Goal: Task Accomplishment & Management: Use online tool/utility

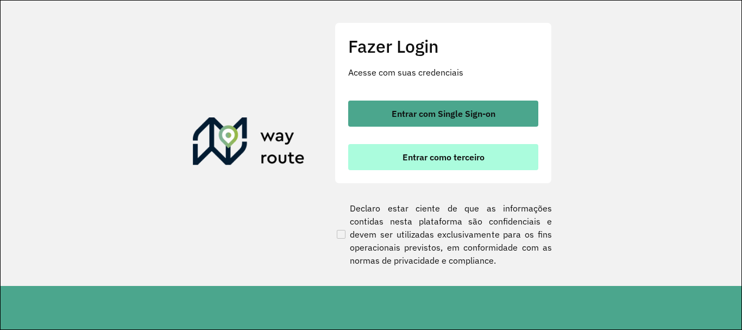
click at [405, 150] on button "Entrar como terceiro" at bounding box center [443, 157] width 190 height 26
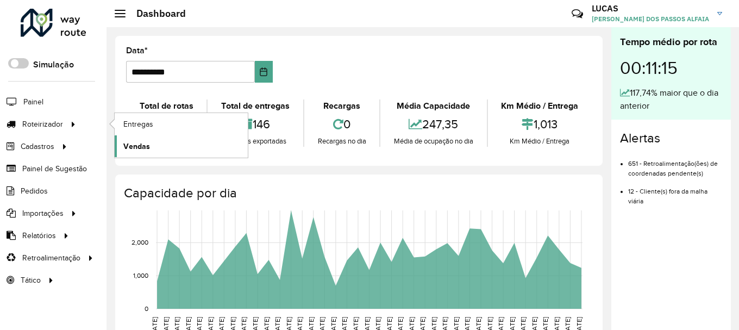
click at [153, 142] on link "Vendas" at bounding box center [181, 146] width 133 height 22
click at [140, 127] on span "Entregas" at bounding box center [138, 123] width 31 height 11
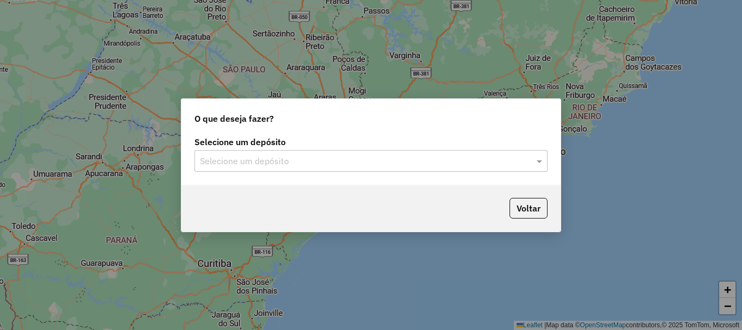
click at [437, 171] on div "Selecione um depósito" at bounding box center [371, 161] width 353 height 22
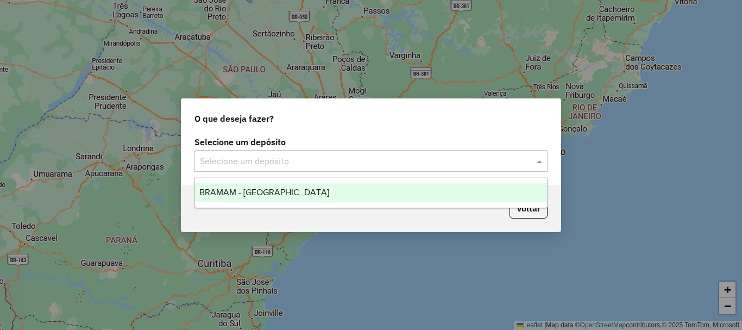
click at [294, 197] on div "BRAMAM - [GEOGRAPHIC_DATA]" at bounding box center [371, 192] width 352 height 18
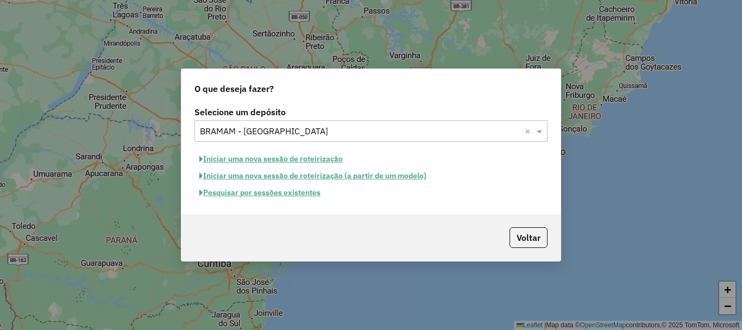
click at [271, 159] on button "Iniciar uma nova sessão de roteirização" at bounding box center [271, 158] width 153 height 17
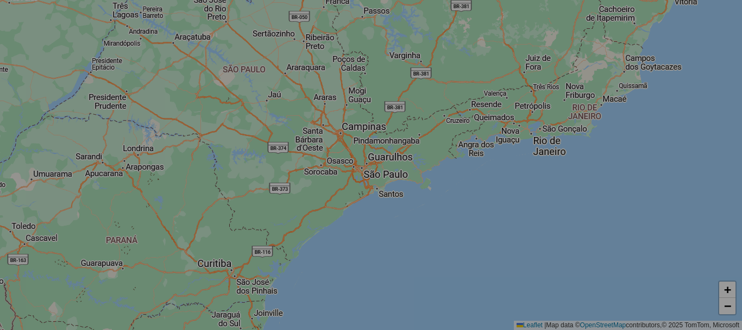
select select "*"
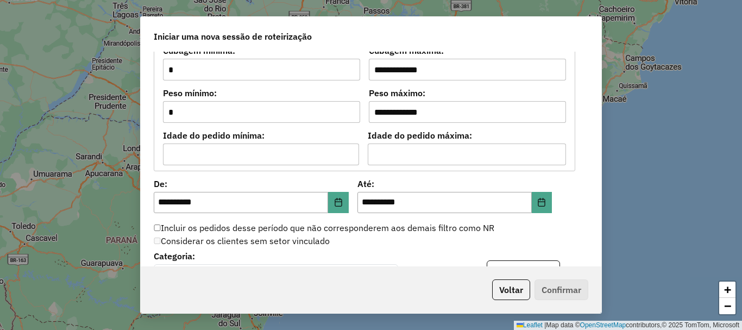
scroll to position [1032, 0]
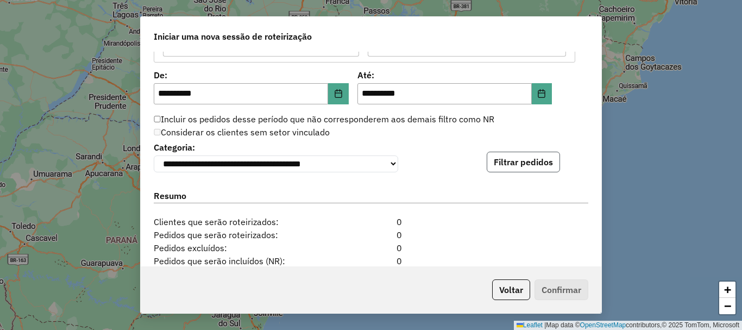
click at [501, 167] on button "Filtrar pedidos" at bounding box center [523, 162] width 73 height 21
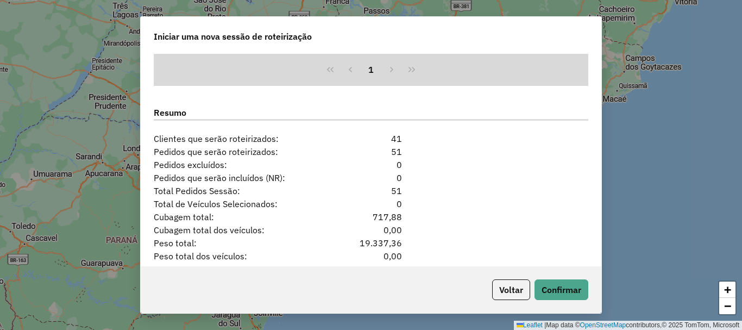
scroll to position [1358, 0]
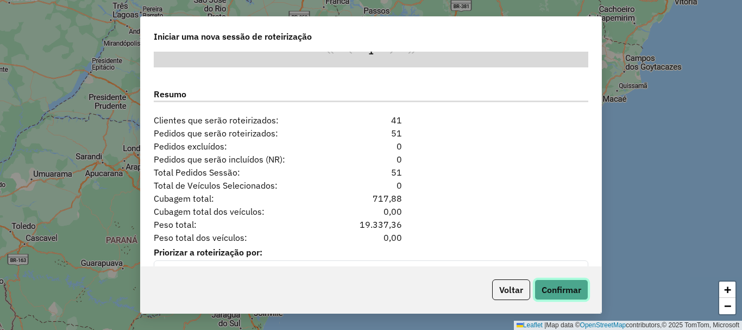
click at [563, 284] on button "Confirmar" at bounding box center [562, 289] width 54 height 21
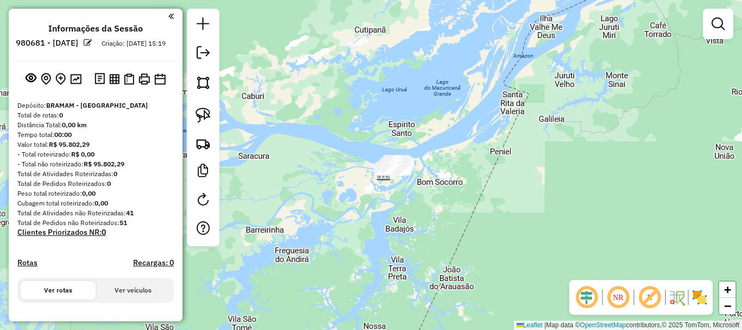
drag, startPoint x: 339, startPoint y: 209, endPoint x: 352, endPoint y: 218, distance: 15.5
click at [352, 218] on div "Janela de atendimento Grade de atendimento Capacidade Transportadoras Veículos …" at bounding box center [371, 165] width 742 height 330
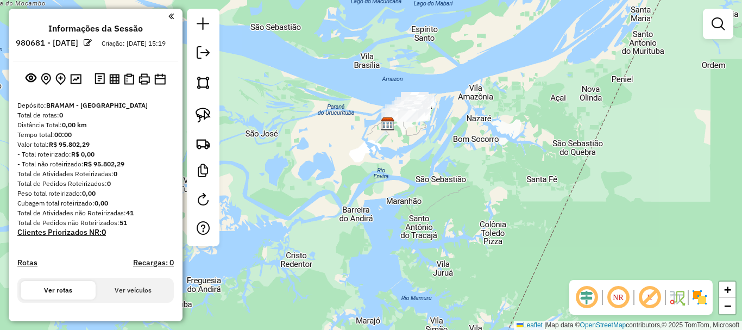
drag, startPoint x: 378, startPoint y: 258, endPoint x: 384, endPoint y: 236, distance: 22.5
click at [380, 258] on div "Janela de atendimento Grade de atendimento Capacidade Transportadoras Veículos …" at bounding box center [371, 165] width 742 height 330
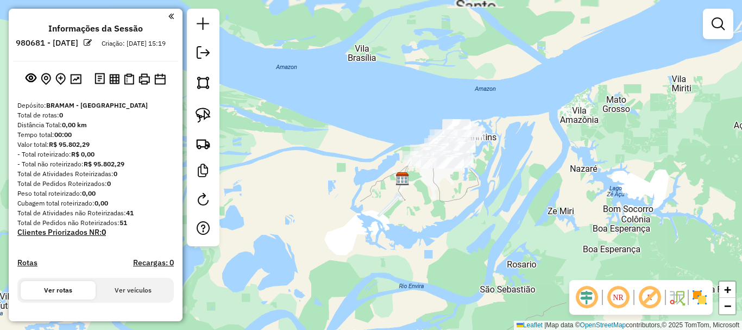
drag, startPoint x: 397, startPoint y: 202, endPoint x: 378, endPoint y: 241, distance: 43.5
click at [378, 241] on div "Janela de atendimento Grade de atendimento Capacidade Transportadoras Veículos …" at bounding box center [371, 165] width 742 height 330
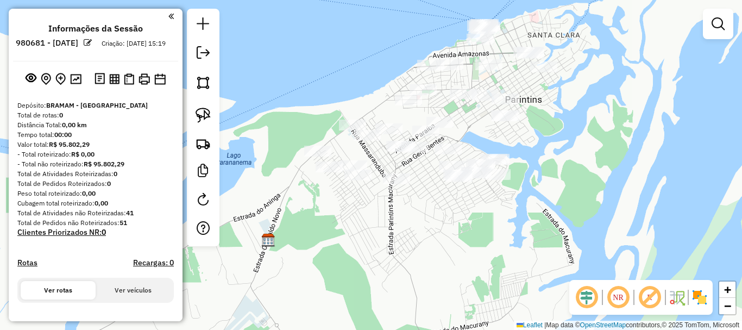
drag, startPoint x: 426, startPoint y: 244, endPoint x: 343, endPoint y: 321, distance: 112.3
click at [343, 321] on div "Janela de atendimento Grade de atendimento Capacidade Transportadoras Veículos …" at bounding box center [371, 165] width 742 height 330
drag, startPoint x: 394, startPoint y: 266, endPoint x: 379, endPoint y: 287, distance: 26.4
click at [379, 287] on div "Janela de atendimento Grade de atendimento Capacidade Transportadoras Veículos …" at bounding box center [371, 165] width 742 height 330
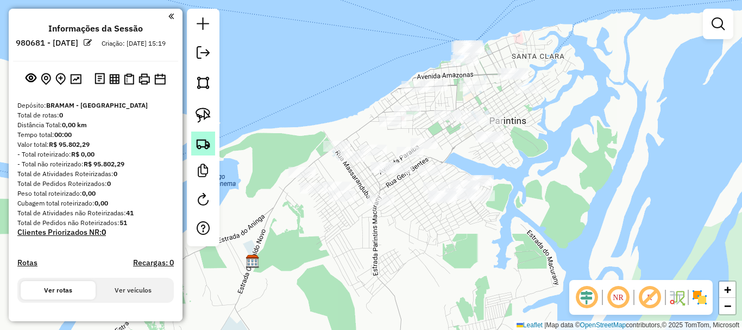
click at [204, 137] on img at bounding box center [203, 143] width 15 height 15
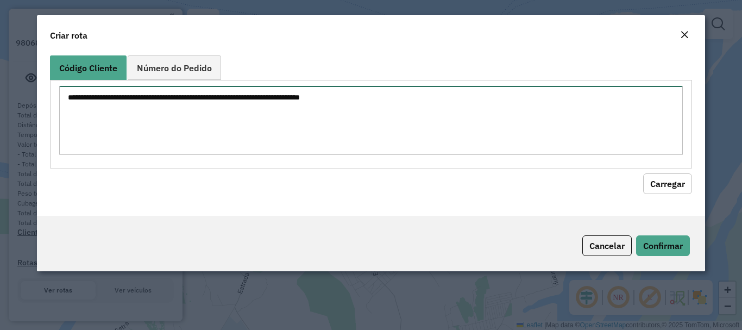
click at [240, 109] on textarea at bounding box center [370, 120] width 623 height 69
paste textarea "**** **** **** **** **** **** **** **** ****"
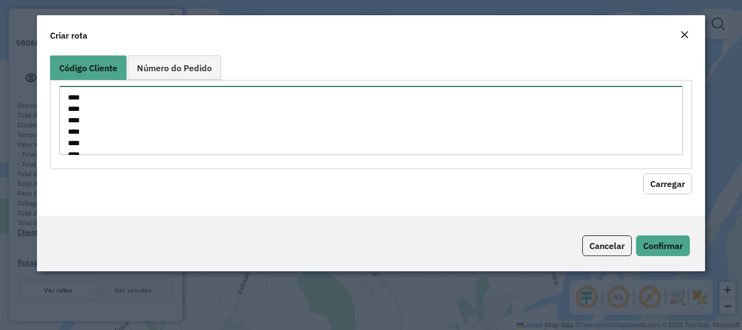
scroll to position [61, 0]
type textarea "**** **** **** **** **** **** **** **** ****"
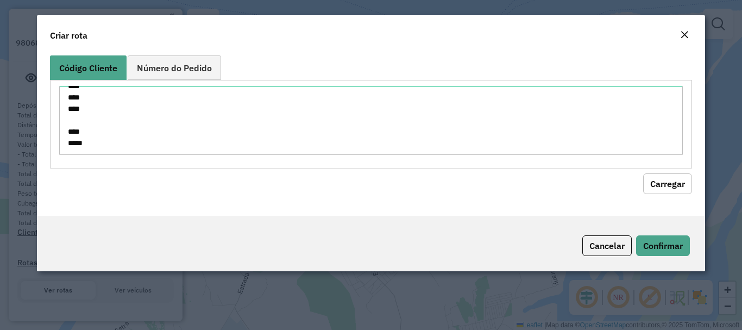
click at [673, 191] on button "Carregar" at bounding box center [667, 183] width 49 height 21
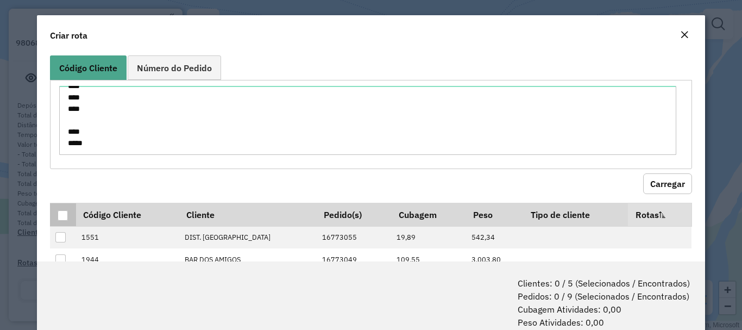
click at [70, 217] on th at bounding box center [63, 214] width 26 height 23
click at [65, 216] on div at bounding box center [63, 215] width 10 height 10
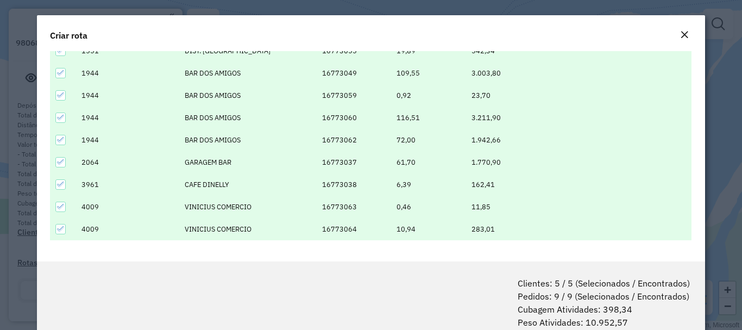
scroll to position [54, 0]
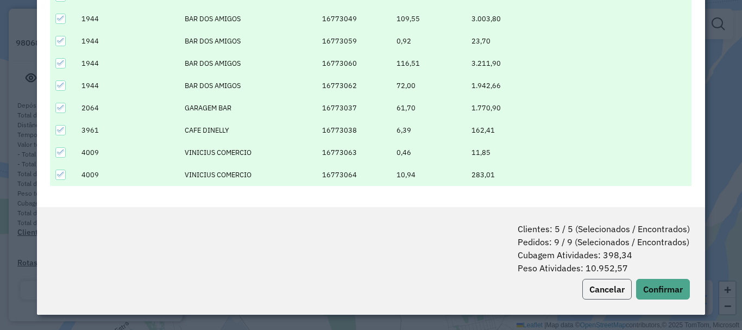
click at [607, 291] on button "Cancelar" at bounding box center [606, 289] width 49 height 21
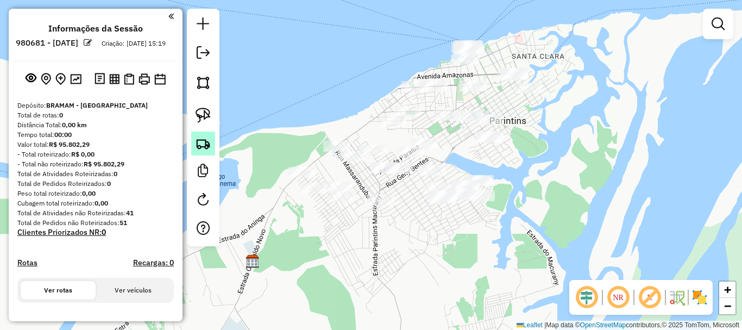
click at [209, 140] on img at bounding box center [203, 143] width 15 height 15
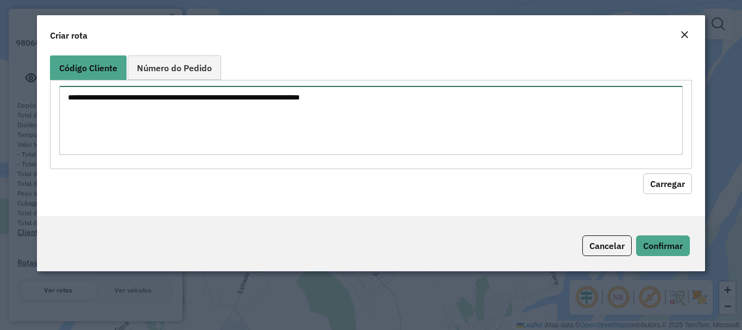
click at [247, 111] on textarea at bounding box center [370, 120] width 623 height 69
paste textarea "**** **** **** **** **** **** ****"
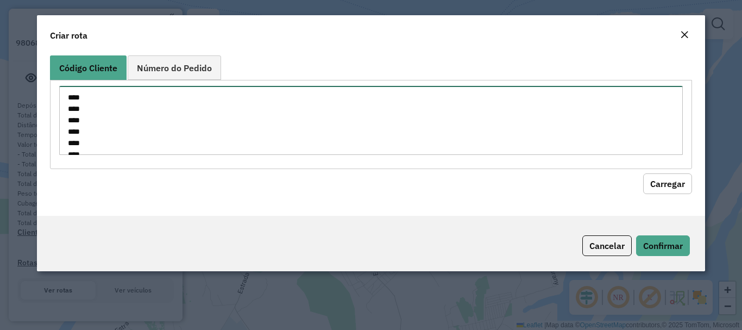
scroll to position [27, 0]
type textarea "**** **** **** **** **** **** ****"
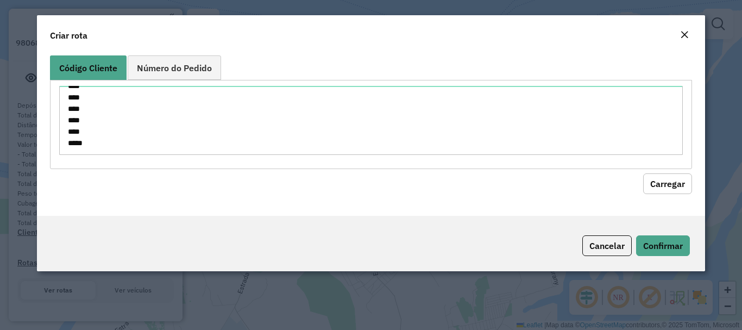
click at [667, 178] on button "Carregar" at bounding box center [667, 183] width 49 height 21
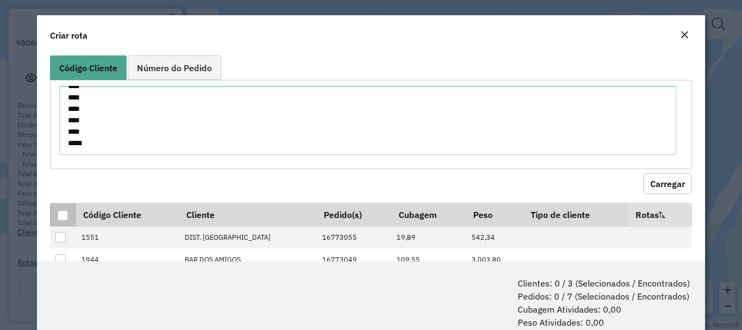
click at [60, 218] on div at bounding box center [63, 215] width 10 height 10
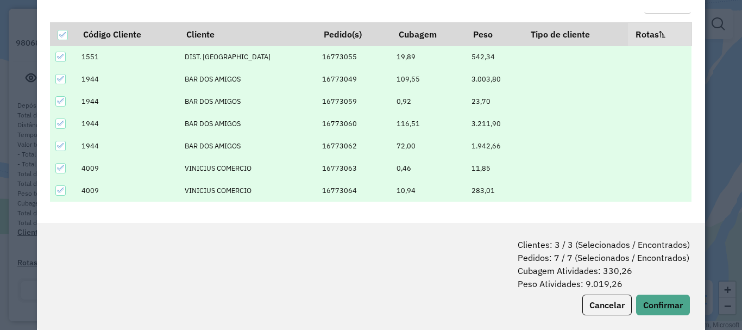
scroll to position [54, 0]
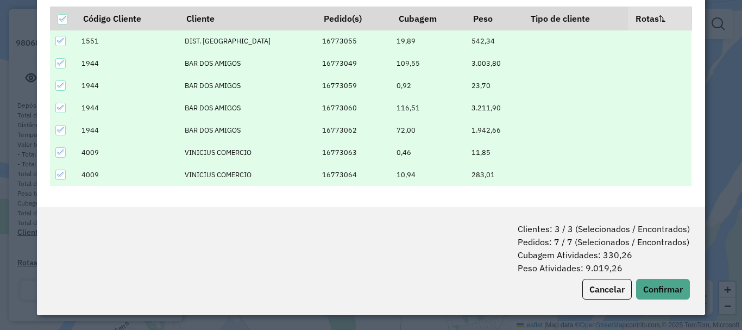
click at [61, 130] on icon at bounding box center [61, 130] width 8 height 8
click at [60, 131] on div at bounding box center [60, 130] width 10 height 10
click at [62, 128] on icon at bounding box center [61, 130] width 8 height 8
click at [61, 133] on div at bounding box center [60, 130] width 10 height 10
click at [61, 60] on icon at bounding box center [61, 63] width 8 height 8
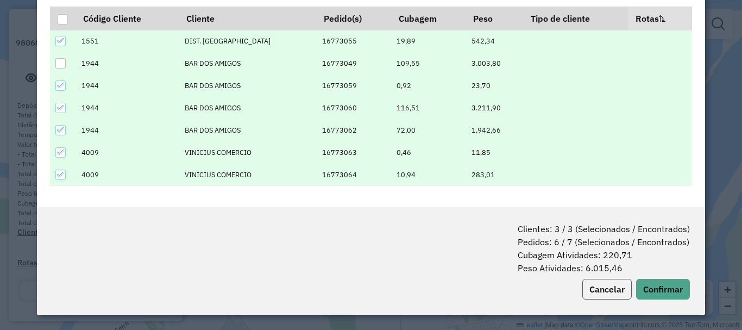
click at [603, 295] on button "Cancelar" at bounding box center [606, 289] width 49 height 21
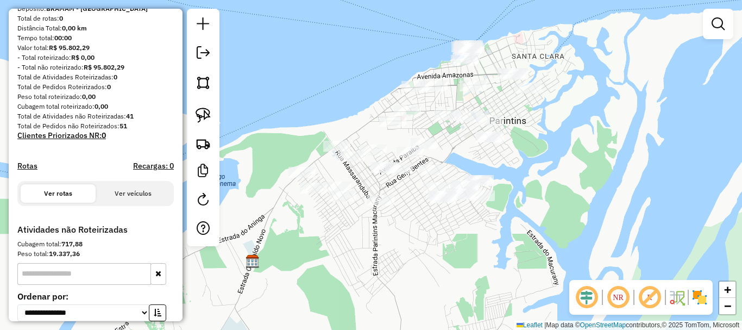
scroll to position [96, 0]
click at [210, 148] on img at bounding box center [203, 143] width 15 height 15
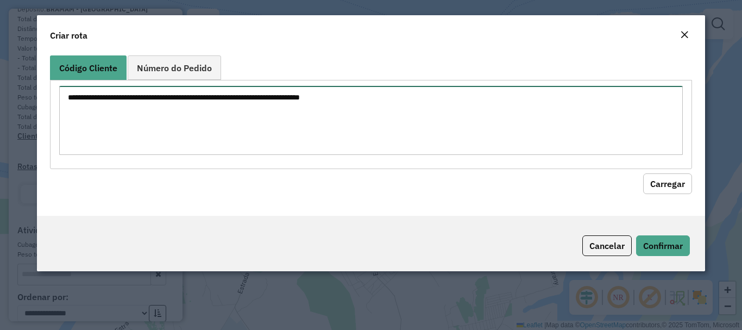
click at [168, 95] on textarea at bounding box center [370, 120] width 623 height 69
paste textarea "**** **** **** **** **** **** **** **** **** **** ****"
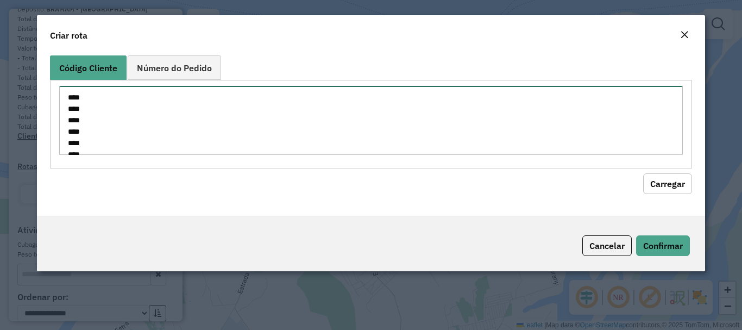
scroll to position [96, 0]
type textarea "**** **** **** **** **** **** **** **** **** **** ****"
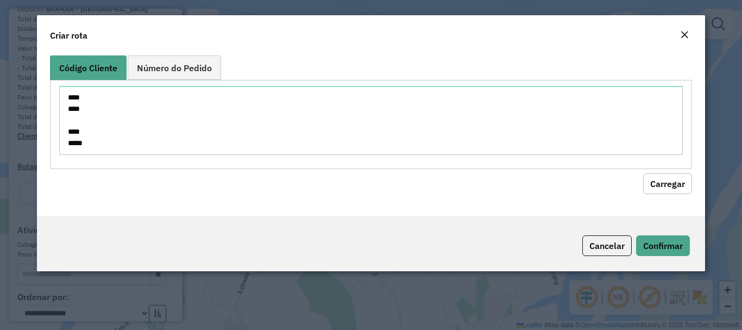
click at [683, 191] on button "Carregar" at bounding box center [667, 183] width 49 height 21
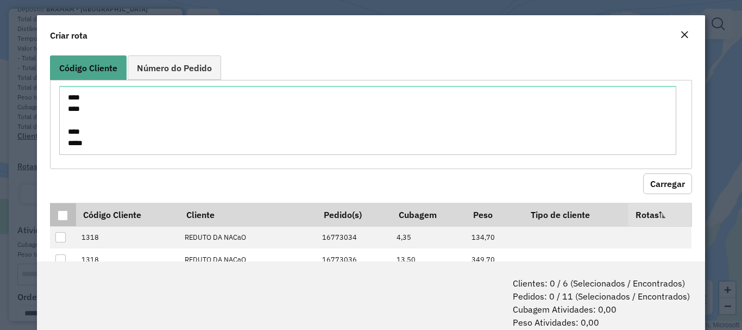
click at [59, 223] on th at bounding box center [63, 214] width 26 height 23
click at [66, 213] on div at bounding box center [63, 215] width 10 height 10
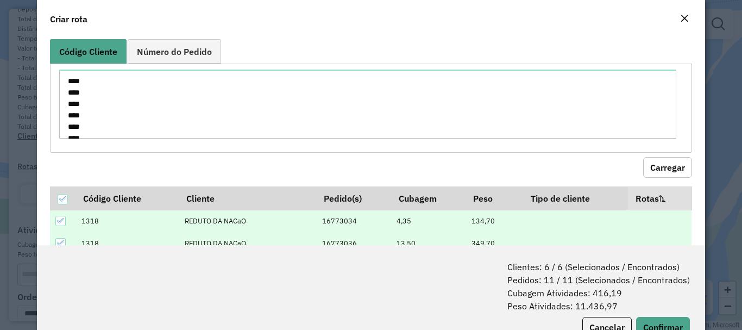
scroll to position [0, 0]
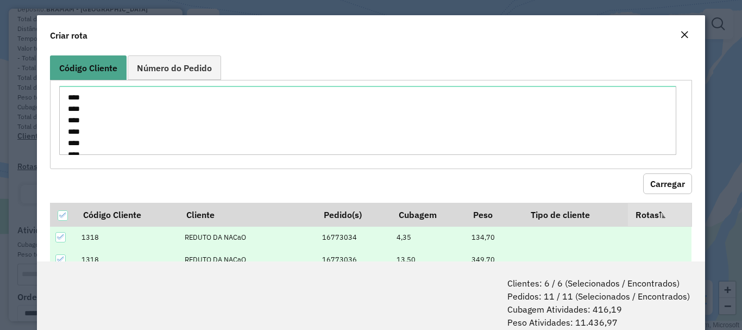
click at [685, 38] on em "Close" at bounding box center [684, 34] width 9 height 9
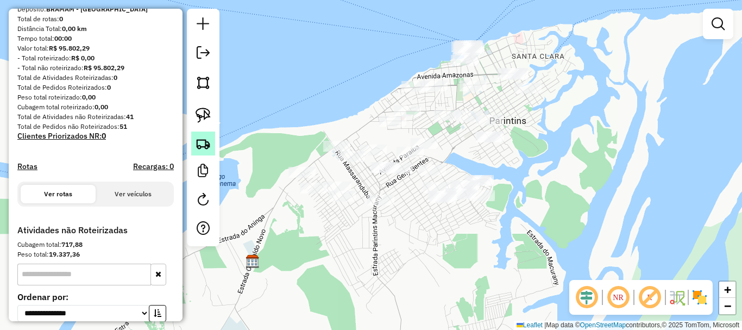
click at [208, 151] on link at bounding box center [203, 143] width 24 height 24
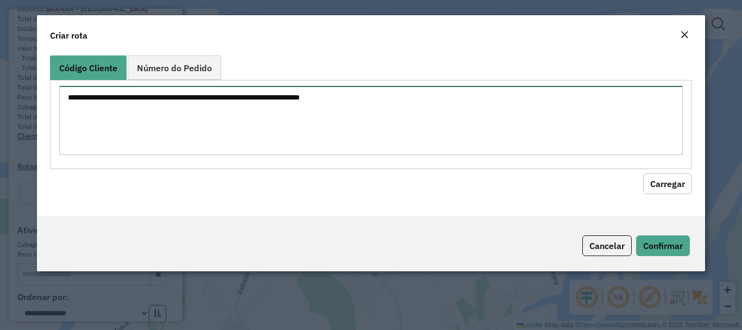
click at [233, 102] on textarea at bounding box center [370, 120] width 623 height 69
paste textarea "**** **** **** **** **** **** **** **** ****"
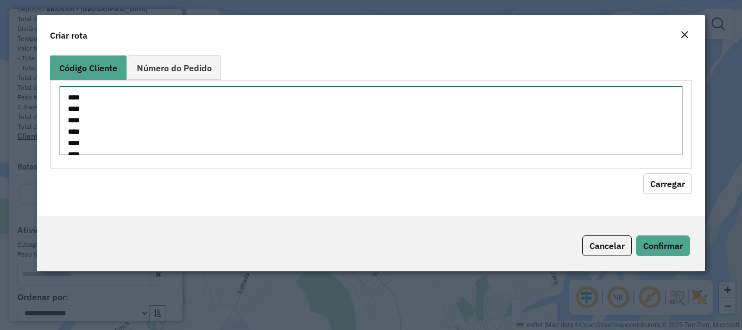
scroll to position [61, 0]
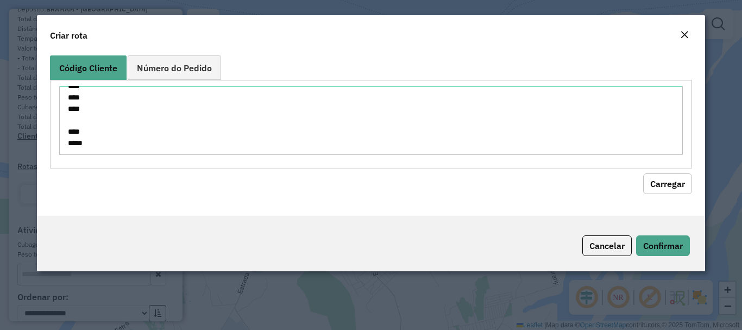
click at [659, 181] on button "Carregar" at bounding box center [667, 183] width 49 height 21
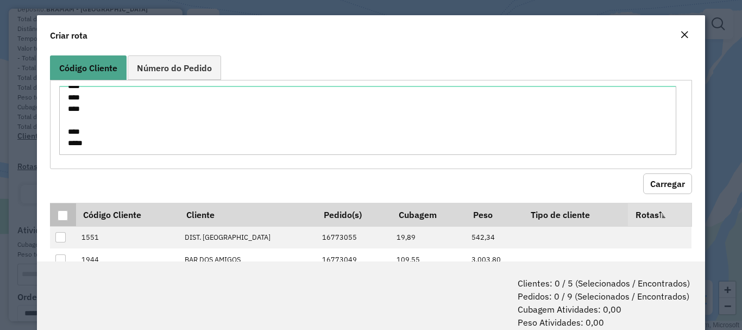
click at [62, 219] on div at bounding box center [63, 215] width 10 height 10
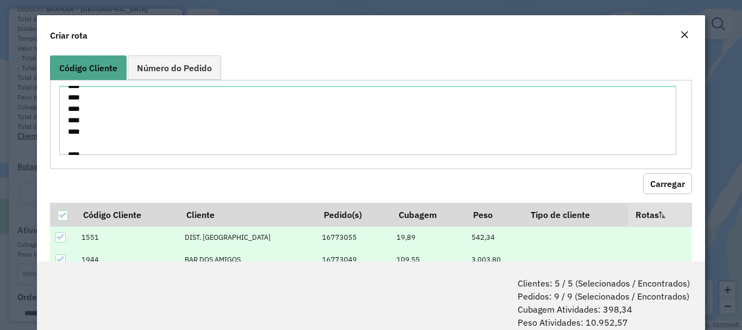
scroll to position [68, 0]
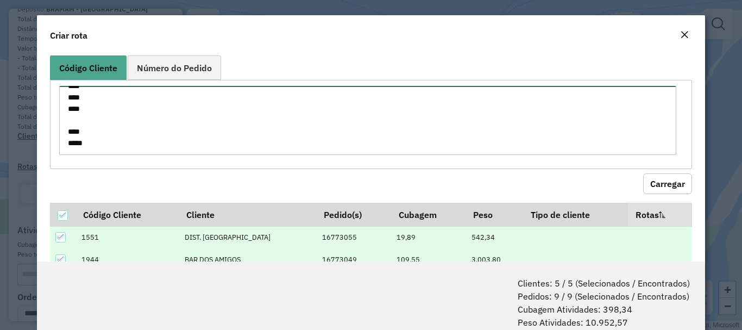
drag, startPoint x: 83, startPoint y: 129, endPoint x: 63, endPoint y: 121, distance: 21.5
click at [63, 121] on textarea "**** **** **** **** **** **** **** **** ****" at bounding box center [367, 120] width 617 height 69
type textarea "**** **** **** **** **** **** ****"
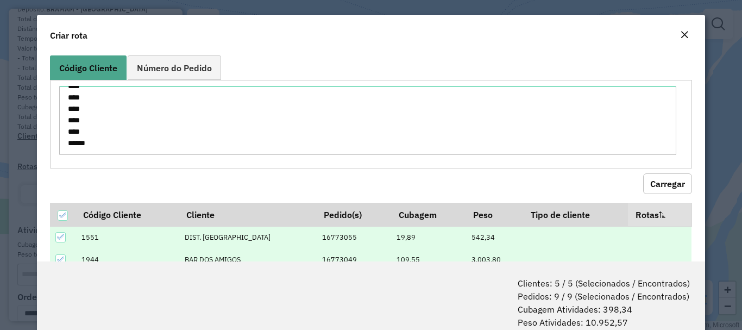
click at [636, 191] on hb-field-button "Carregar" at bounding box center [371, 181] width 642 height 25
click at [649, 186] on button "Carregar" at bounding box center [667, 183] width 49 height 21
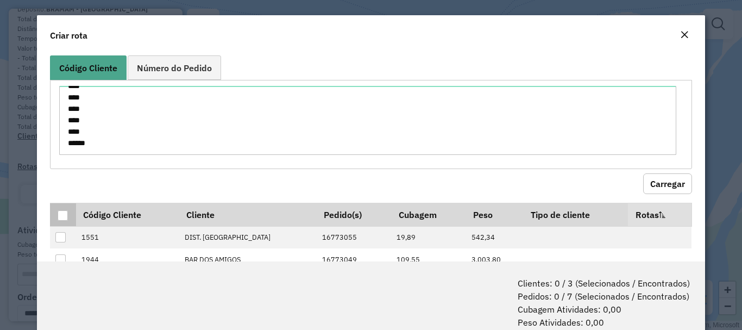
click at [54, 213] on th at bounding box center [63, 214] width 26 height 23
click at [58, 216] on div at bounding box center [63, 215] width 10 height 10
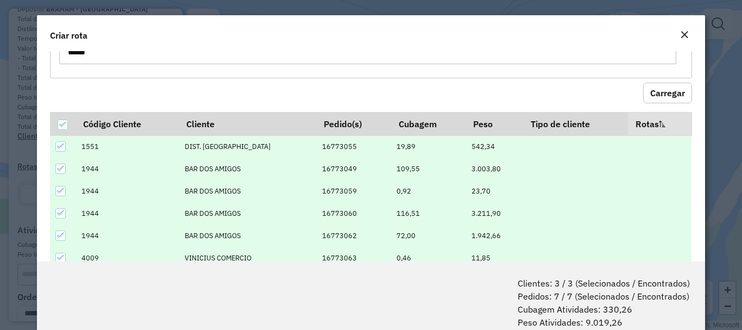
scroll to position [142, 0]
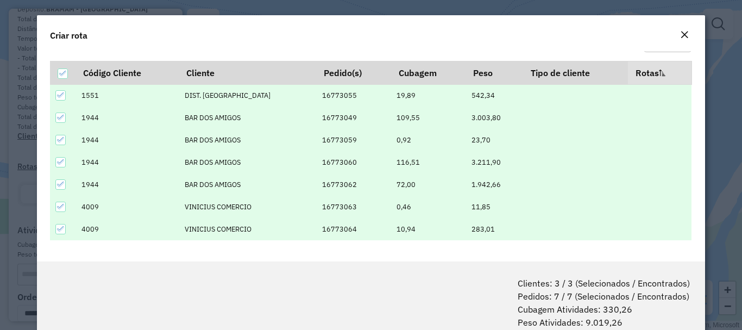
click at [58, 117] on icon at bounding box center [61, 118] width 8 height 8
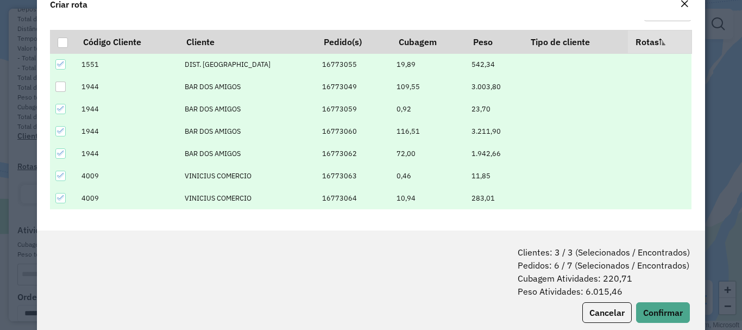
scroll to position [54, 0]
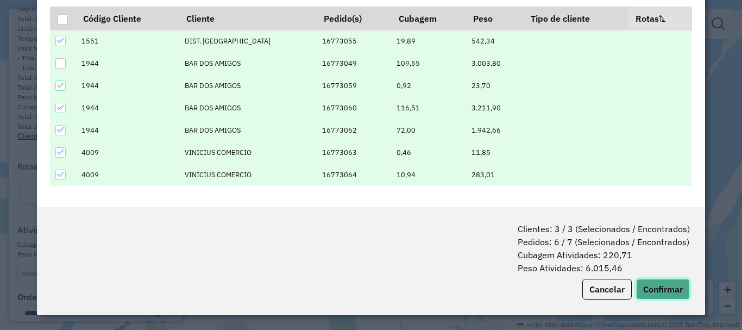
click at [663, 290] on button "Confirmar" at bounding box center [663, 289] width 54 height 21
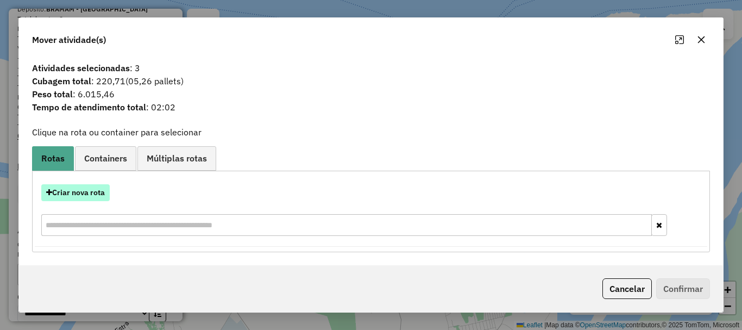
click at [88, 195] on button "Criar nova rota" at bounding box center [75, 192] width 68 height 17
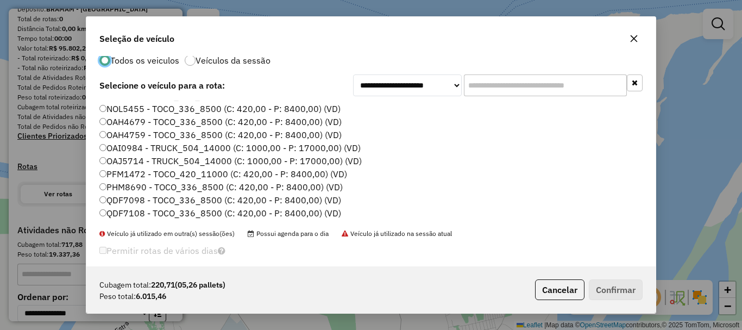
scroll to position [0, 0]
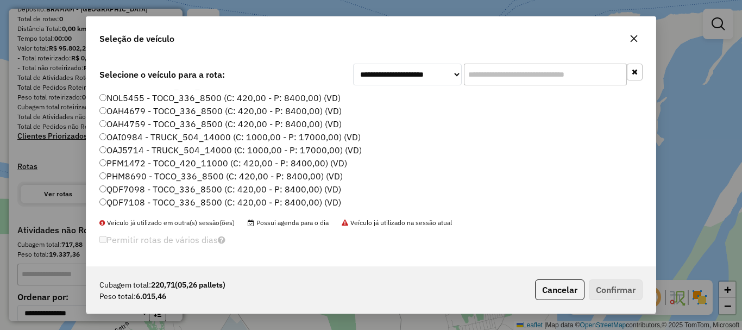
click at [108, 175] on label "PHM8690 - TOCO_336_8500 (C: 420,00 - P: 8400,00) (VD)" at bounding box center [220, 176] width 243 height 13
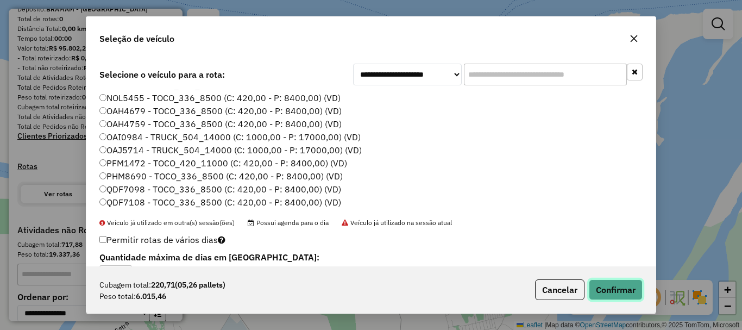
click at [635, 293] on button "Confirmar" at bounding box center [616, 289] width 54 height 21
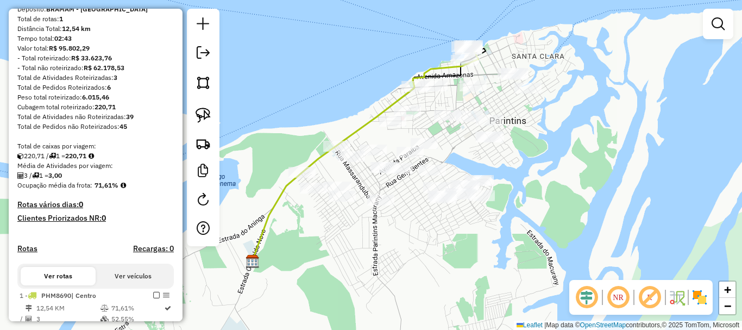
select select "**********"
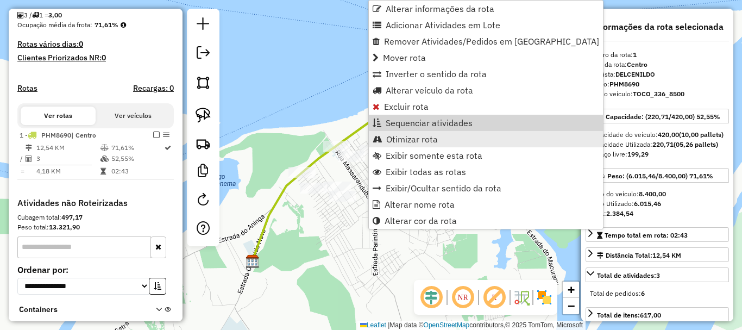
scroll to position [338, 0]
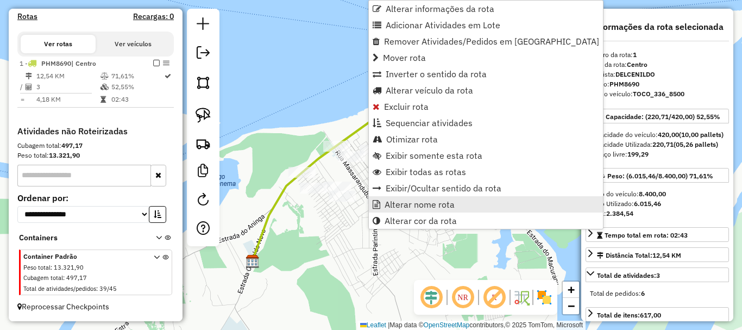
click at [403, 205] on span "Alterar nome rota" at bounding box center [420, 204] width 70 height 9
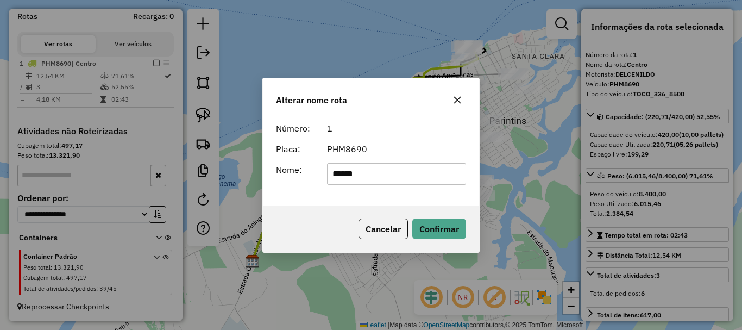
drag, startPoint x: 397, startPoint y: 183, endPoint x: 308, endPoint y: 183, distance: 89.1
click at [308, 183] on div "Nome: ******" at bounding box center [370, 174] width 203 height 22
type input "********"
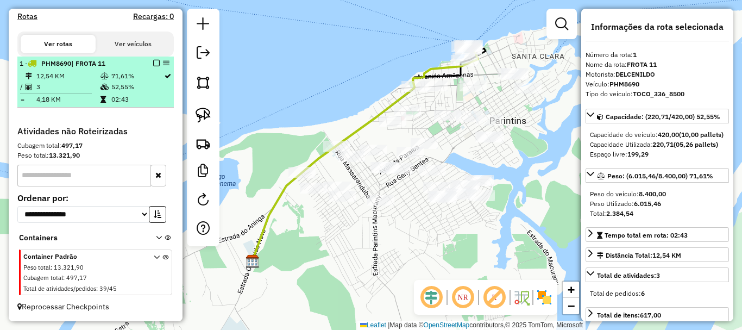
click at [153, 60] on em at bounding box center [156, 63] width 7 height 7
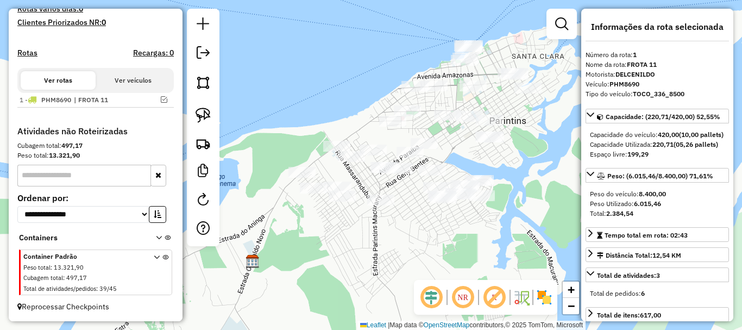
scroll to position [302, 0]
click at [203, 137] on img at bounding box center [203, 143] width 15 height 15
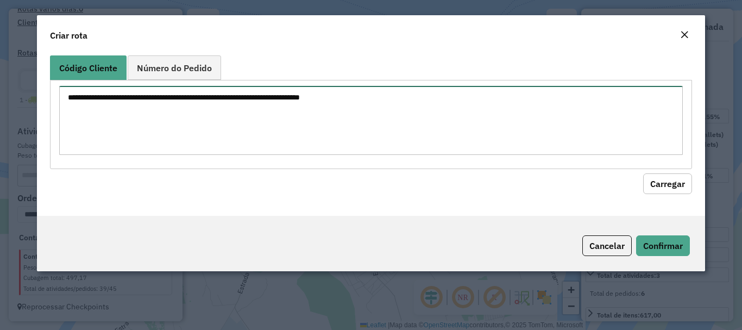
click at [274, 98] on textarea at bounding box center [370, 120] width 623 height 69
paste textarea "**** **** **** **** **** **** **** **** ****"
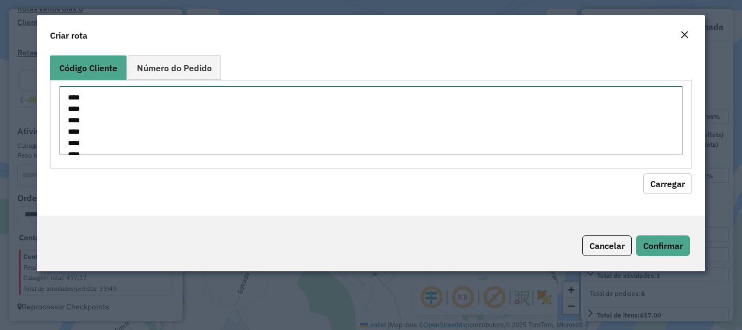
scroll to position [61, 0]
type textarea "**** **** **** **** **** **** **** **** ****"
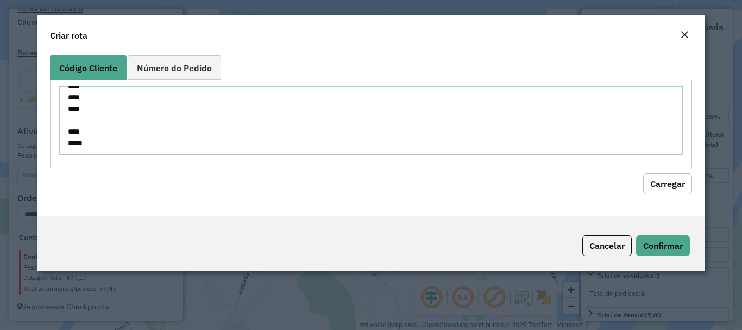
click at [669, 182] on button "Carregar" at bounding box center [667, 183] width 49 height 21
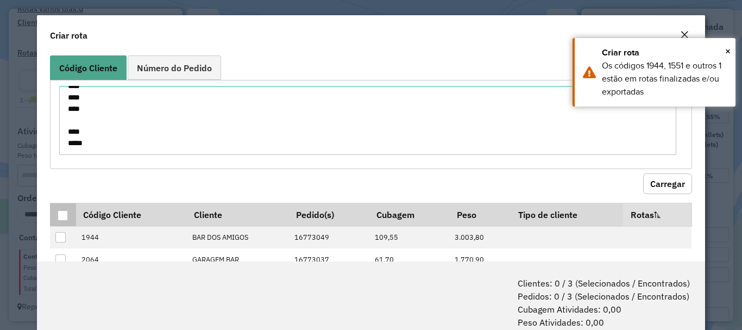
click at [59, 217] on div at bounding box center [63, 215] width 10 height 10
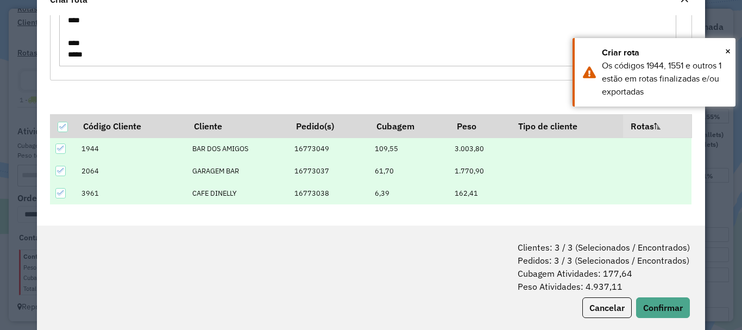
scroll to position [54, 0]
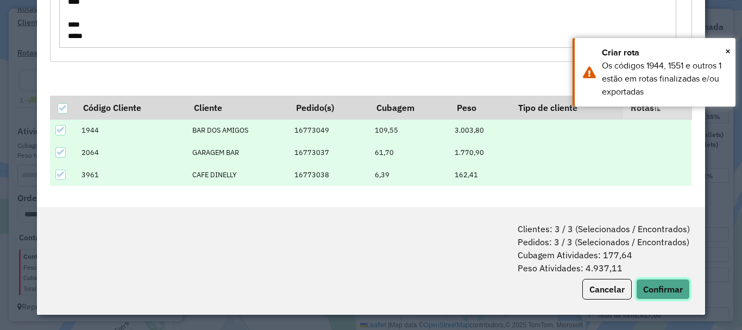
click at [664, 288] on button "Confirmar" at bounding box center [663, 289] width 54 height 21
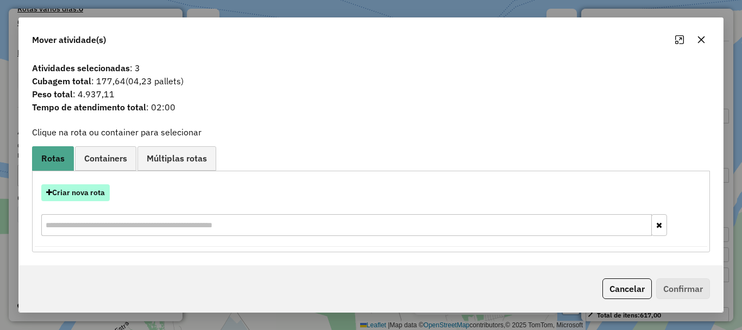
click at [86, 195] on button "Criar nova rota" at bounding box center [75, 192] width 68 height 17
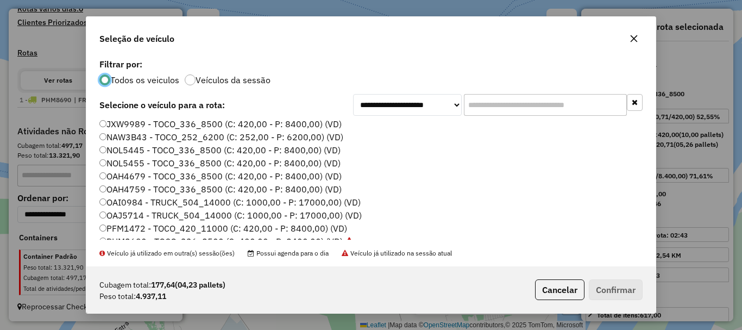
scroll to position [0, 0]
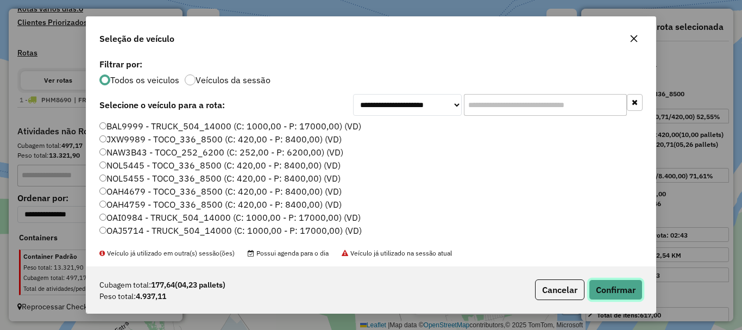
click at [619, 291] on button "Confirmar" at bounding box center [616, 289] width 54 height 21
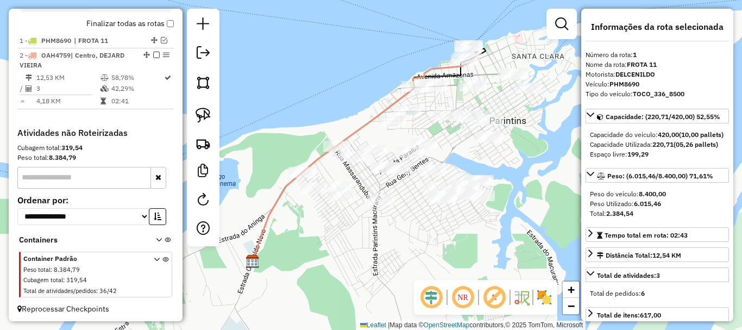
scroll to position [398, 0]
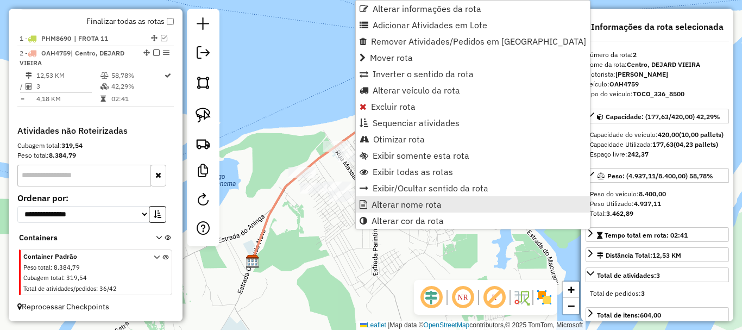
click at [419, 201] on span "Alterar nome rota" at bounding box center [407, 204] width 70 height 9
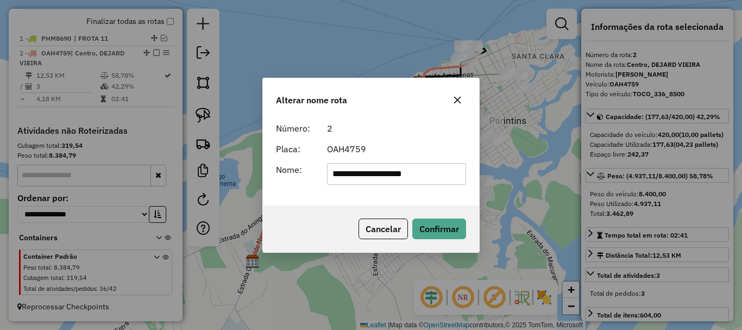
drag, startPoint x: 439, startPoint y: 173, endPoint x: 175, endPoint y: 178, distance: 263.5
click at [175, 178] on div "**********" at bounding box center [371, 165] width 742 height 330
type input "*"
type input "********"
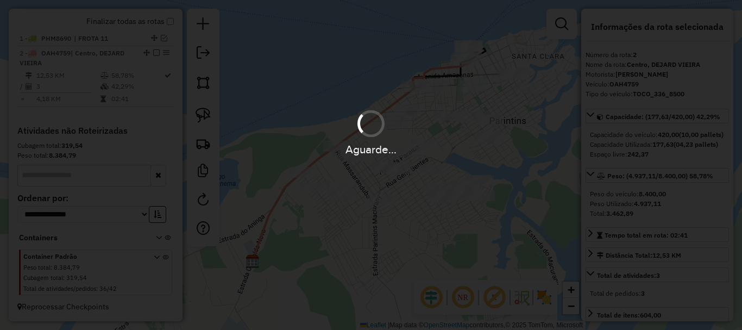
scroll to position [388, 0]
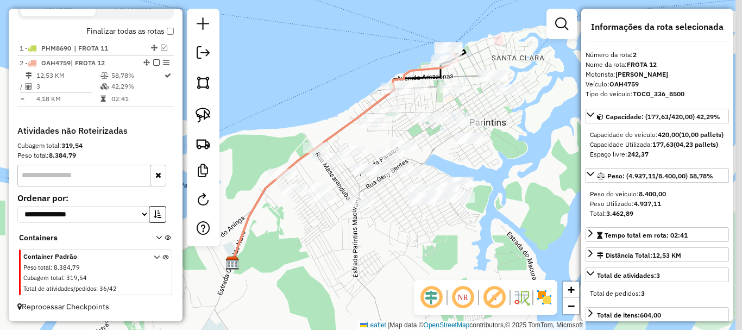
drag, startPoint x: 327, startPoint y: 104, endPoint x: 300, endPoint y: 106, distance: 26.7
click at [302, 106] on div "Janela de atendimento Grade de atendimento Capacidade Transportadoras Veículos …" at bounding box center [371, 165] width 742 height 330
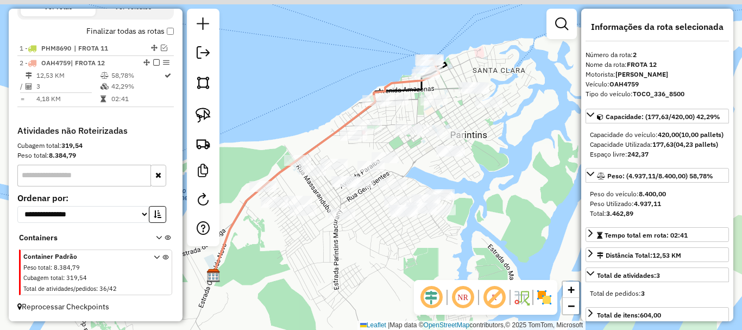
drag, startPoint x: 505, startPoint y: 136, endPoint x: 454, endPoint y: 183, distance: 68.9
click at [459, 183] on div "Janela de atendimento Grade de atendimento Capacidade Transportadoras Veículos …" at bounding box center [371, 165] width 742 height 330
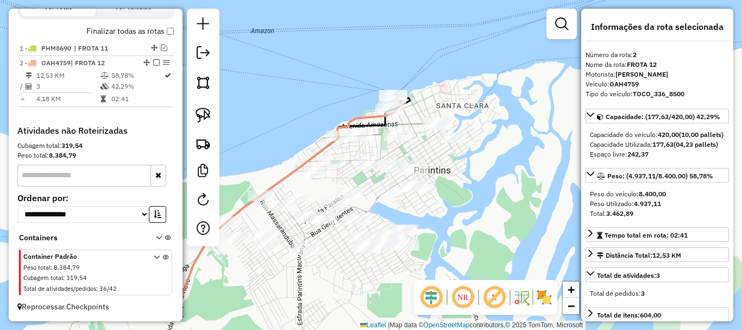
drag, startPoint x: 424, startPoint y: 149, endPoint x: 425, endPoint y: 175, distance: 26.6
click at [425, 175] on div "Janela de atendimento Grade de atendimento Capacidade Transportadoras Veículos …" at bounding box center [371, 165] width 742 height 330
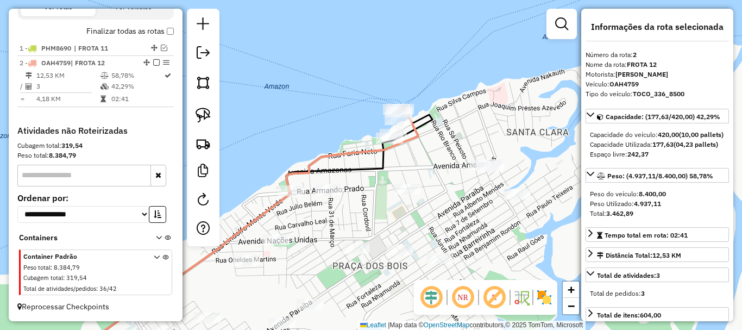
drag, startPoint x: 421, startPoint y: 187, endPoint x: 461, endPoint y: 224, distance: 54.6
click at [459, 226] on div "Janela de atendimento Grade de atendimento Capacidade Transportadoras Veículos …" at bounding box center [371, 165] width 742 height 330
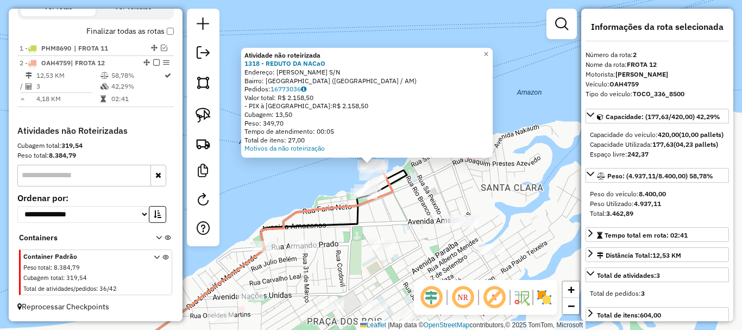
click at [447, 281] on div "NR R" at bounding box center [485, 297] width 143 height 35
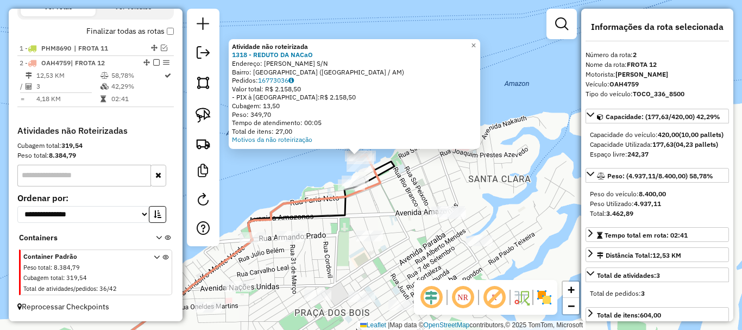
drag, startPoint x: 441, startPoint y: 264, endPoint x: 363, endPoint y: 230, distance: 84.2
click at [419, 247] on div "Atividade não roteirizada 1318 - REDUTO DA NACaO Endereço: [PERSON_NAME] S/N Ba…" at bounding box center [371, 165] width 742 height 330
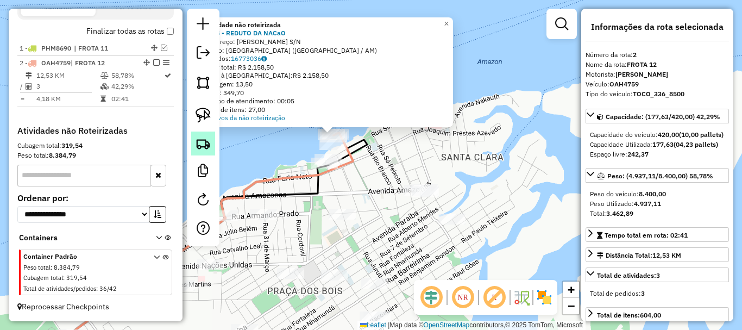
click at [200, 149] on img at bounding box center [203, 143] width 15 height 15
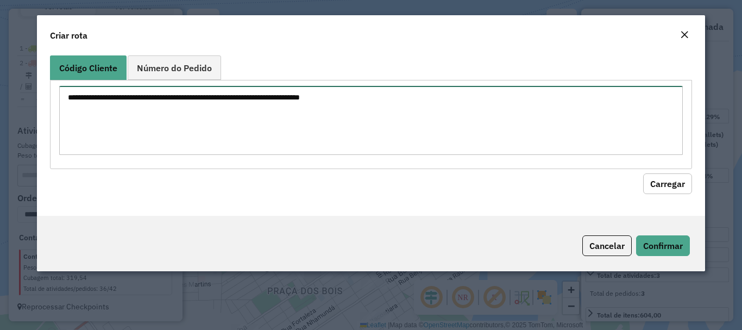
click at [335, 143] on textarea at bounding box center [370, 120] width 623 height 69
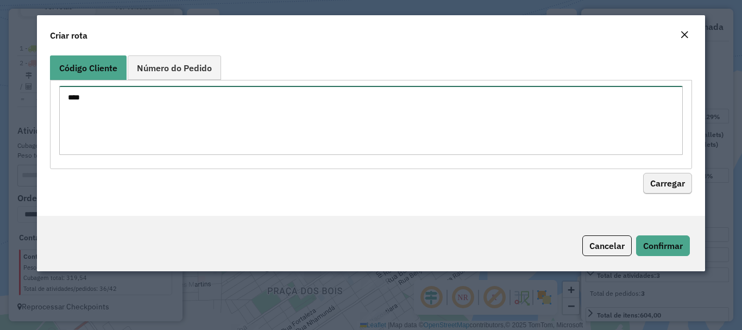
type textarea "****"
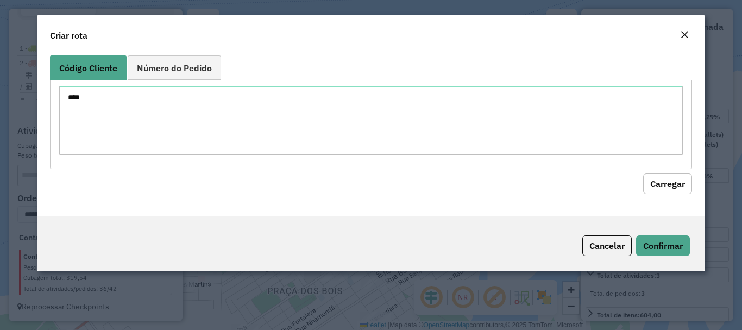
click at [657, 173] on button "Carregar" at bounding box center [667, 183] width 49 height 21
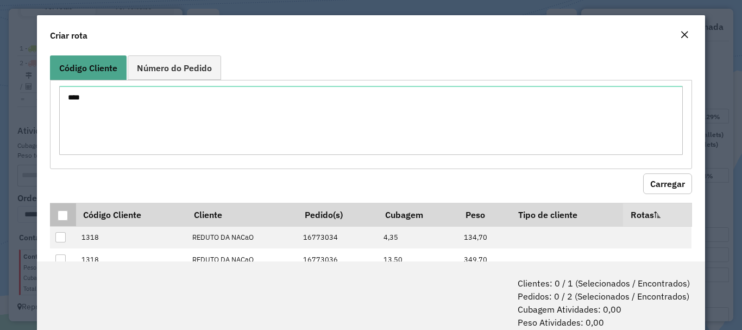
click at [67, 212] on div at bounding box center [63, 215] width 10 height 10
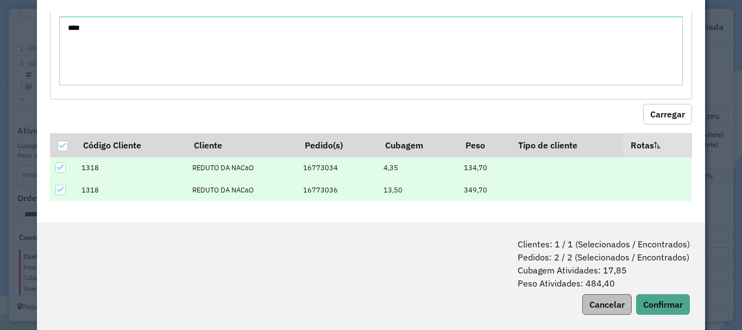
scroll to position [54, 0]
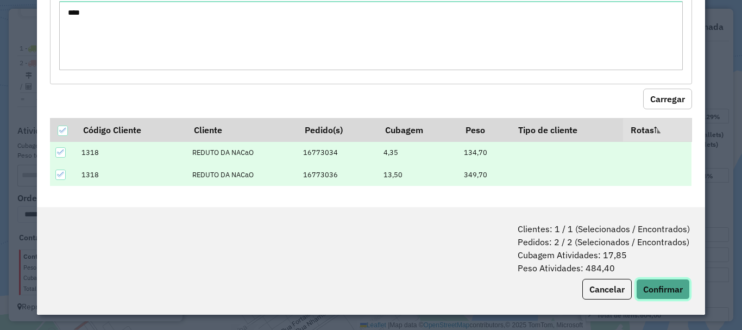
click at [649, 286] on button "Confirmar" at bounding box center [663, 289] width 54 height 21
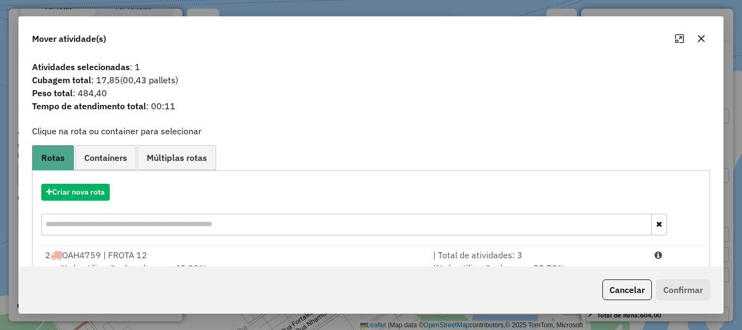
click at [195, 256] on div "2 OAH4759 | FROTA 12" at bounding box center [233, 254] width 388 height 13
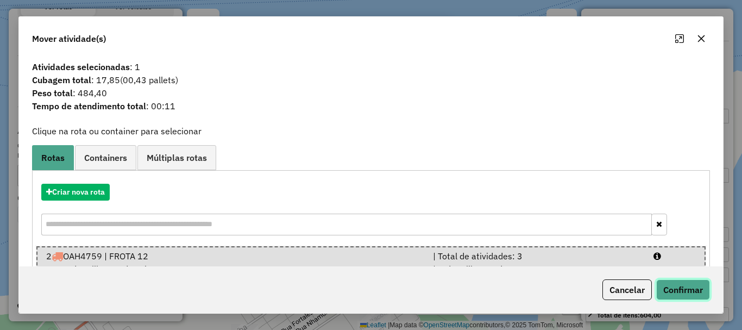
click at [692, 297] on button "Confirmar" at bounding box center [683, 289] width 54 height 21
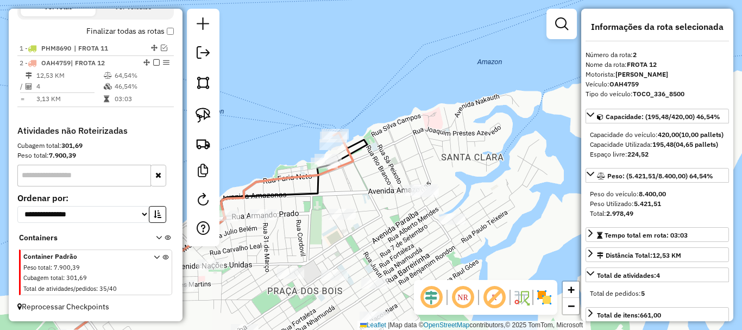
click at [282, 180] on icon at bounding box center [212, 234] width 284 height 202
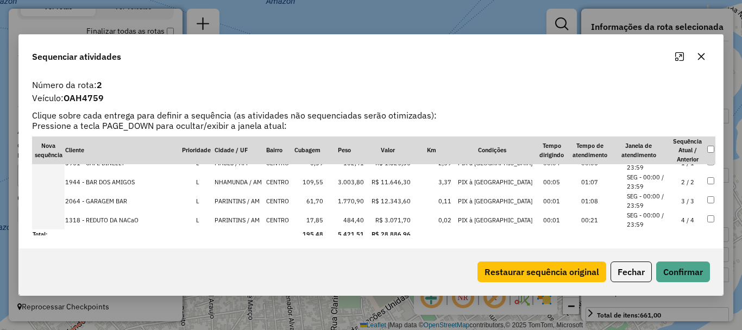
scroll to position [15, 0]
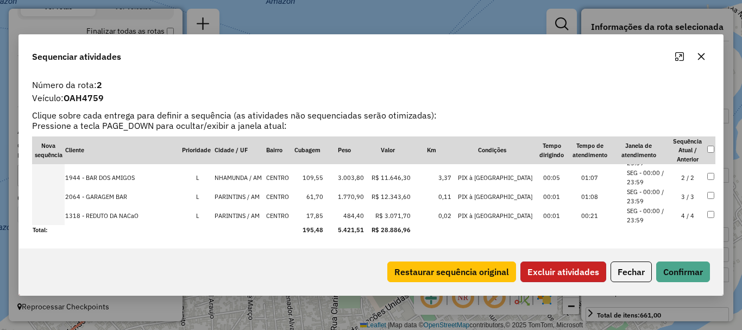
click at [589, 267] on button "Excluir atividades" at bounding box center [563, 271] width 86 height 21
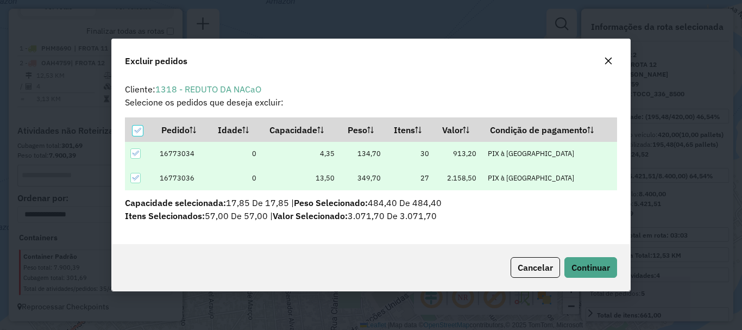
scroll to position [0, 0]
click at [572, 258] on button "Continuar" at bounding box center [591, 267] width 53 height 21
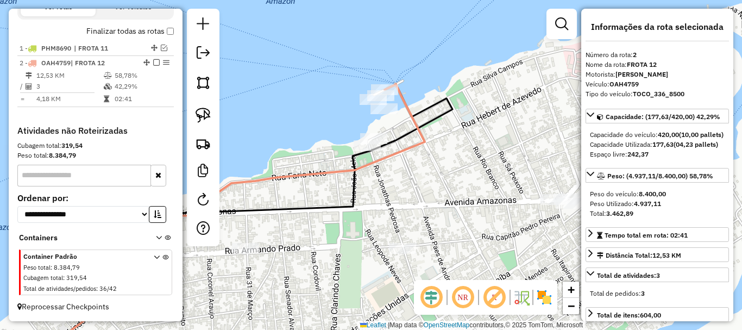
drag, startPoint x: 434, startPoint y: 225, endPoint x: 428, endPoint y: 193, distance: 33.2
click at [428, 193] on div "Janela de atendimento Grade de atendimento Capacidade Transportadoras Veículos …" at bounding box center [371, 165] width 742 height 330
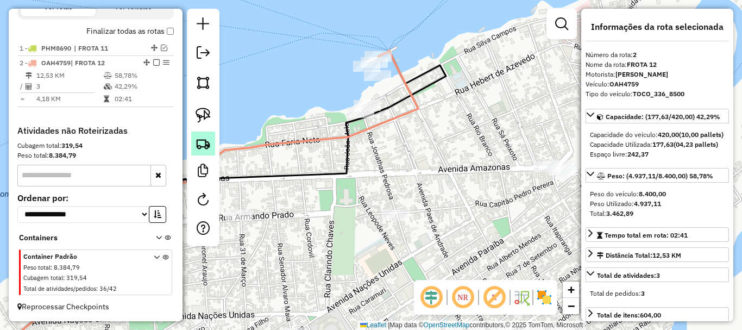
click at [198, 143] on img at bounding box center [203, 143] width 15 height 15
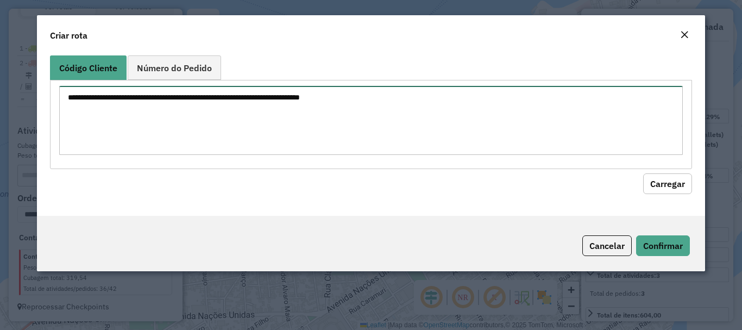
click at [360, 104] on textarea at bounding box center [370, 120] width 623 height 69
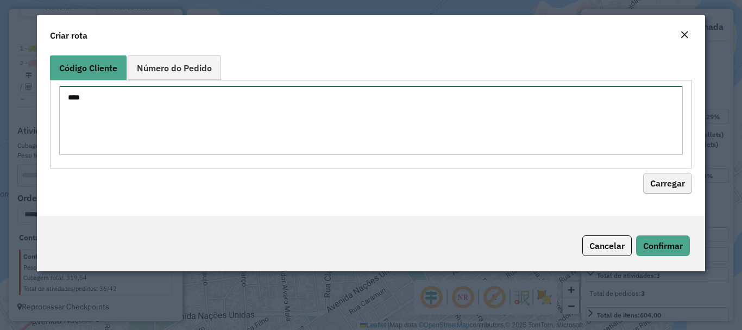
type textarea "****"
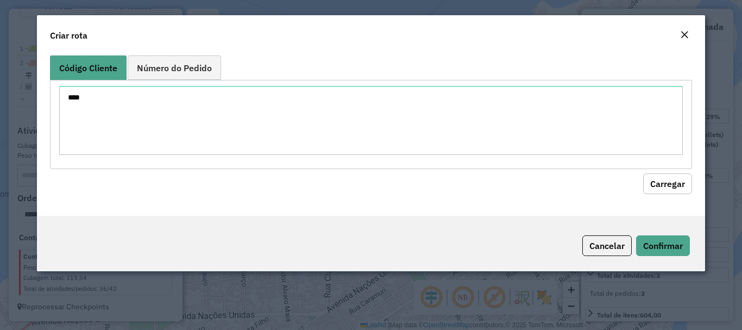
click at [687, 178] on button "Carregar" at bounding box center [667, 183] width 49 height 21
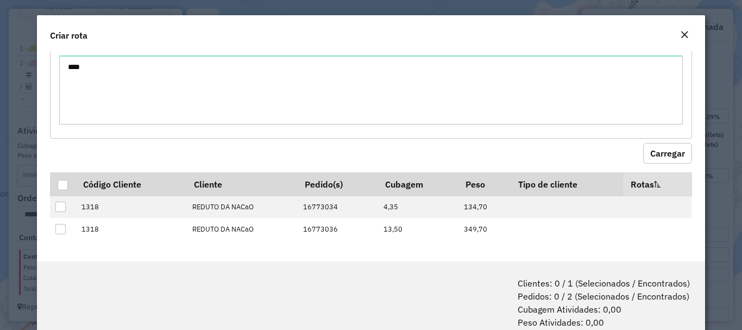
scroll to position [54, 0]
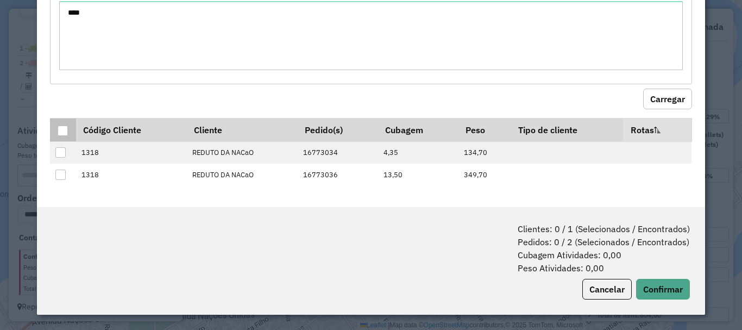
click at [65, 133] on div at bounding box center [63, 131] width 10 height 10
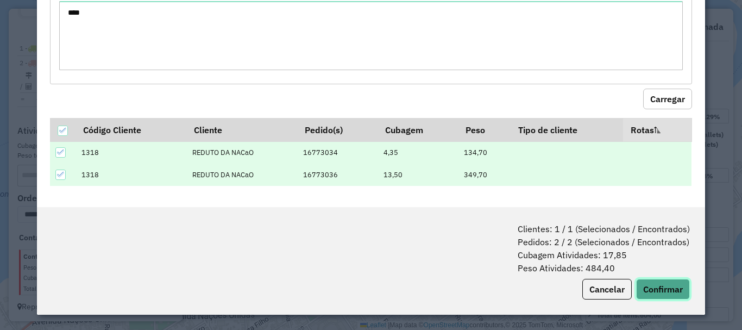
click at [663, 293] on button "Confirmar" at bounding box center [663, 289] width 54 height 21
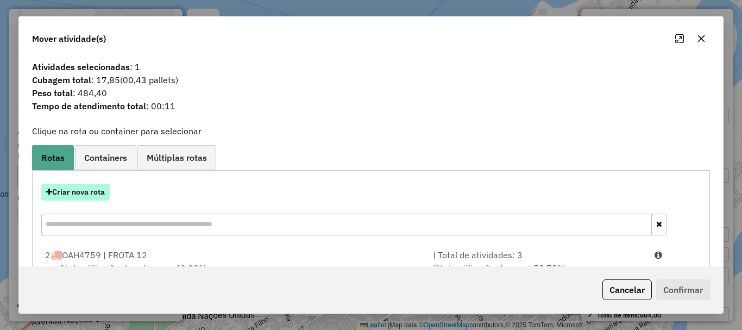
click at [92, 195] on button "Criar nova rota" at bounding box center [75, 192] width 68 height 17
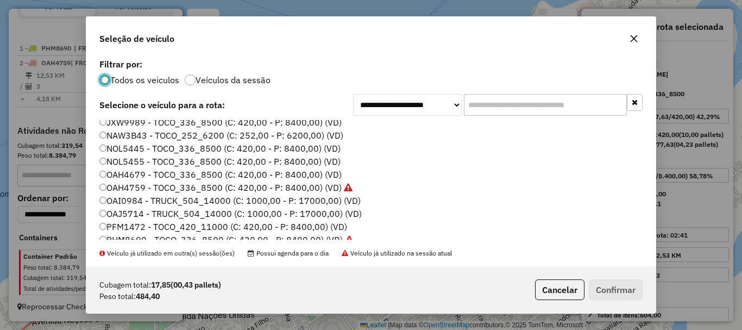
scroll to position [0, 0]
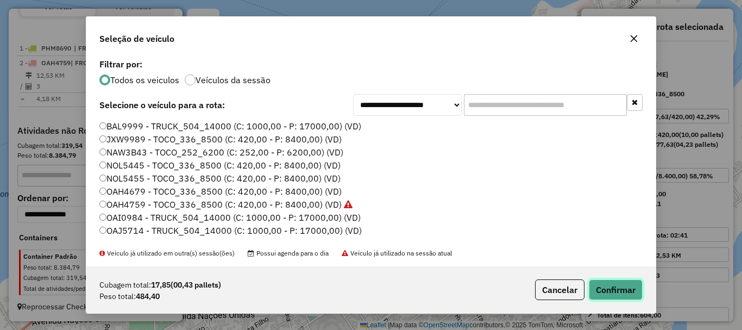
click at [608, 286] on button "Confirmar" at bounding box center [616, 289] width 54 height 21
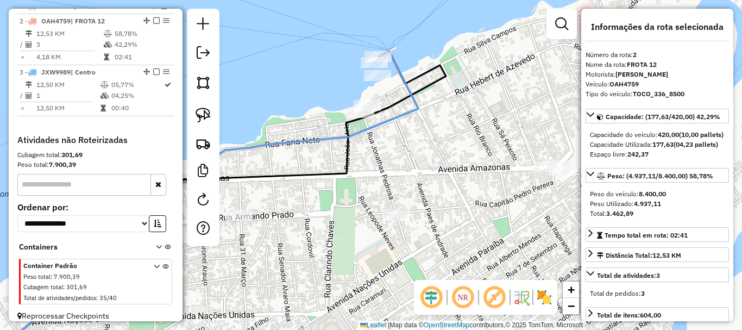
scroll to position [435, 0]
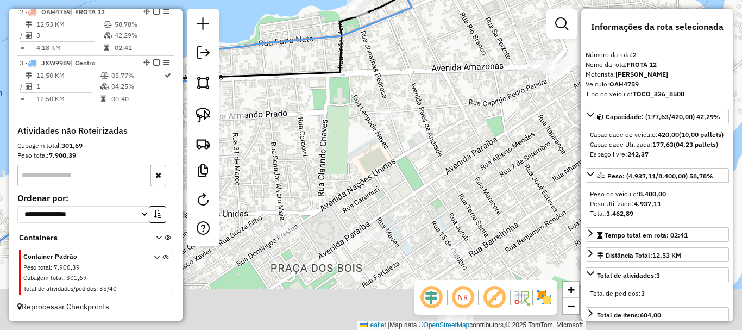
drag, startPoint x: 450, startPoint y: 189, endPoint x: 449, endPoint y: 80, distance: 108.7
click at [443, 68] on div "Janela de atendimento Grade de atendimento Capacidade Transportadoras Veículos …" at bounding box center [371, 165] width 742 height 330
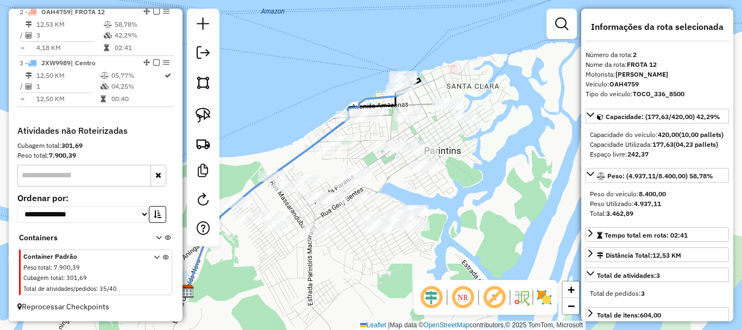
drag, startPoint x: 520, startPoint y: 195, endPoint x: 480, endPoint y: 199, distance: 40.0
click at [481, 201] on div "Janela de atendimento Grade de atendimento Capacidade Transportadoras Veículos …" at bounding box center [371, 165] width 742 height 330
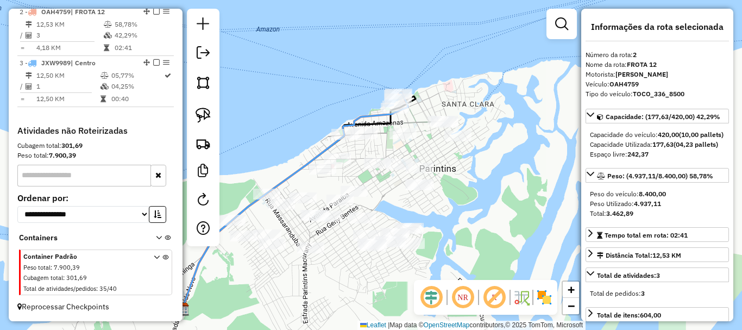
drag, startPoint x: 462, startPoint y: 194, endPoint x: 453, endPoint y: 201, distance: 11.2
click at [459, 201] on div "Janela de atendimento Grade de atendimento Capacidade Transportadoras Veículos …" at bounding box center [371, 165] width 742 height 330
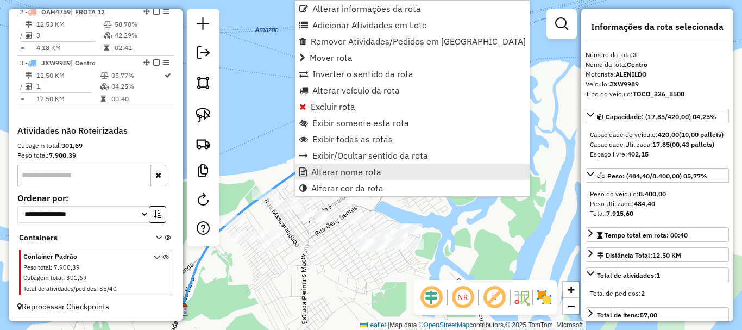
click at [343, 174] on span "Alterar nome rota" at bounding box center [346, 171] width 70 height 9
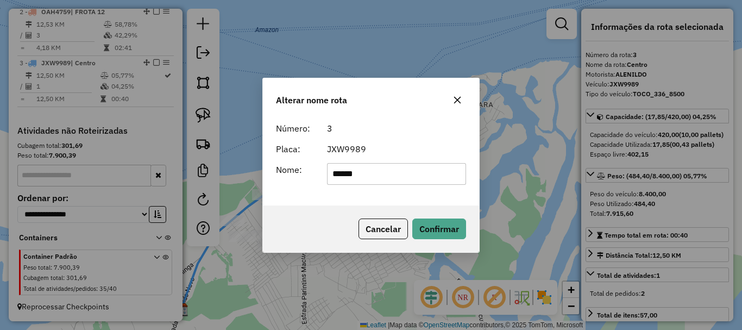
drag, startPoint x: 370, startPoint y: 171, endPoint x: 302, endPoint y: 170, distance: 67.9
click at [302, 170] on div "Nome: ******" at bounding box center [370, 174] width 203 height 22
type input "********"
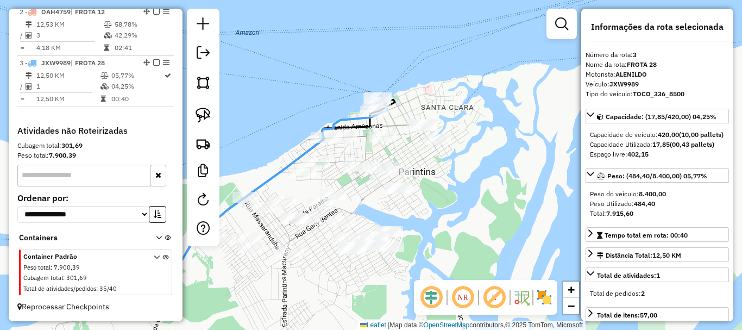
drag, startPoint x: 476, startPoint y: 186, endPoint x: 444, endPoint y: 190, distance: 31.7
click at [445, 190] on div "Janela de atendimento Grade de atendimento Capacidade Transportadoras Veículos …" at bounding box center [371, 165] width 742 height 330
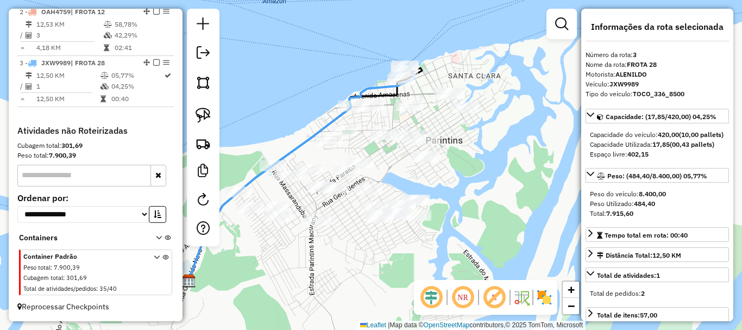
drag, startPoint x: 430, startPoint y: 195, endPoint x: 471, endPoint y: 162, distance: 51.4
click at [471, 162] on div "Janela de atendimento Grade de atendimento Capacidade Transportadoras Veículos …" at bounding box center [371, 165] width 742 height 330
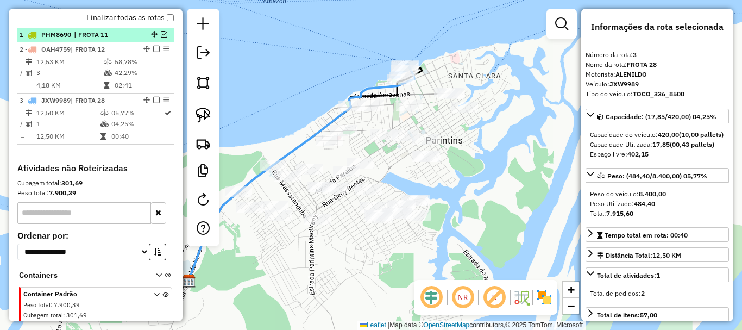
scroll to position [330, 0]
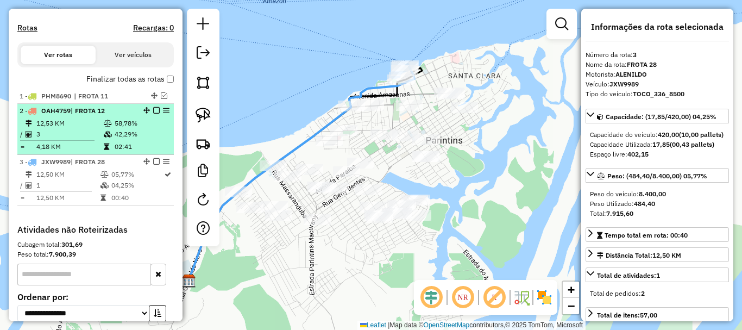
click at [101, 115] on span "| FROTA 12" at bounding box center [88, 110] width 34 height 8
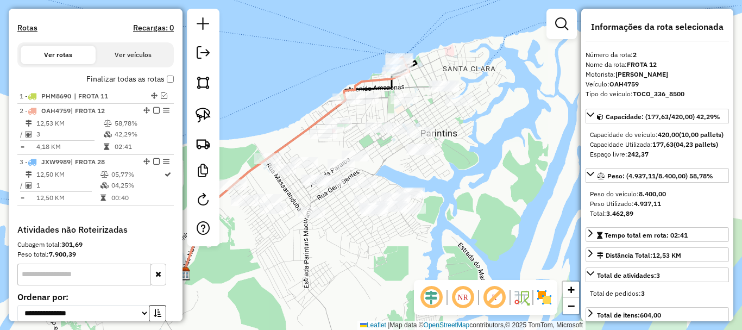
drag, startPoint x: 321, startPoint y: 71, endPoint x: 191, endPoint y: 103, distance: 134.3
click at [202, 100] on hb-router-mapa "Informações da Sessão 980681 - [DATE] Criação: [DATE] 15:19 Depósito: BRAMAM - …" at bounding box center [371, 165] width 742 height 330
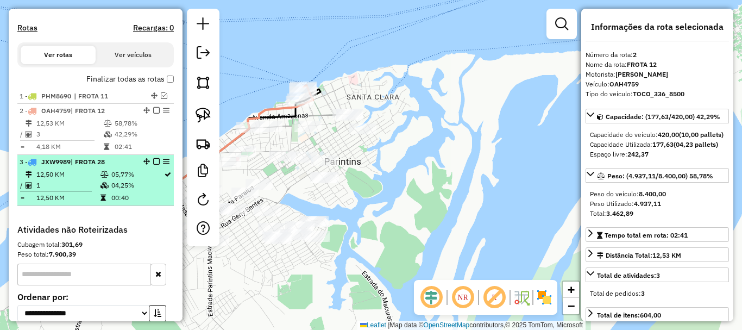
click at [153, 165] on em at bounding box center [156, 161] width 7 height 7
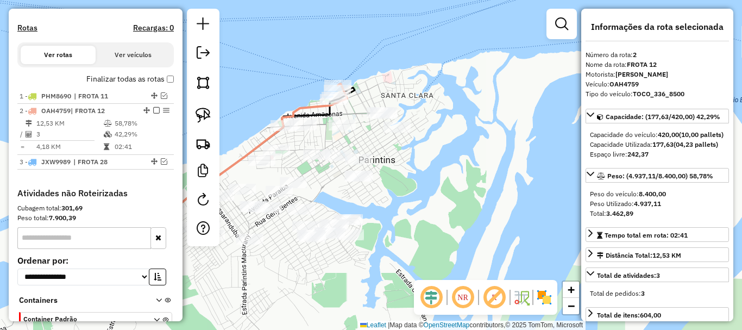
click at [411, 203] on div "Janela de atendimento Grade de atendimento Capacidade Transportadoras Veículos …" at bounding box center [371, 165] width 742 height 330
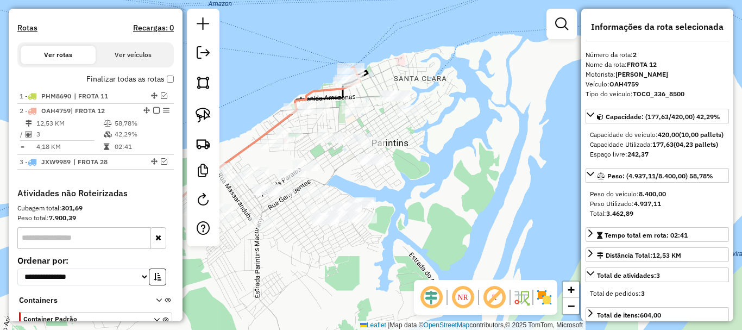
drag, startPoint x: 400, startPoint y: 193, endPoint x: 404, endPoint y: 187, distance: 6.3
click at [404, 187] on div "Janela de atendimento Grade de atendimento Capacidade Transportadoras Veículos …" at bounding box center [371, 165] width 742 height 330
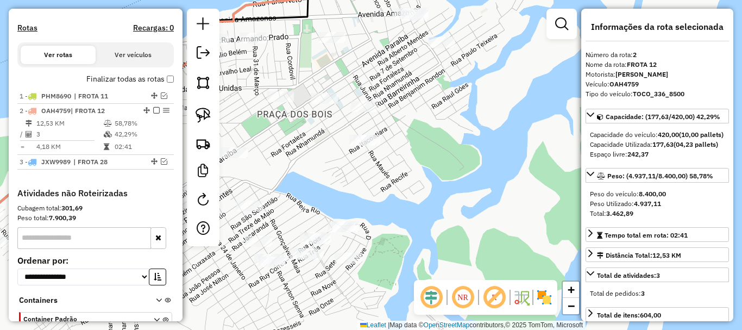
drag, startPoint x: 386, startPoint y: 177, endPoint x: 461, endPoint y: 235, distance: 95.2
click at [460, 236] on div "Janela de atendimento Grade de atendimento Capacidade Transportadoras Veículos …" at bounding box center [371, 165] width 742 height 330
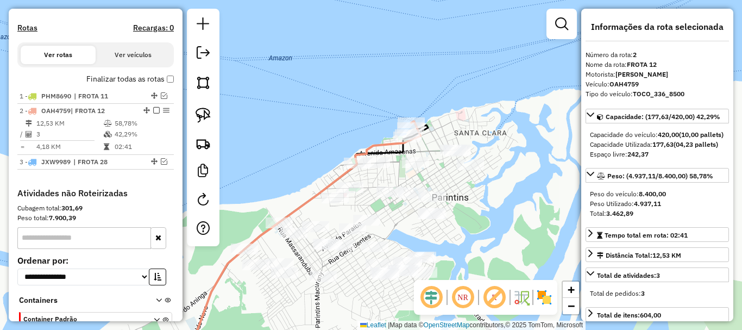
drag, startPoint x: 472, startPoint y: 231, endPoint x: 454, endPoint y: 237, distance: 18.7
click at [454, 237] on div "Janela de atendimento Grade de atendimento Capacidade Transportadoras Veículos …" at bounding box center [371, 165] width 742 height 330
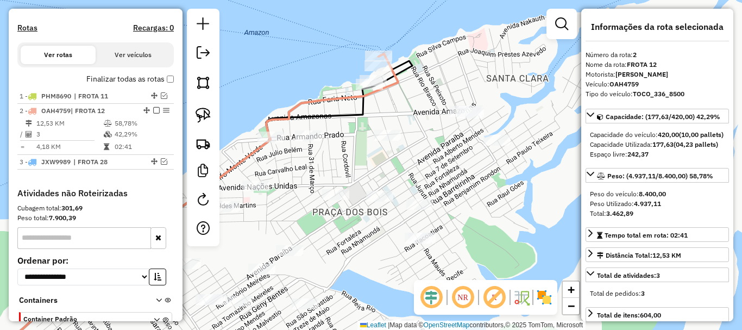
drag, startPoint x: 411, startPoint y: 171, endPoint x: 442, endPoint y: 128, distance: 52.5
click at [441, 129] on div "Janela de atendimento Grade de atendimento Capacidade Transportadoras Veículos …" at bounding box center [371, 165] width 742 height 330
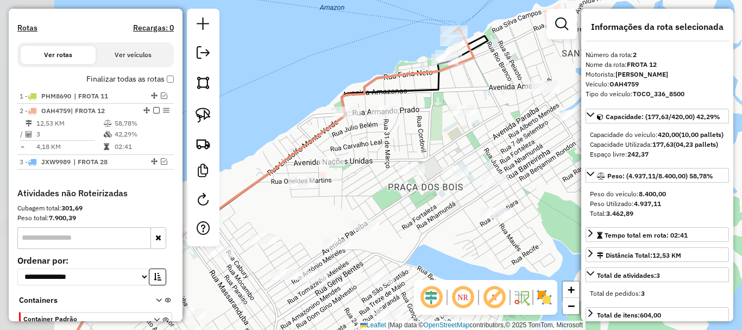
drag, startPoint x: 353, startPoint y: 167, endPoint x: 422, endPoint y: 145, distance: 72.9
click at [422, 145] on div "Janela de atendimento Grade de atendimento Capacidade Transportadoras Veículos …" at bounding box center [371, 165] width 742 height 330
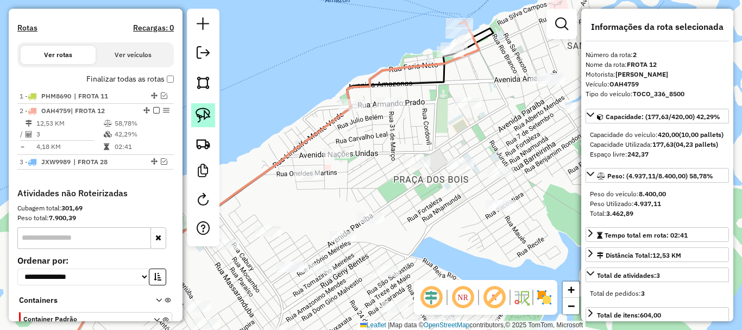
click at [203, 115] on img at bounding box center [203, 115] width 15 height 15
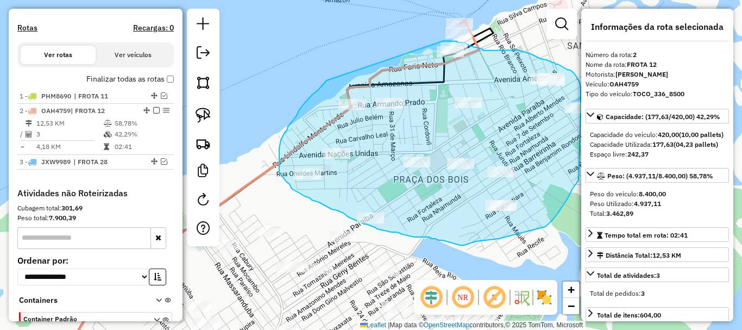
drag, startPoint x: 327, startPoint y: 80, endPoint x: 435, endPoint y: 43, distance: 114.8
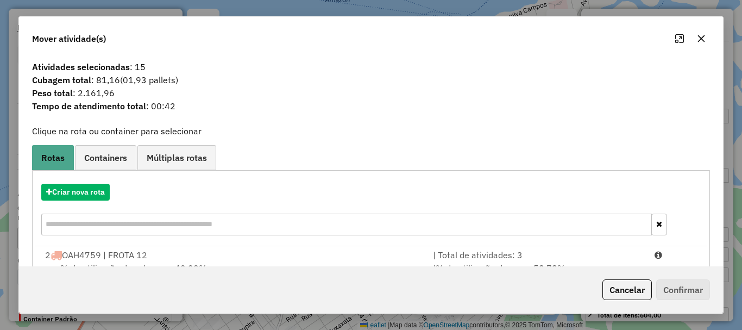
scroll to position [42, 0]
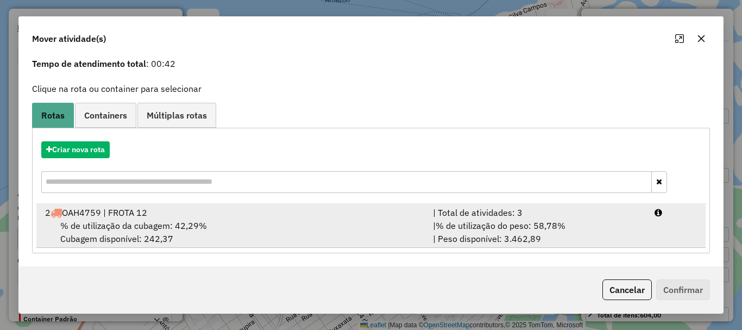
click at [206, 220] on div "% de utilização da cubagem: 42,29% Cubagem disponível: 242,37" at bounding box center [233, 232] width 388 height 26
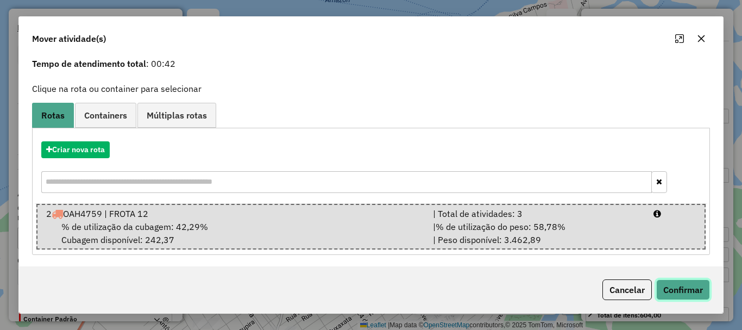
click at [679, 285] on button "Confirmar" at bounding box center [683, 289] width 54 height 21
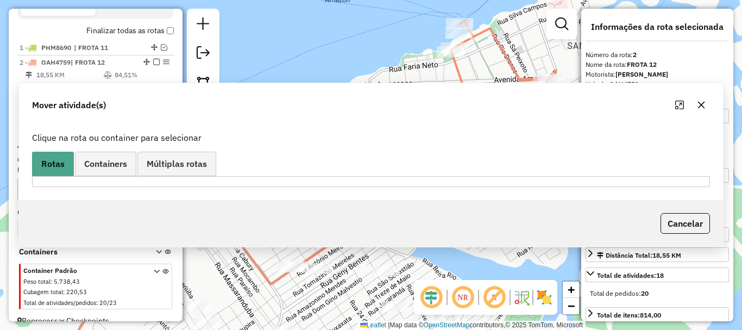
scroll to position [403, 0]
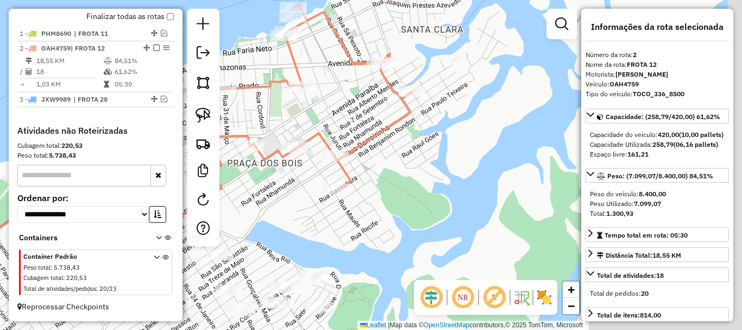
drag, startPoint x: 535, startPoint y: 200, endPoint x: 369, endPoint y: 184, distance: 167.1
click at [369, 184] on div "Janela de atendimento Grade de atendimento Capacidade Transportadoras Veículos …" at bounding box center [371, 165] width 742 height 330
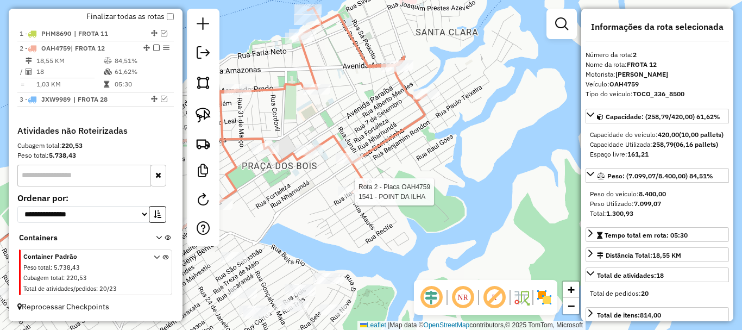
drag, startPoint x: 430, startPoint y: 179, endPoint x: 417, endPoint y: 174, distance: 13.7
click at [477, 174] on div "Rota 2 - Placa OAH4759 1541 - POINT DA ILHA Janela de atendimento Grade de aten…" at bounding box center [371, 165] width 742 height 330
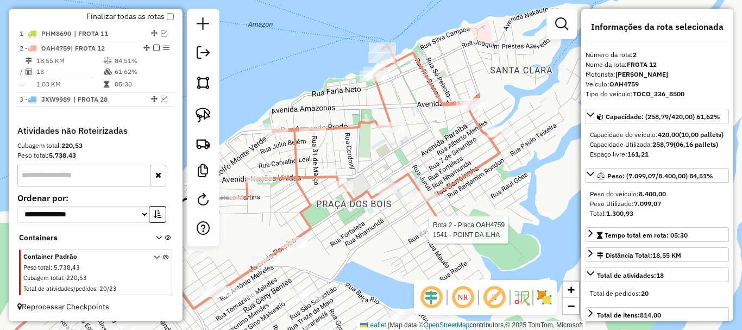
drag, startPoint x: 313, startPoint y: 116, endPoint x: 343, endPoint y: 167, distance: 59.2
click at [344, 168] on div "Rota 2 - Placa OAH4759 1541 - POINT DA ILHA Janela de atendimento Grade de aten…" at bounding box center [371, 165] width 742 height 330
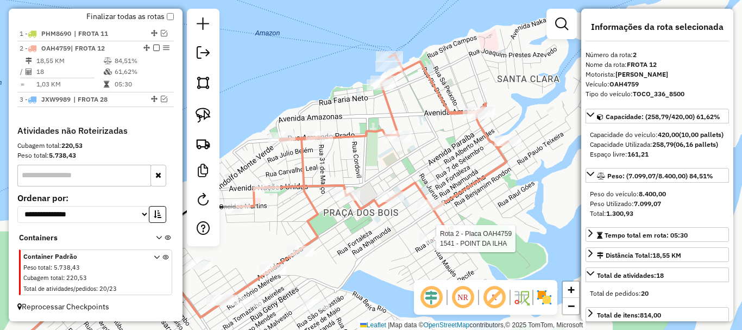
click at [311, 137] on div "Rota 2 - Placa OAH4759 1541 - POINT DA ILHA Janela de atendimento Grade de aten…" at bounding box center [371, 165] width 742 height 330
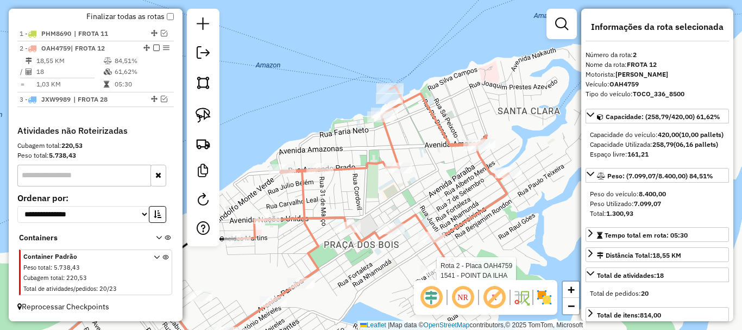
drag, startPoint x: 315, startPoint y: 129, endPoint x: 312, endPoint y: 68, distance: 60.9
click at [313, 68] on div "Rota 2 - Placa OAH4759 1541 - POINT DA ILHA Janela de atendimento Grade de aten…" at bounding box center [371, 165] width 742 height 330
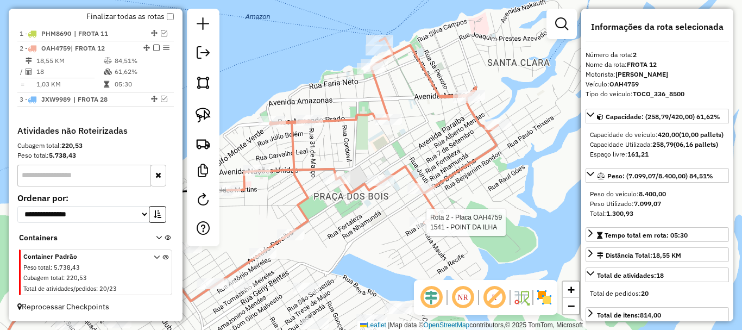
drag, startPoint x: 360, startPoint y: 252, endPoint x: 349, endPoint y: 272, distance: 22.4
click at [349, 272] on div "Rota 2 - Placa OAH4759 1541 - POINT DA ILHA Janela de atendimento Grade de aten…" at bounding box center [371, 165] width 742 height 330
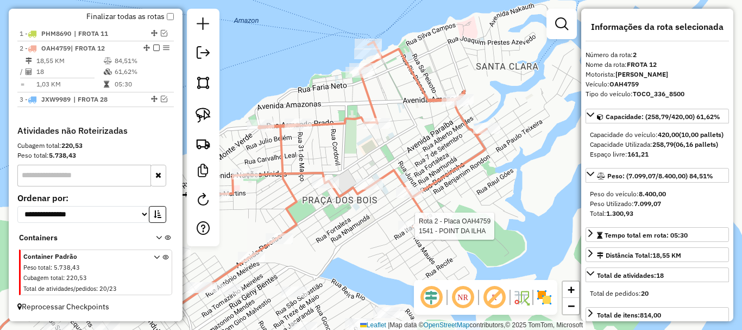
drag, startPoint x: 354, startPoint y: 261, endPoint x: 338, endPoint y: 256, distance: 17.0
click at [336, 259] on div "Rota 2 - Placa OAH4759 1541 - POINT DA ILHA Janela de atendimento Grade de aten…" at bounding box center [371, 165] width 742 height 330
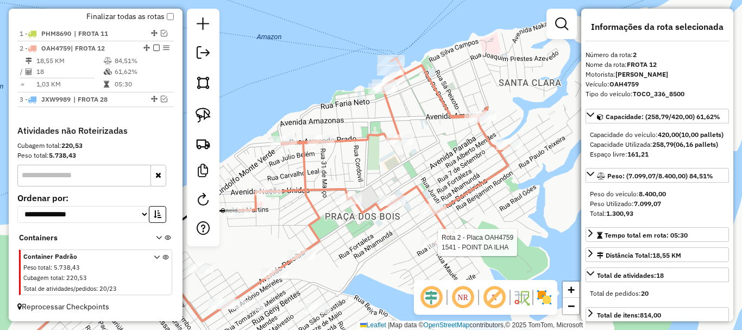
drag, startPoint x: 331, startPoint y: 240, endPoint x: 363, endPoint y: 258, distance: 36.5
click at [363, 258] on div "Rota 2 - Placa OAH4759 1541 - POINT DA ILHA Janela de atendimento Grade de aten…" at bounding box center [371, 165] width 742 height 330
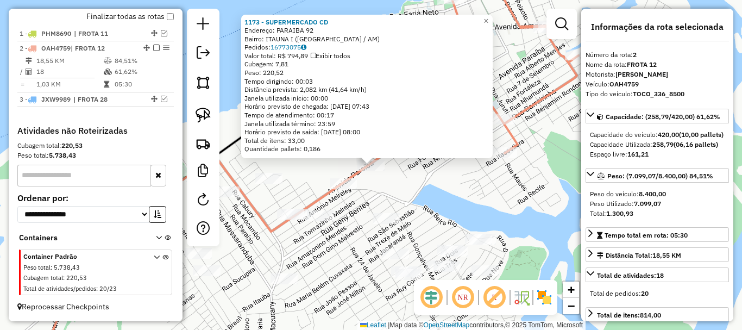
click at [407, 198] on div "1173 - SUPERMERCADO CD Endereço: PARAIBA 92 Bairro: ITAUNA I ([GEOGRAPHIC_DATA]…" at bounding box center [371, 165] width 742 height 330
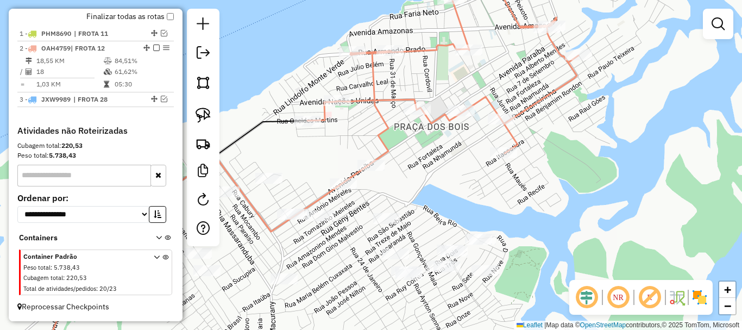
drag, startPoint x: 406, startPoint y: 179, endPoint x: 381, endPoint y: 221, distance: 48.0
click at [381, 221] on div "Janela de atendimento Grade de atendimento Capacidade Transportadoras Veículos …" at bounding box center [371, 165] width 742 height 330
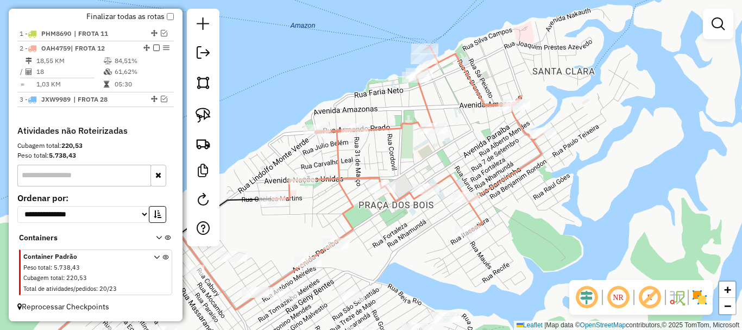
drag, startPoint x: 404, startPoint y: 215, endPoint x: 391, endPoint y: 254, distance: 41.2
click at [391, 254] on div "Janela de atendimento Grade de atendimento Capacidade Transportadoras Veículos …" at bounding box center [371, 165] width 742 height 330
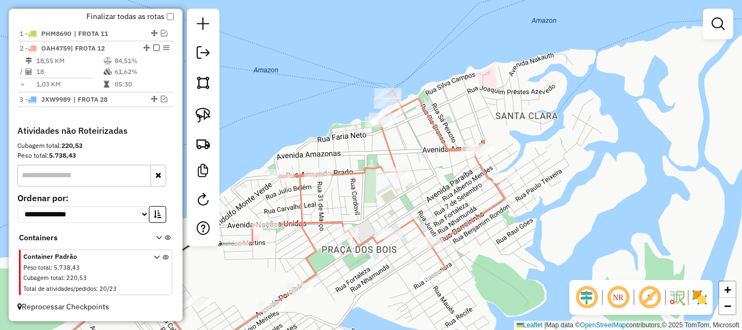
drag, startPoint x: 394, startPoint y: 250, endPoint x: 359, endPoint y: 293, distance: 55.9
click at [359, 293] on div "Janela de atendimento Grade de atendimento Capacidade Transportadoras Veículos …" at bounding box center [371, 165] width 742 height 330
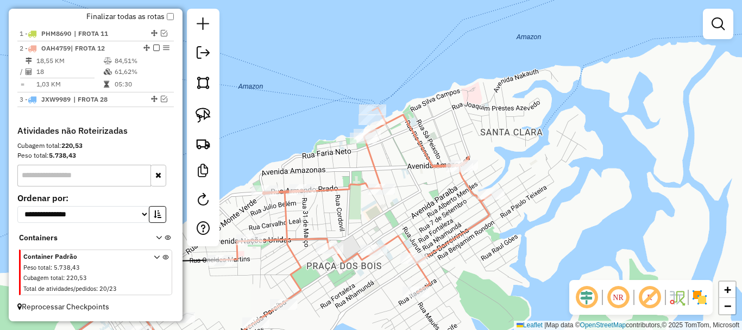
drag, startPoint x: 424, startPoint y: 190, endPoint x: 410, endPoint y: 205, distance: 21.2
click at [410, 205] on div "Janela de atendimento Grade de atendimento Capacidade Transportadoras Veículos …" at bounding box center [371, 165] width 742 height 330
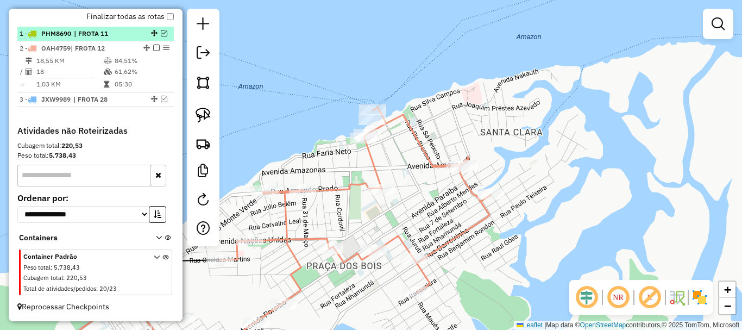
click at [161, 33] on em at bounding box center [164, 33] width 7 height 7
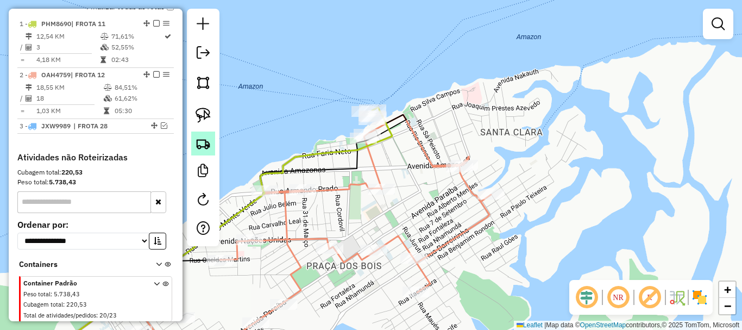
click at [209, 149] on img at bounding box center [203, 143] width 15 height 15
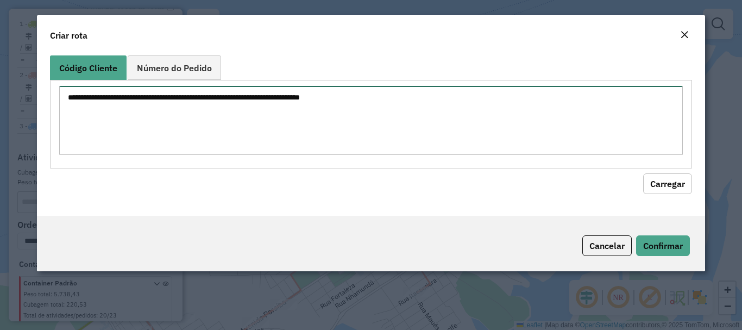
click at [347, 117] on textarea at bounding box center [370, 120] width 623 height 69
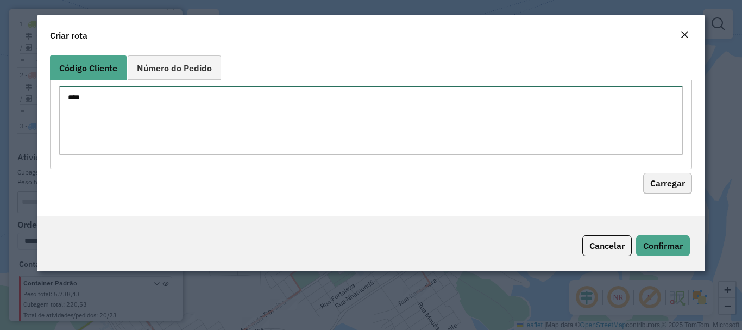
type textarea "****"
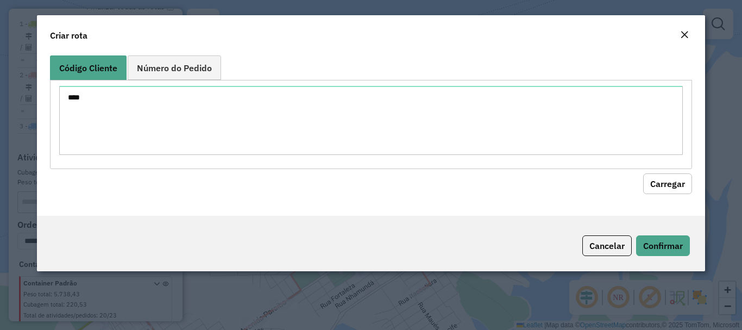
click at [685, 188] on button "Carregar" at bounding box center [667, 183] width 49 height 21
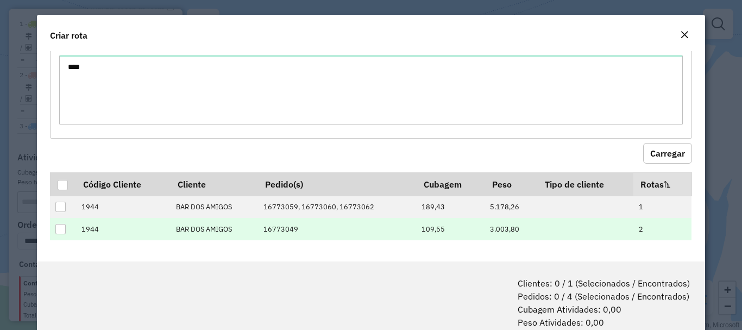
scroll to position [54, 0]
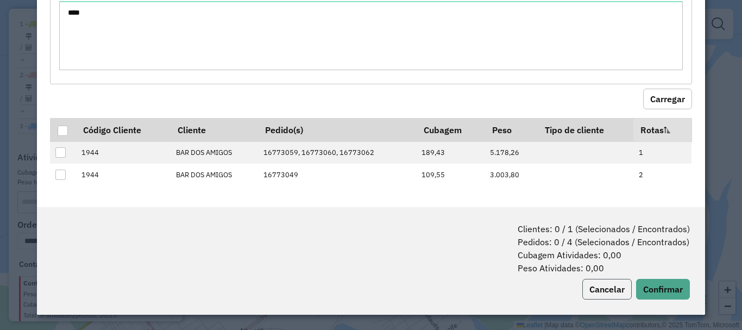
click at [608, 293] on button "Cancelar" at bounding box center [606, 289] width 49 height 21
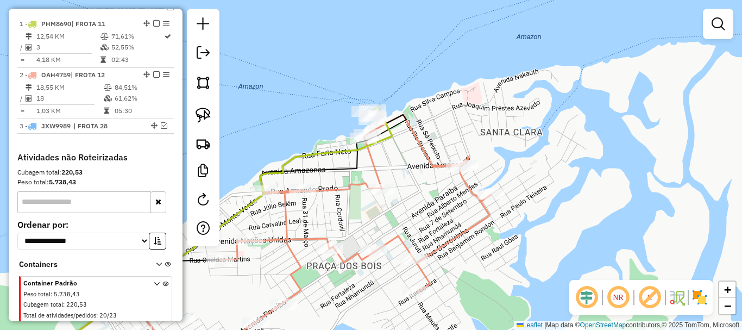
click at [325, 154] on icon at bounding box center [215, 237] width 353 height 249
select select "**********"
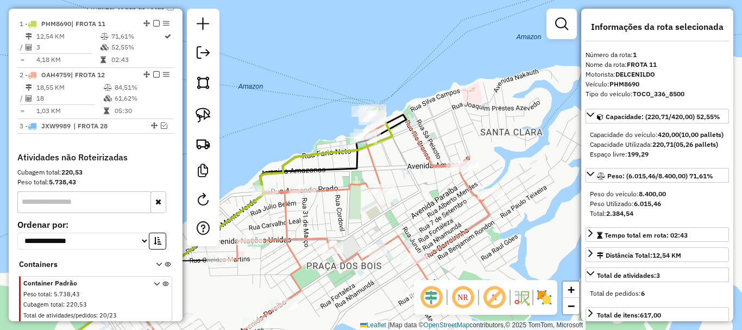
scroll to position [421, 0]
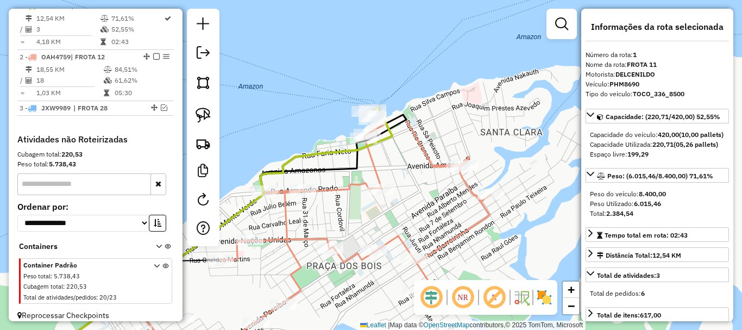
click at [347, 190] on icon at bounding box center [300, 235] width 382 height 255
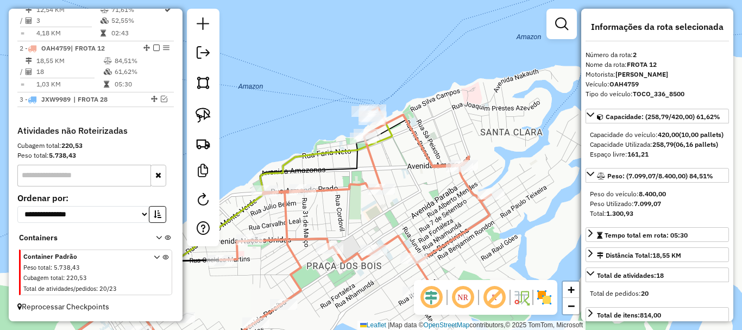
click at [338, 150] on icon at bounding box center [215, 237] width 353 height 249
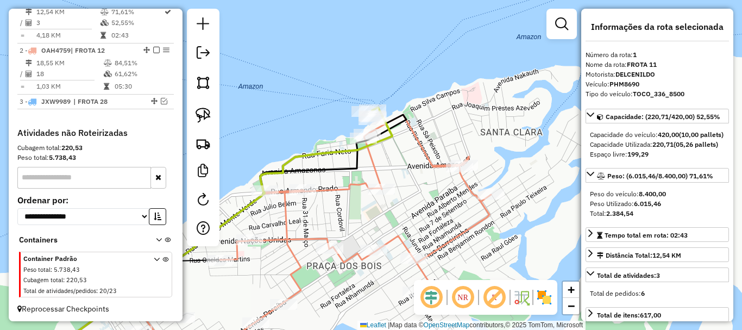
click at [338, 150] on icon at bounding box center [215, 237] width 353 height 249
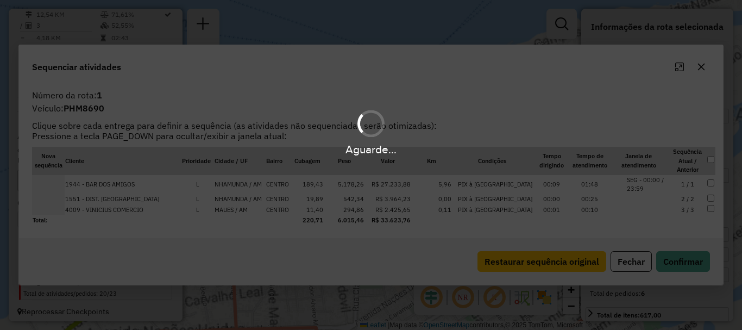
scroll to position [421, 0]
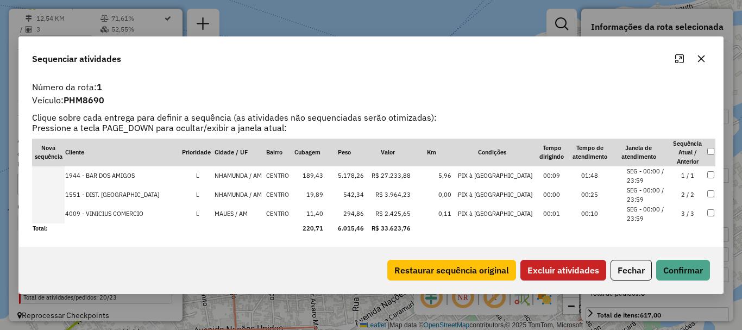
click at [562, 274] on button "Excluir atividades" at bounding box center [563, 270] width 86 height 21
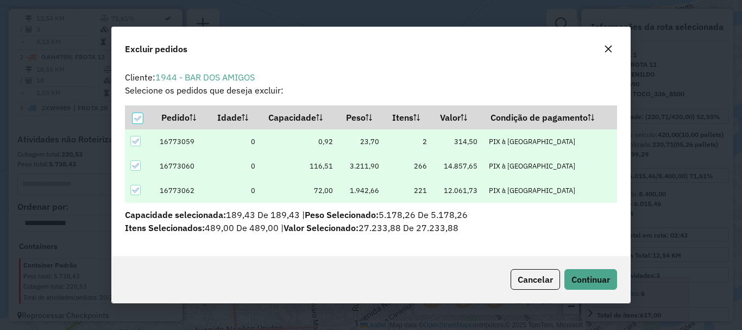
scroll to position [0, 0]
click at [580, 283] on span "Continuar" at bounding box center [591, 279] width 39 height 11
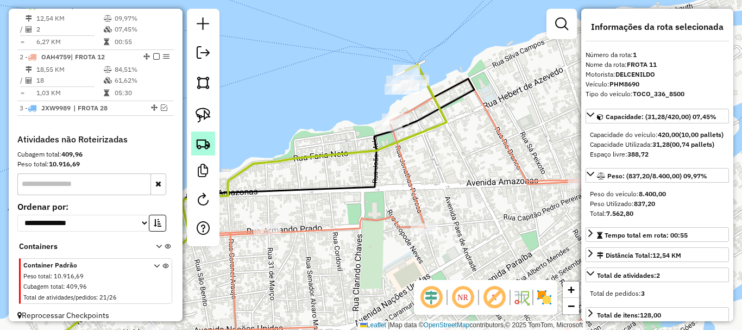
click at [203, 140] on img at bounding box center [203, 143] width 15 height 15
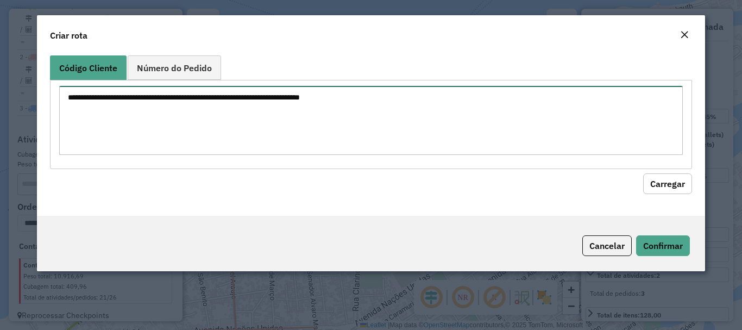
click at [290, 130] on textarea at bounding box center [370, 120] width 623 height 69
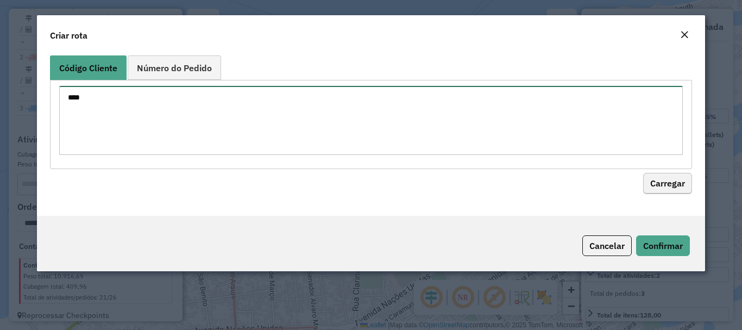
type textarea "****"
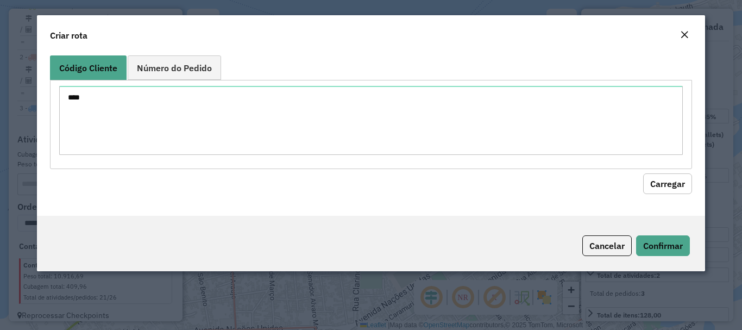
click at [673, 189] on button "Carregar" at bounding box center [667, 183] width 49 height 21
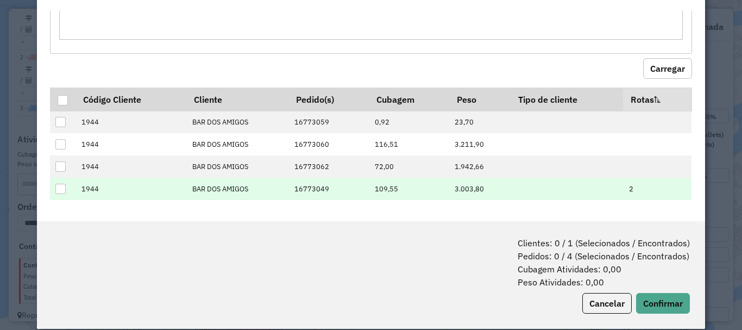
scroll to position [54, 0]
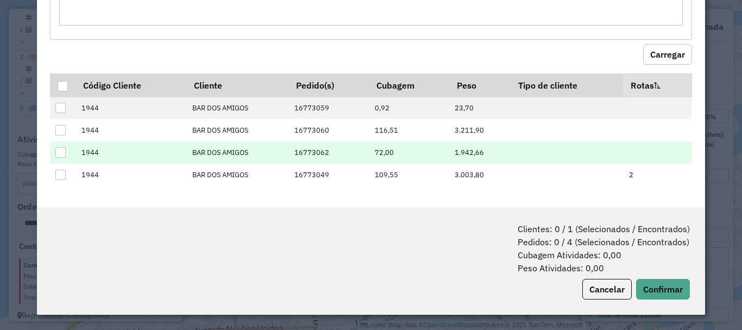
click at [64, 155] on div at bounding box center [60, 152] width 10 height 10
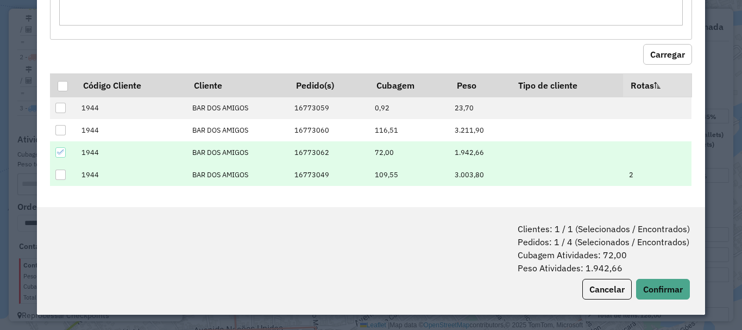
click at [59, 173] on div at bounding box center [60, 175] width 10 height 10
drag, startPoint x: 61, startPoint y: 171, endPoint x: 62, endPoint y: 161, distance: 9.8
click at [61, 171] on icon at bounding box center [61, 175] width 8 height 8
click at [667, 291] on button "Confirmar" at bounding box center [663, 289] width 54 height 21
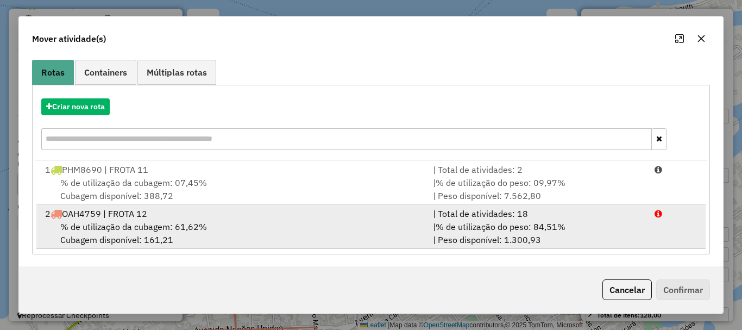
scroll to position [86, 0]
click at [185, 221] on span "% de utilização da cubagem: 61,62%" at bounding box center [133, 225] width 147 height 11
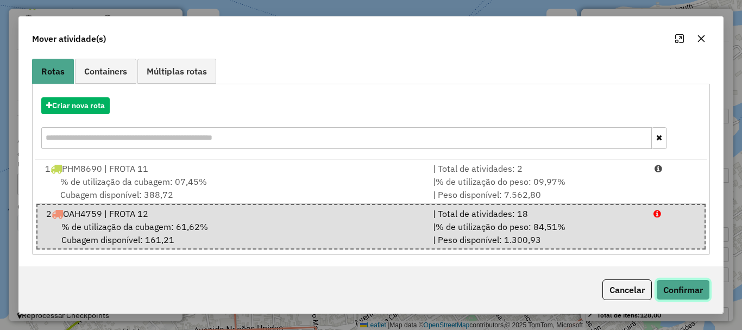
click at [667, 282] on button "Confirmar" at bounding box center [683, 289] width 54 height 21
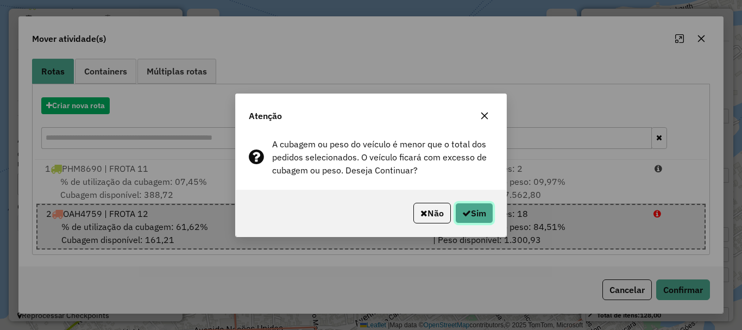
click at [480, 209] on button "Sim" at bounding box center [474, 213] width 38 height 21
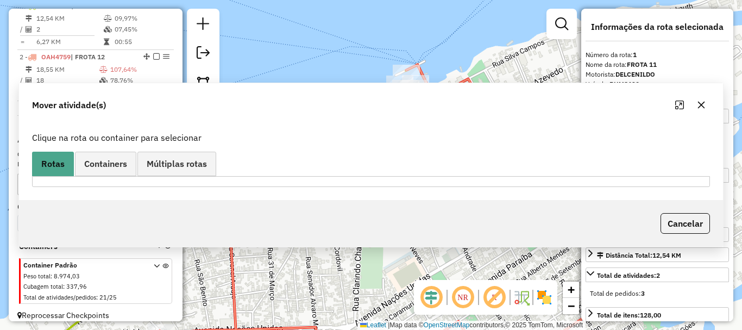
scroll to position [0, 0]
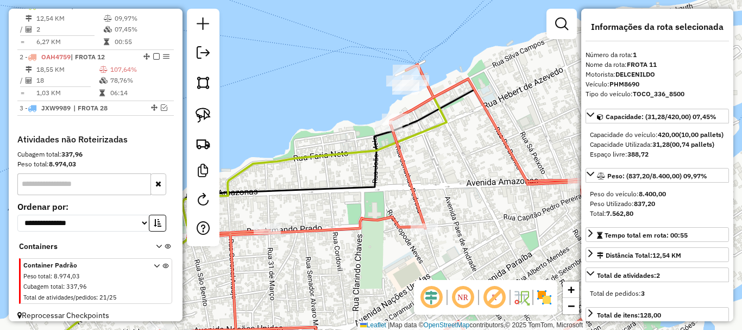
click at [381, 225] on icon at bounding box center [389, 214] width 509 height 298
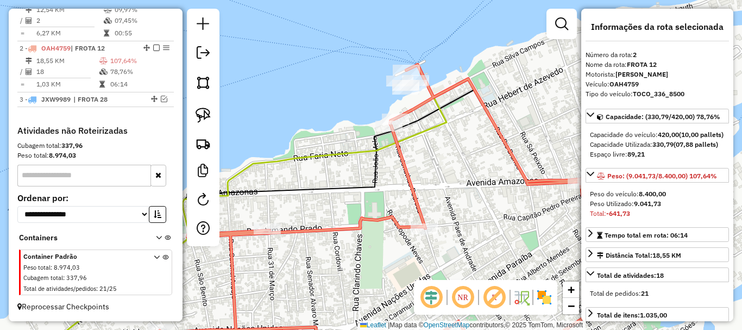
click at [381, 225] on icon at bounding box center [389, 214] width 509 height 298
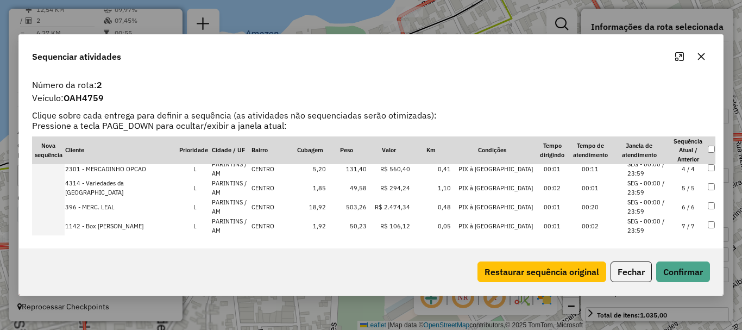
scroll to position [109, 0]
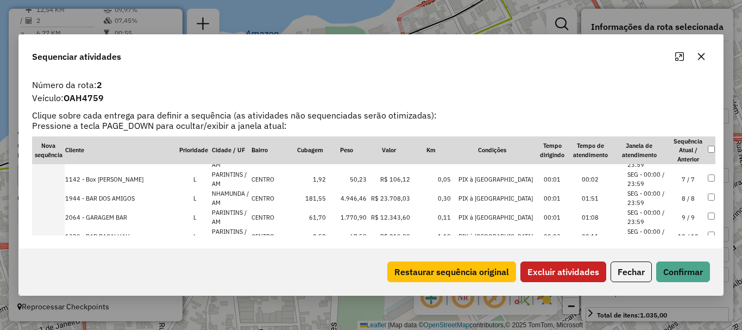
click at [553, 272] on button "Excluir atividades" at bounding box center [563, 271] width 86 height 21
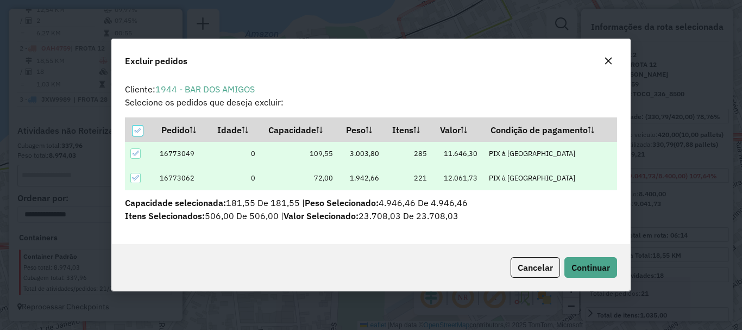
scroll to position [0, 0]
click at [135, 154] on icon at bounding box center [135, 153] width 8 height 8
click at [603, 268] on span "Continuar" at bounding box center [591, 267] width 39 height 11
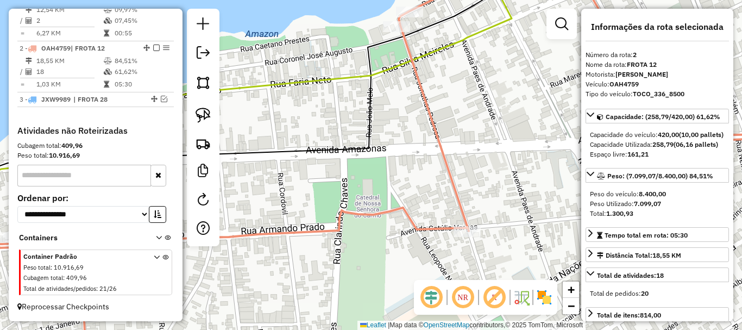
drag, startPoint x: 481, startPoint y: 106, endPoint x: 458, endPoint y: 200, distance: 96.9
click at [458, 200] on div "Janela de atendimento Grade de atendimento Capacidade Transportadoras Veículos …" at bounding box center [371, 165] width 742 height 330
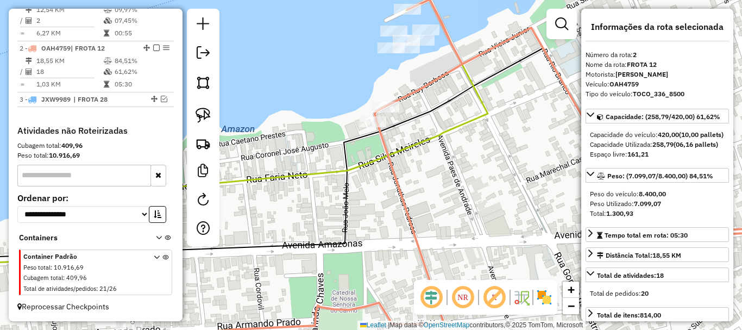
drag, startPoint x: 429, startPoint y: 93, endPoint x: 411, endPoint y: 128, distance: 38.6
click at [411, 128] on div "Janela de atendimento Grade de atendimento Capacidade Transportadoras Veículos …" at bounding box center [371, 165] width 742 height 330
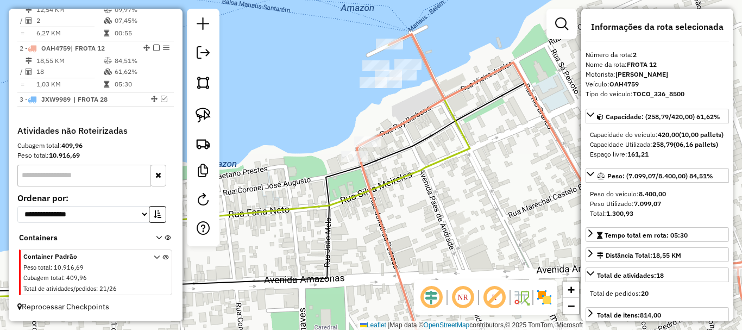
click at [390, 133] on icon at bounding box center [513, 198] width 534 height 328
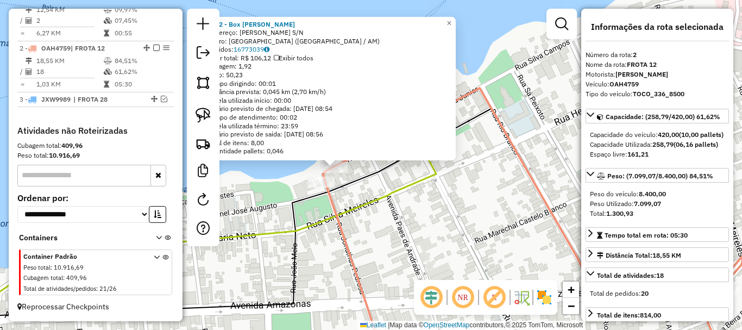
drag, startPoint x: 475, startPoint y: 234, endPoint x: 435, endPoint y: 234, distance: 40.8
click at [436, 236] on div "1142 - Box [PERSON_NAME]: [PERSON_NAME] S/N Bairro: [GEOGRAPHIC_DATA] ([GEOGRAP…" at bounding box center [371, 165] width 742 height 330
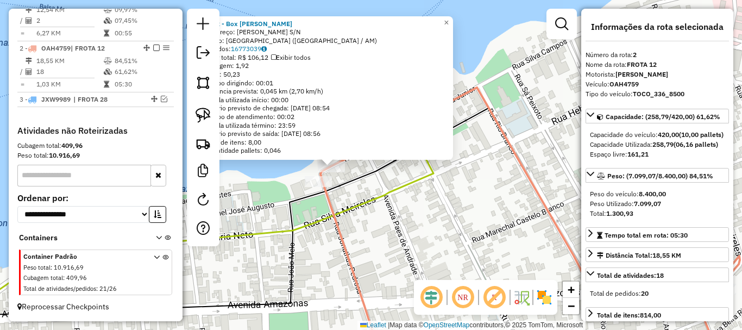
click at [424, 231] on div "1142 - Box [PERSON_NAME]: [PERSON_NAME] S/N Bairro: [GEOGRAPHIC_DATA] ([GEOGRAP…" at bounding box center [371, 165] width 742 height 330
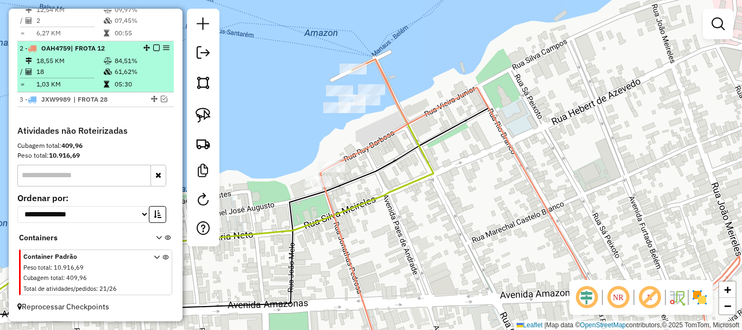
click at [155, 47] on em at bounding box center [156, 48] width 7 height 7
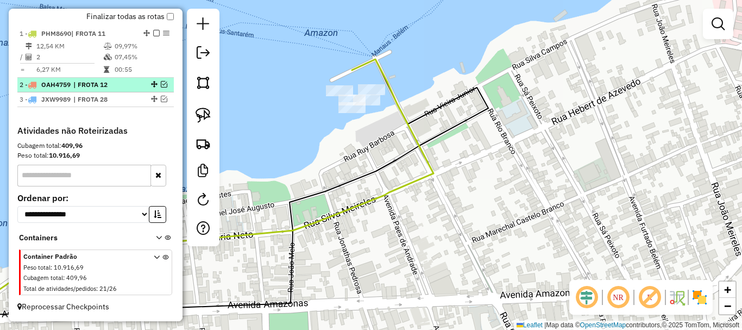
scroll to position [403, 0]
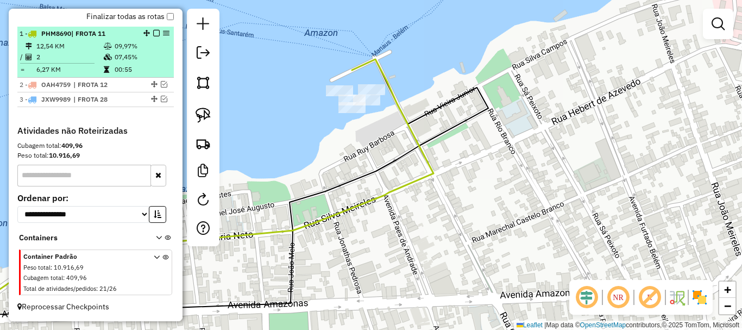
drag, startPoint x: 118, startPoint y: 32, endPoint x: 133, endPoint y: 37, distance: 15.3
click at [119, 32] on div "1 - PHM8690 | FROTA 11" at bounding box center [77, 34] width 115 height 10
select select "**********"
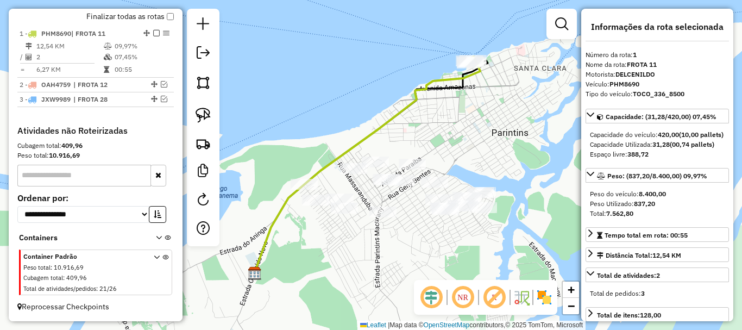
drag, startPoint x: 470, startPoint y: 155, endPoint x: 433, endPoint y: 183, distance: 46.2
click at [435, 183] on div "Janela de atendimento Grade de atendimento Capacidade Transportadoras Veículos …" at bounding box center [371, 165] width 742 height 330
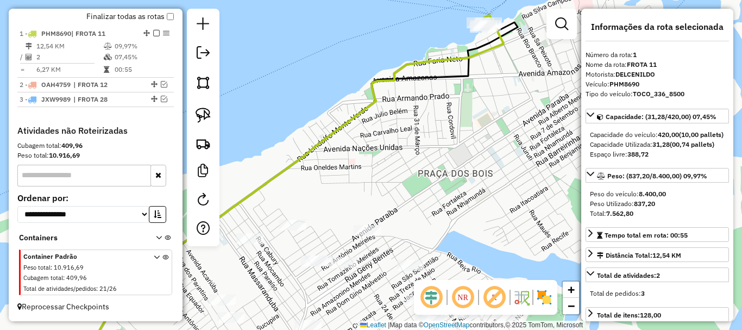
drag, startPoint x: 415, startPoint y: 158, endPoint x: 470, endPoint y: 175, distance: 57.6
click at [470, 175] on div "Janela de atendimento Grade de atendimento Capacidade Transportadoras Veículos …" at bounding box center [371, 165] width 742 height 330
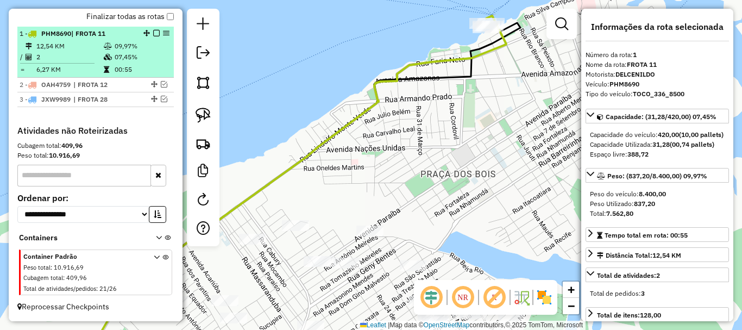
click at [132, 40] on li "1 - PHM8690 | FROTA 11 12,54 KM 09,97% / 2 07,45% = 6,27 KM 00:55" at bounding box center [95, 52] width 156 height 51
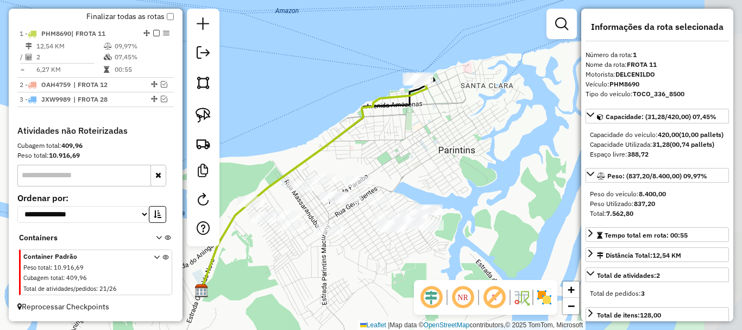
drag, startPoint x: 427, startPoint y: 124, endPoint x: 373, endPoint y: 141, distance: 56.9
click at [373, 141] on div "Janela de atendimento Grade de atendimento Capacidade Transportadoras Veículos …" at bounding box center [371, 165] width 742 height 330
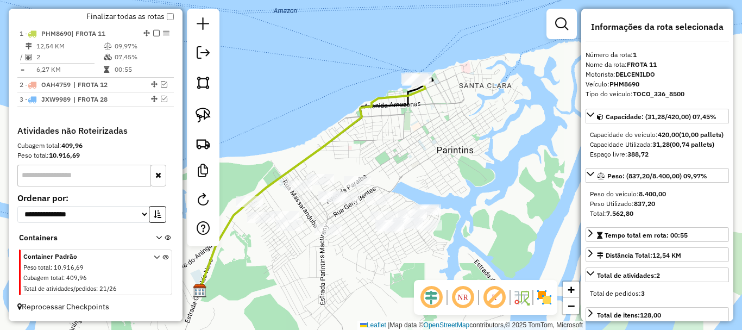
click at [411, 175] on div "Janela de atendimento Grade de atendimento Capacidade Transportadoras Veículos …" at bounding box center [371, 165] width 742 height 330
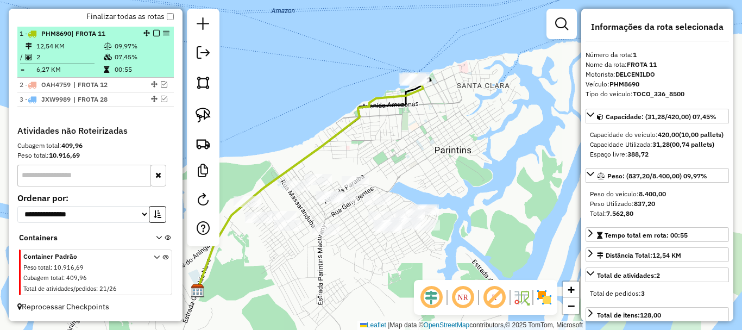
click at [128, 42] on td "09,97%" at bounding box center [141, 46] width 55 height 11
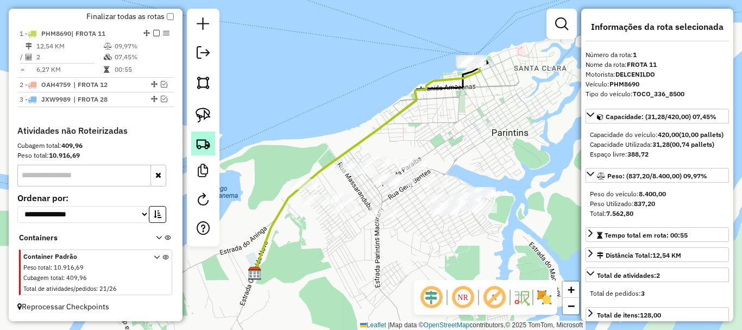
click at [208, 143] on img at bounding box center [203, 143] width 15 height 15
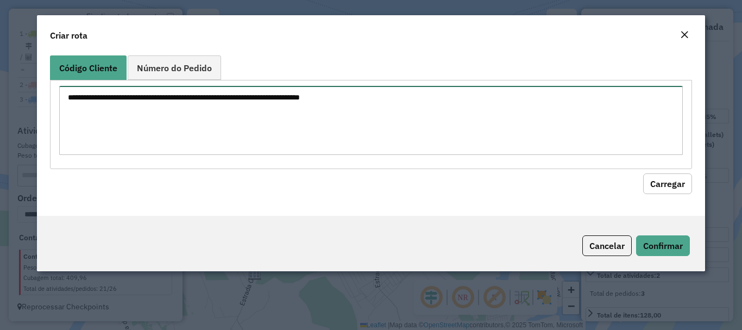
click at [261, 114] on textarea at bounding box center [370, 120] width 623 height 69
type textarea "****"
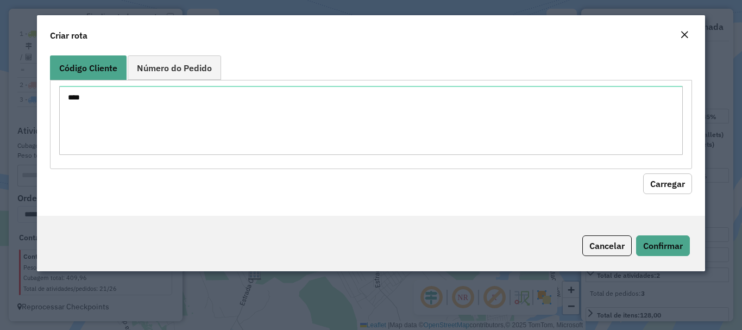
click at [677, 194] on div "Código Cliente Número do Pedido **** Carregar" at bounding box center [371, 133] width 668 height 165
click at [680, 193] on hb-field-button "Carregar" at bounding box center [371, 181] width 642 height 25
click at [679, 179] on button "Carregar" at bounding box center [667, 183] width 49 height 21
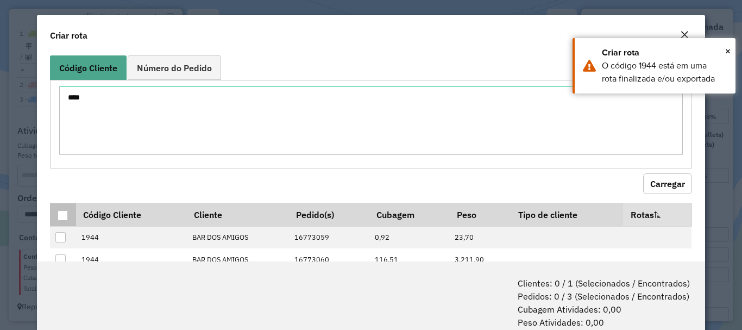
click at [60, 214] on div at bounding box center [63, 215] width 10 height 10
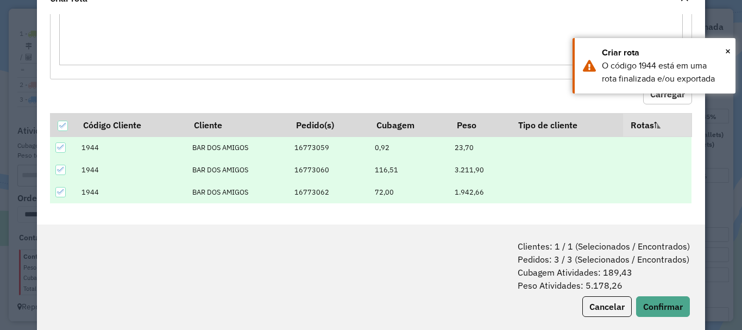
scroll to position [54, 0]
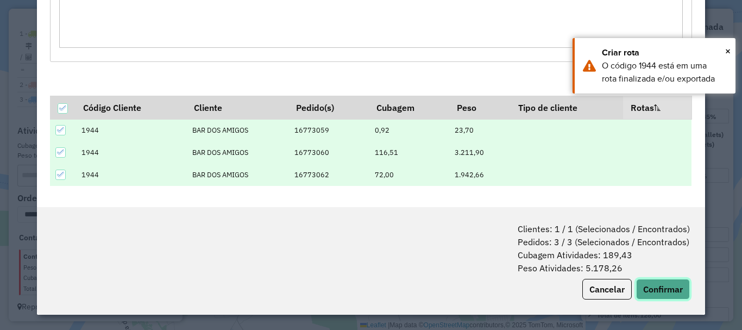
click at [652, 283] on button "Confirmar" at bounding box center [663, 289] width 54 height 21
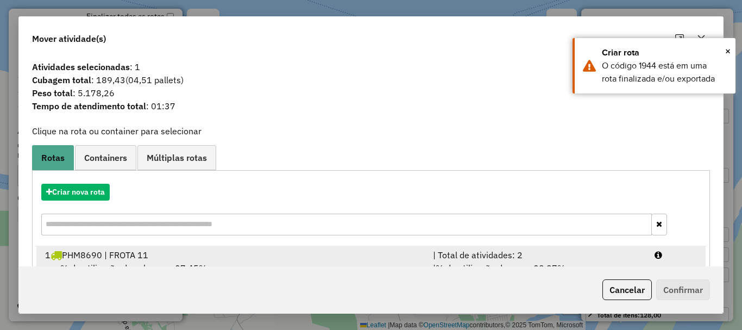
click at [179, 252] on div "1 PHM8690 | FROTA 11" at bounding box center [233, 254] width 388 height 13
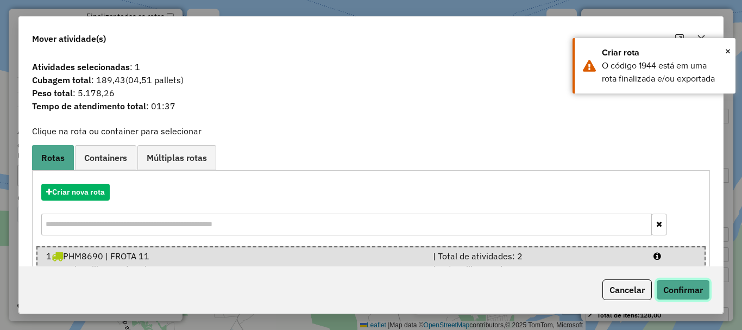
click at [692, 294] on button "Confirmar" at bounding box center [683, 289] width 54 height 21
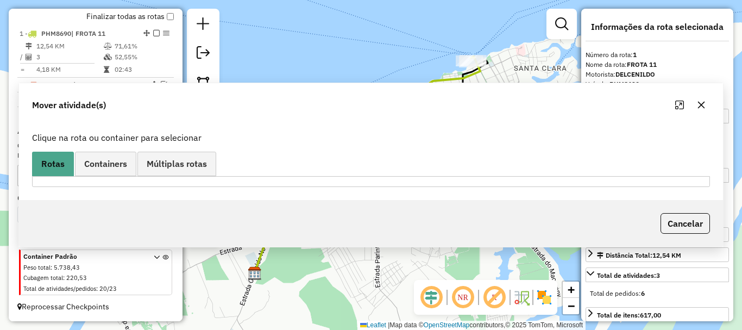
scroll to position [403, 0]
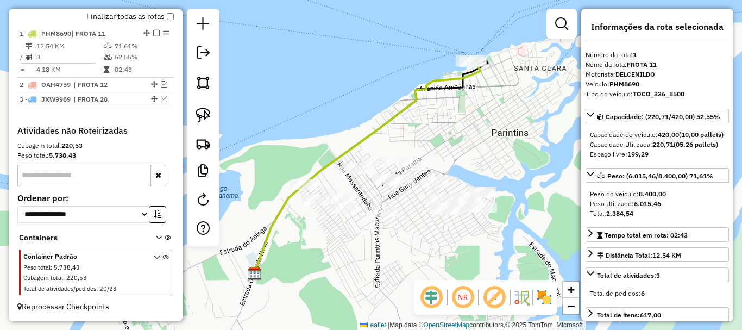
drag, startPoint x: 463, startPoint y: 128, endPoint x: 394, endPoint y: 146, distance: 70.9
click at [397, 146] on div "Janela de atendimento Grade de atendimento Capacidade Transportadoras Veículos …" at bounding box center [371, 165] width 742 height 330
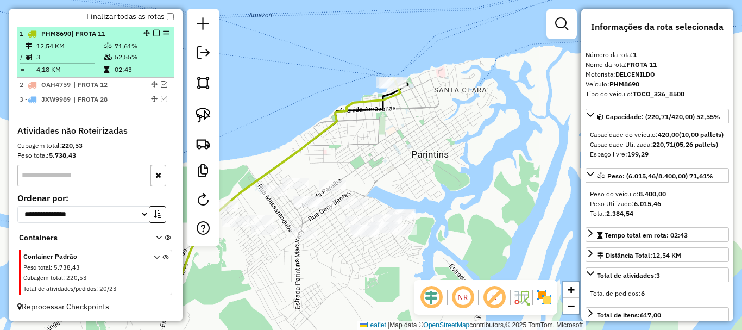
click at [110, 37] on div "1 - PHM8690 | FROTA 11" at bounding box center [77, 34] width 115 height 10
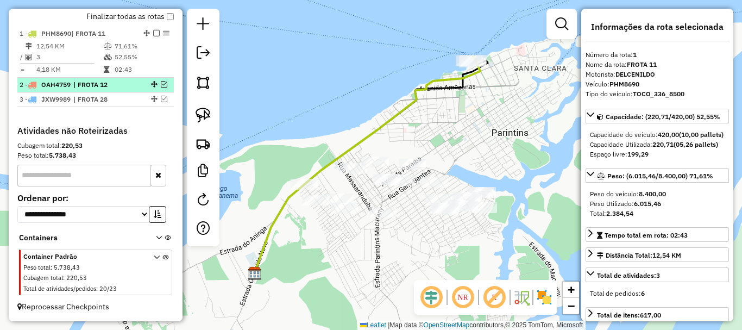
click at [110, 83] on span "| FROTA 12" at bounding box center [98, 85] width 50 height 10
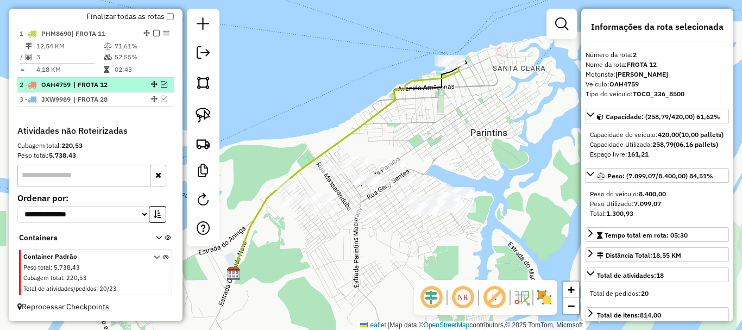
click at [161, 85] on em at bounding box center [164, 84] width 7 height 7
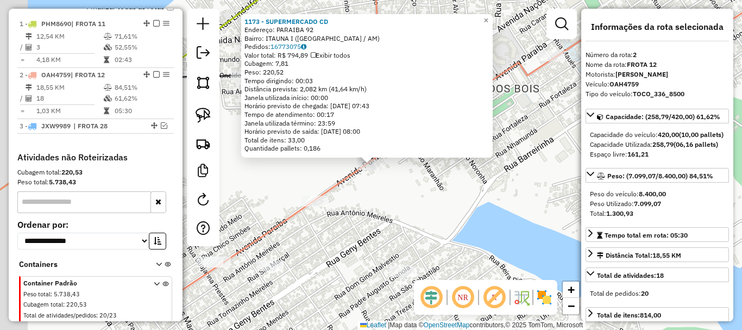
scroll to position [439, 0]
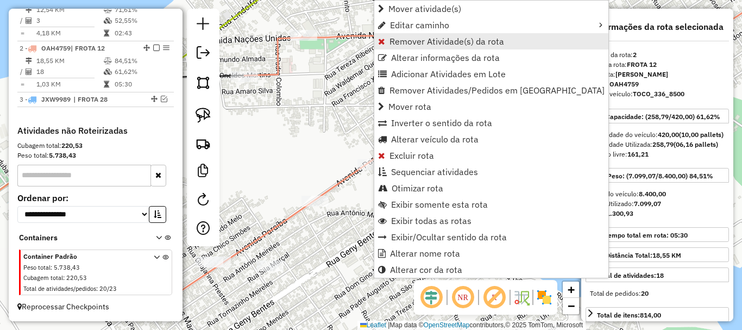
click at [437, 43] on span "Remover Atividade(s) da rota" at bounding box center [447, 41] width 115 height 9
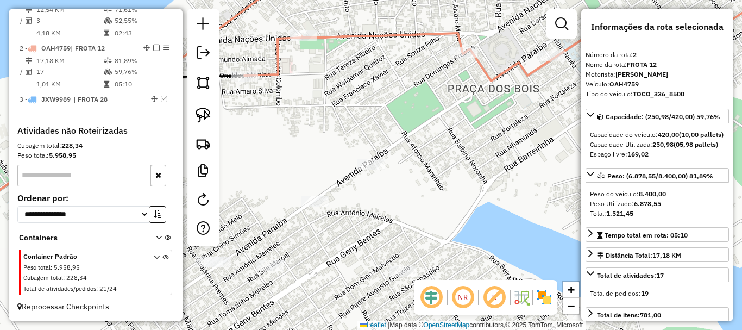
drag, startPoint x: 372, startPoint y: 188, endPoint x: 380, endPoint y: 193, distance: 9.5
click at [380, 193] on div "Janela de atendimento Grade de atendimento Capacidade Transportadoras Veículos …" at bounding box center [371, 165] width 742 height 330
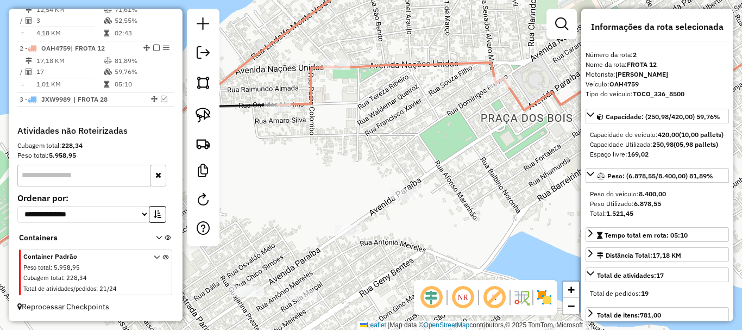
drag, startPoint x: 343, startPoint y: 160, endPoint x: 422, endPoint y: 206, distance: 91.3
click at [424, 209] on div "Janela de atendimento Grade de atendimento Capacidade Transportadoras Veículos …" at bounding box center [371, 165] width 742 height 330
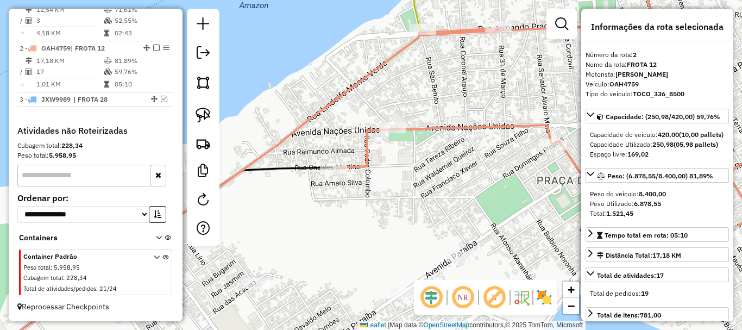
drag, startPoint x: 372, startPoint y: 185, endPoint x: 352, endPoint y: 203, distance: 27.7
click at [352, 203] on div "Janela de atendimento Grade de atendimento Capacidade Transportadoras Veículos …" at bounding box center [371, 165] width 742 height 330
drag, startPoint x: 431, startPoint y: 183, endPoint x: 379, endPoint y: 179, distance: 51.8
click at [397, 183] on div "Janela de atendimento Grade de atendimento Capacidade Transportadoras Veículos …" at bounding box center [371, 165] width 742 height 330
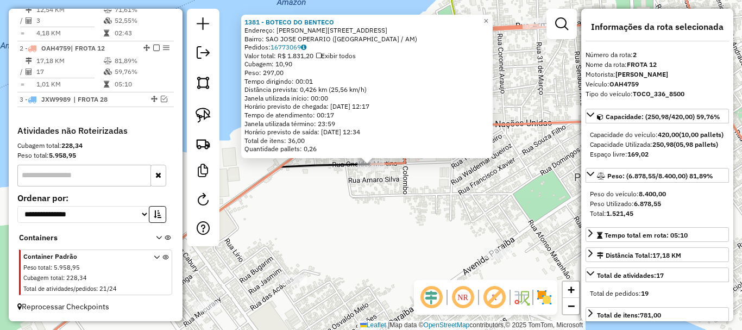
drag, startPoint x: 372, startPoint y: 162, endPoint x: 349, endPoint y: 170, distance: 24.1
click at [332, 175] on div "1381 - BOTECO DO BENTECO Endereço: [STREET_ADDRESS]: SAO JOSE OPERARIO ([GEOGRA…" at bounding box center [371, 165] width 742 height 330
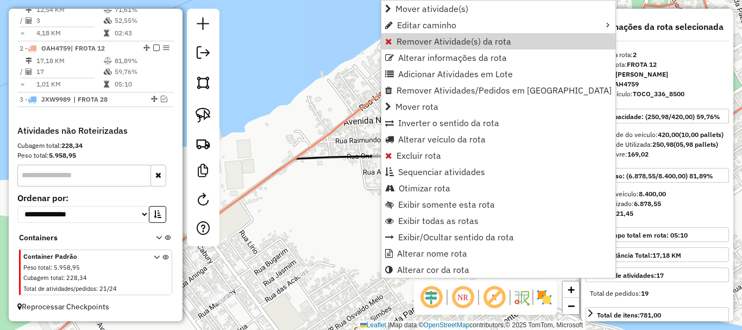
click at [438, 42] on span "Remover Atividade(s) da rota" at bounding box center [454, 41] width 115 height 9
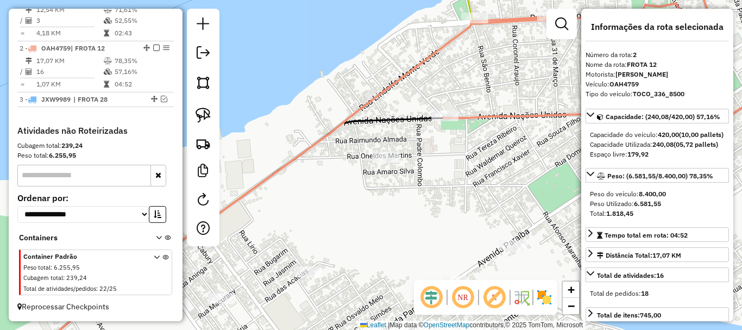
drag, startPoint x: 475, startPoint y: 212, endPoint x: 367, endPoint y: 154, distance: 122.0
click at [367, 154] on div "Janela de atendimento Grade de atendimento Capacidade Transportadoras Veículos …" at bounding box center [371, 165] width 742 height 330
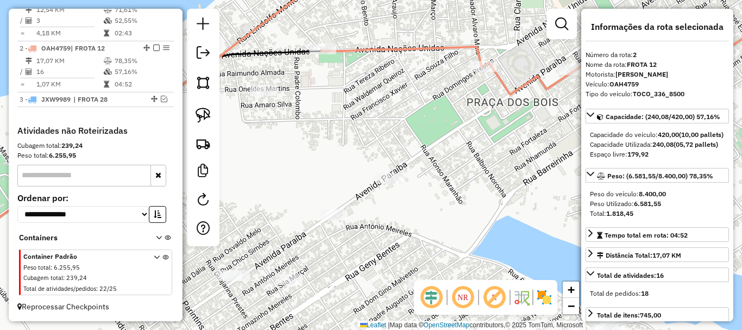
click at [450, 126] on div "Janela de atendimento Grade de atendimento Capacidade Transportadoras Veículos …" at bounding box center [371, 165] width 742 height 330
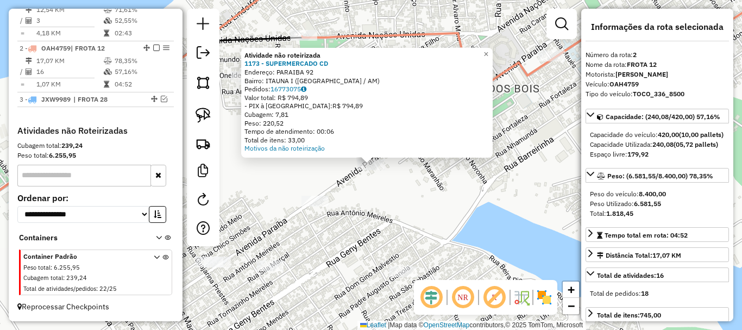
drag, startPoint x: 440, startPoint y: 227, endPoint x: 448, endPoint y: 168, distance: 59.2
click at [449, 161] on div "Atividade não roteirizada 1173 - SUPERMERCADO CD Endereço: PARAIBA 92 Bairro: I…" at bounding box center [371, 165] width 742 height 330
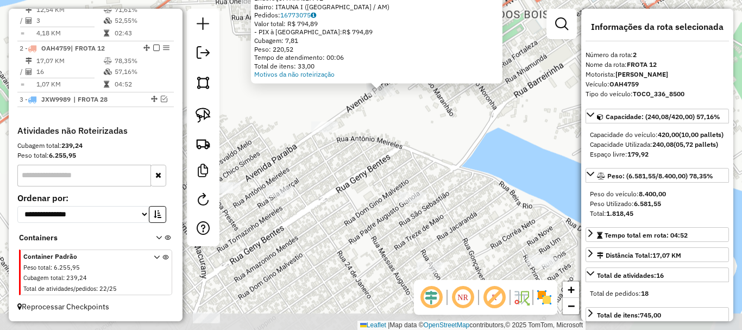
click at [451, 178] on div "Atividade não roteirizada 1173 - SUPERMERCADO CD Endereço: PARAIBA 92 Bairro: I…" at bounding box center [371, 165] width 742 height 330
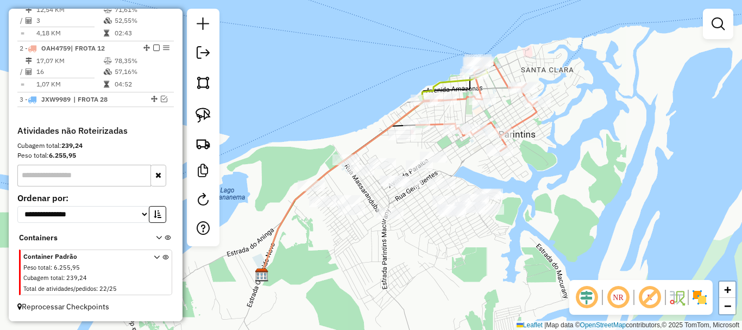
drag, startPoint x: 453, startPoint y: 252, endPoint x: 413, endPoint y: 221, distance: 50.3
click at [455, 249] on div "Janela de atendimento Grade de atendimento Capacidade Transportadoras Veículos …" at bounding box center [371, 165] width 742 height 330
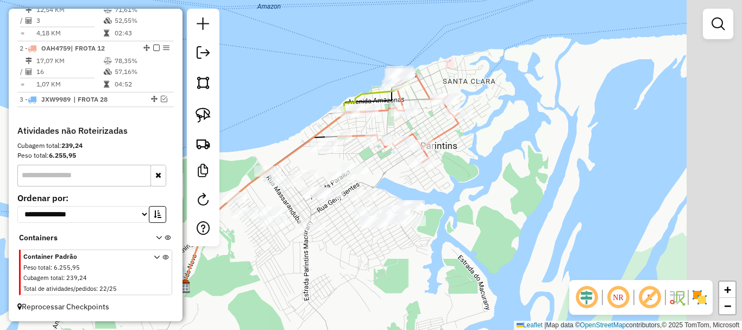
drag, startPoint x: 499, startPoint y: 189, endPoint x: 436, endPoint y: 192, distance: 63.1
click at [440, 192] on div "Janela de atendimento Grade de atendimento Capacidade Transportadoras Veículos …" at bounding box center [371, 165] width 742 height 330
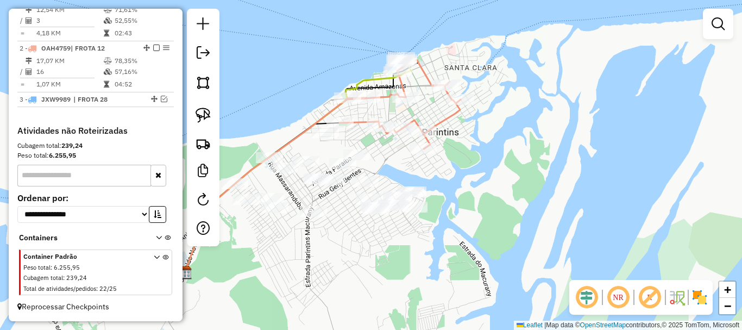
drag, startPoint x: 415, startPoint y: 285, endPoint x: 447, endPoint y: 261, distance: 40.4
click at [447, 262] on div "Janela de atendimento Grade de atendimento Capacidade Transportadoras Veículos …" at bounding box center [371, 165] width 742 height 330
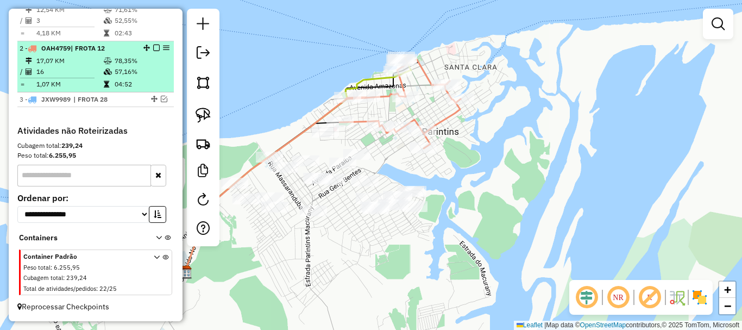
click at [109, 53] on div "2 - OAH4759 | FROTA 12" at bounding box center [77, 48] width 115 height 10
select select "**********"
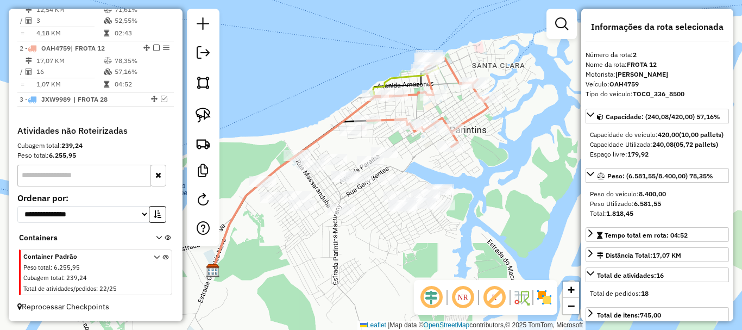
drag, startPoint x: 327, startPoint y: 259, endPoint x: 299, endPoint y: 257, distance: 27.8
click at [300, 259] on div "Janela de atendimento Grade de atendimento Capacidade Transportadoras Veículos …" at bounding box center [371, 165] width 742 height 330
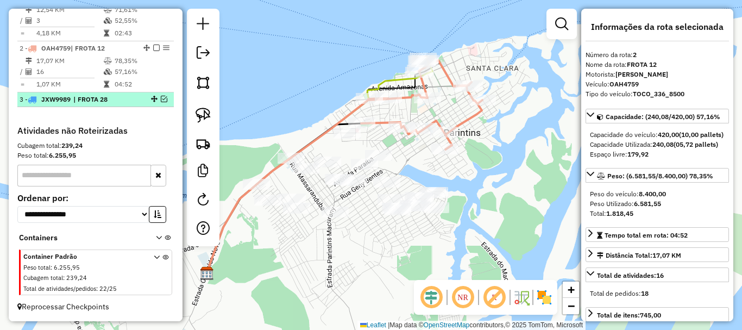
drag, startPoint x: 106, startPoint y: 101, endPoint x: 131, endPoint y: 95, distance: 25.6
click at [108, 99] on span "| FROTA 28" at bounding box center [98, 100] width 50 height 10
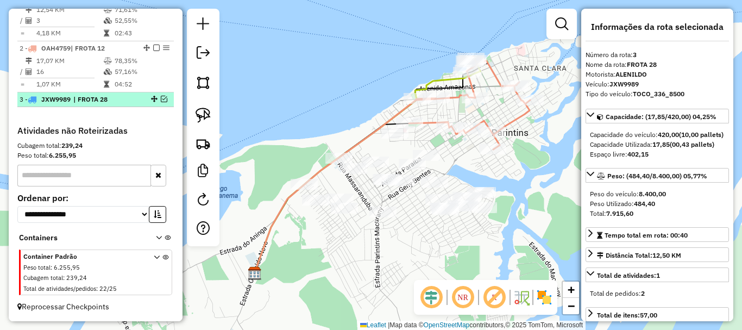
click at [164, 98] on em at bounding box center [164, 99] width 7 height 7
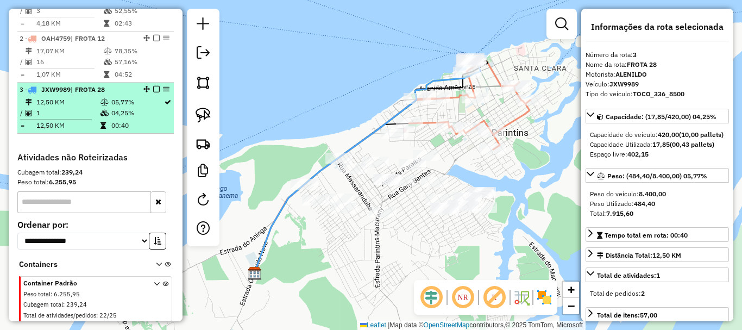
click at [105, 93] on span "| FROTA 28" at bounding box center [88, 89] width 34 height 8
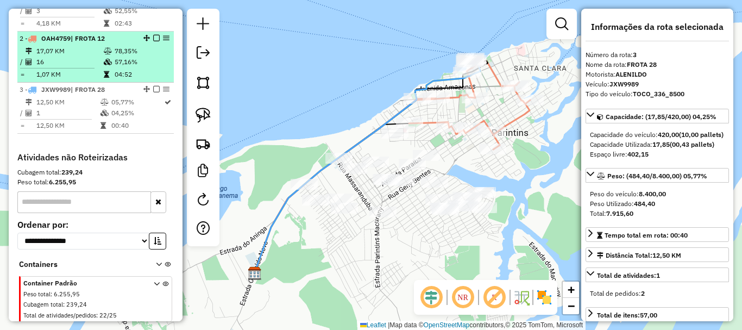
click at [156, 41] on em at bounding box center [156, 38] width 7 height 7
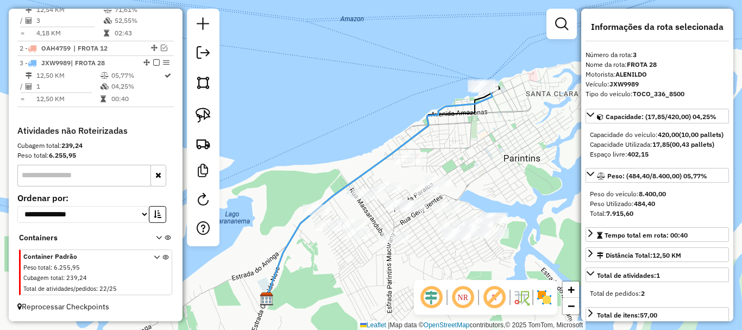
drag, startPoint x: 472, startPoint y: 137, endPoint x: 327, endPoint y: 122, distance: 145.9
click at [473, 147] on div "Janela de atendimento Grade de atendimento Capacidade Transportadoras Veículos …" at bounding box center [371, 165] width 742 height 330
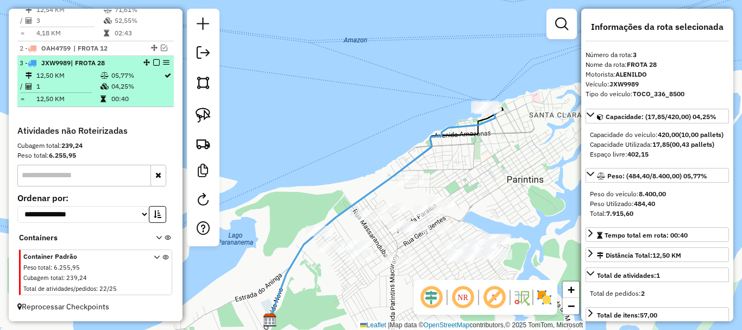
scroll to position [330, 0]
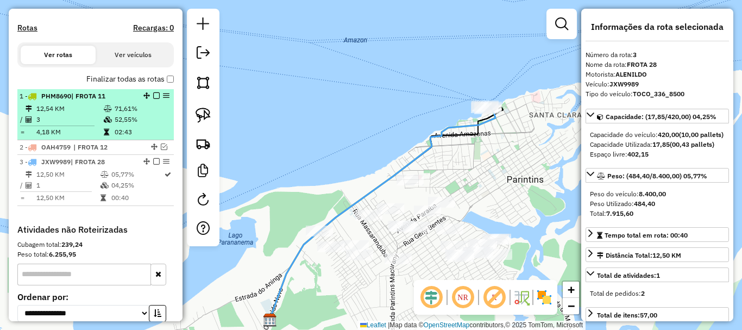
click at [155, 99] on em at bounding box center [156, 95] width 7 height 7
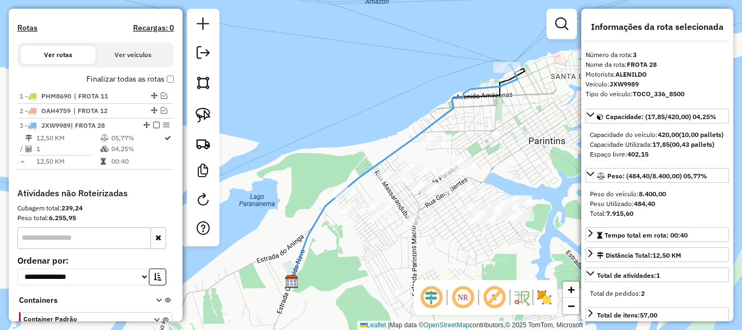
drag, startPoint x: 281, startPoint y: 158, endPoint x: 300, endPoint y: 121, distance: 41.8
click at [300, 122] on div "Janela de atendimento Grade de atendimento Capacidade Transportadoras Veículos …" at bounding box center [371, 165] width 742 height 330
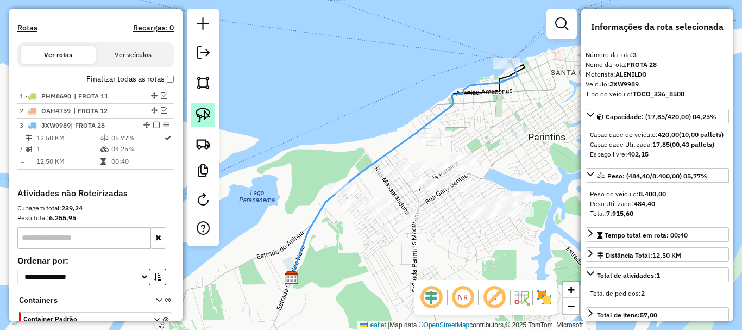
click at [199, 116] on img at bounding box center [203, 115] width 15 height 15
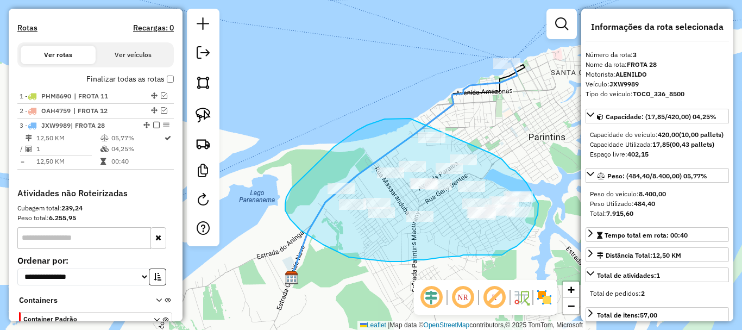
drag, startPoint x: 399, startPoint y: 118, endPoint x: 454, endPoint y: 136, distance: 57.6
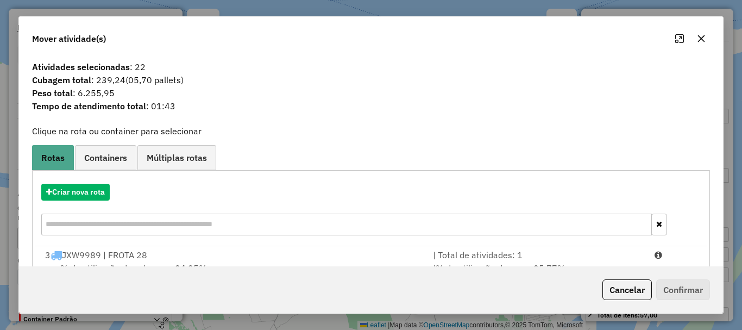
scroll to position [42, 0]
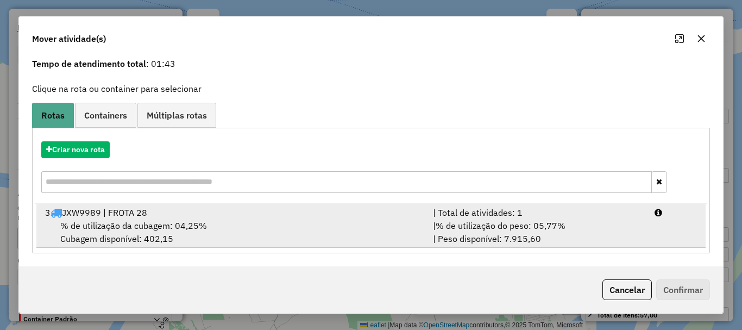
click at [153, 217] on div "3 JXW9989 | FROTA 28" at bounding box center [233, 212] width 388 height 13
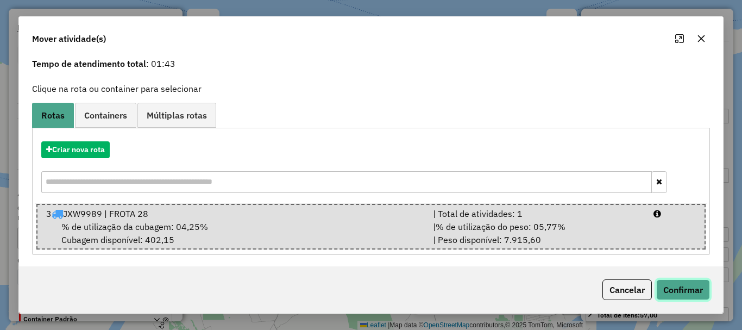
click at [681, 296] on button "Confirmar" at bounding box center [683, 289] width 54 height 21
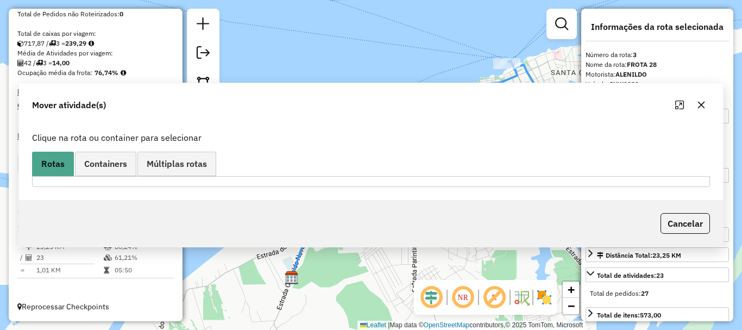
scroll to position [0, 0]
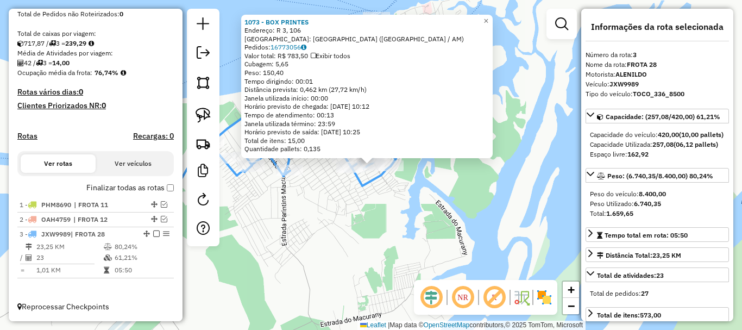
click at [432, 219] on div "1073 - BOX PRINTES Endereço: R 3, 106 Bairro: [GEOGRAPHIC_DATA] ([GEOGRAPHIC_DA…" at bounding box center [371, 165] width 742 height 330
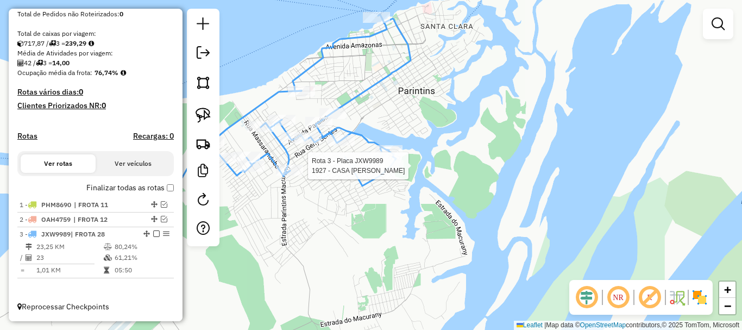
select select "**********"
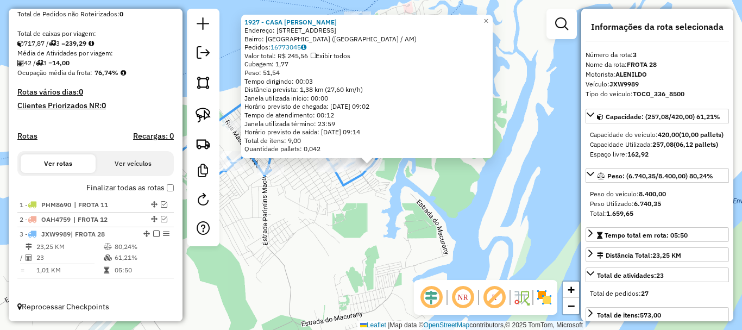
click at [394, 206] on div "1927 - CASA [PERSON_NAME]: Rua 07 1087 Bairro: [GEOGRAPHIC_DATA] ([GEOGRAPHIC_D…" at bounding box center [371, 165] width 742 height 330
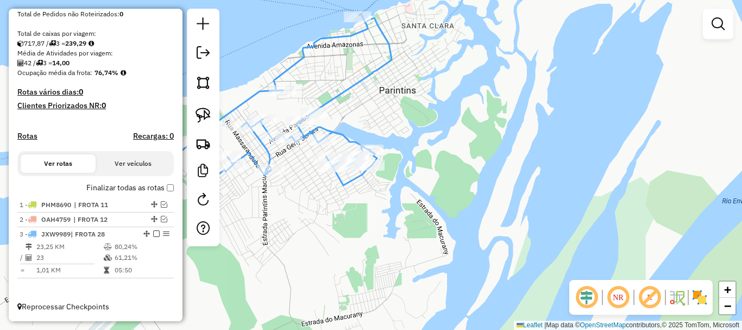
drag, startPoint x: 398, startPoint y: 200, endPoint x: 437, endPoint y: 272, distance: 81.2
click at [437, 272] on div "Janela de atendimento Grade de atendimento Capacidade Transportadoras Veículos …" at bounding box center [371, 165] width 742 height 330
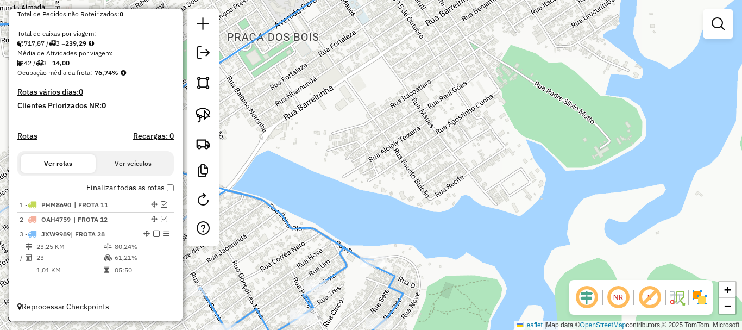
drag, startPoint x: 368, startPoint y: 187, endPoint x: 476, endPoint y: 231, distance: 116.7
click at [475, 232] on div "Janela de atendimento Grade de atendimento Capacidade Transportadoras Veículos …" at bounding box center [371, 165] width 742 height 330
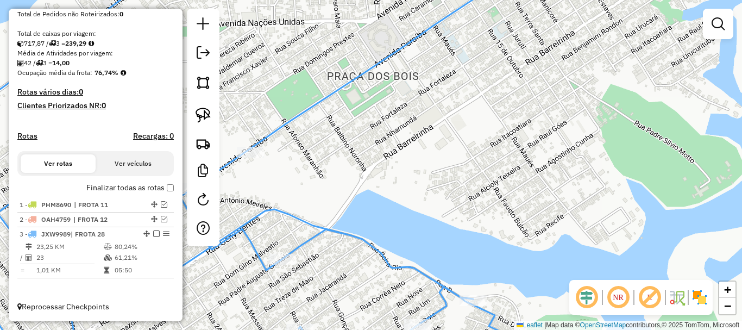
drag, startPoint x: 360, startPoint y: 163, endPoint x: 451, endPoint y: 187, distance: 93.8
click at [451, 187] on div "Janela de atendimento Grade de atendimento Capacidade Transportadoras Veículos …" at bounding box center [371, 165] width 742 height 330
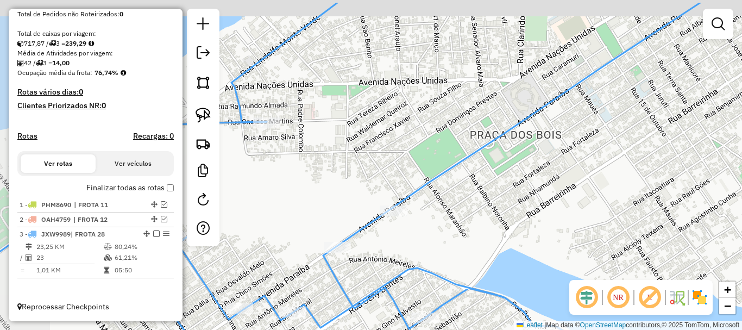
drag, startPoint x: 392, startPoint y: 173, endPoint x: 444, endPoint y: 210, distance: 64.4
click at [444, 210] on div "Janela de atendimento Grade de atendimento Capacidade Transportadoras Veículos …" at bounding box center [371, 165] width 742 height 330
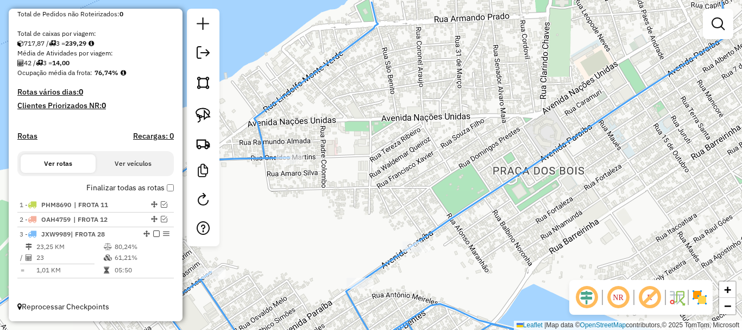
drag, startPoint x: 478, startPoint y: 231, endPoint x: 479, endPoint y: 243, distance: 12.0
click at [479, 243] on div "Janela de atendimento Grade de atendimento Capacidade Transportadoras Veículos …" at bounding box center [371, 165] width 742 height 330
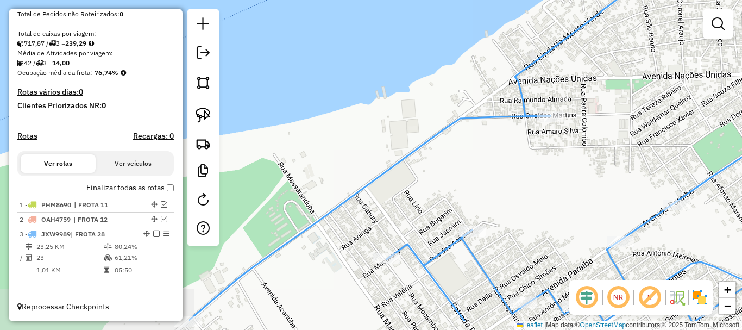
drag, startPoint x: 322, startPoint y: 220, endPoint x: 580, endPoint y: 162, distance: 263.9
click at [580, 162] on div "Janela de atendimento Grade de atendimento Capacidade Transportadoras Veículos …" at bounding box center [371, 165] width 742 height 330
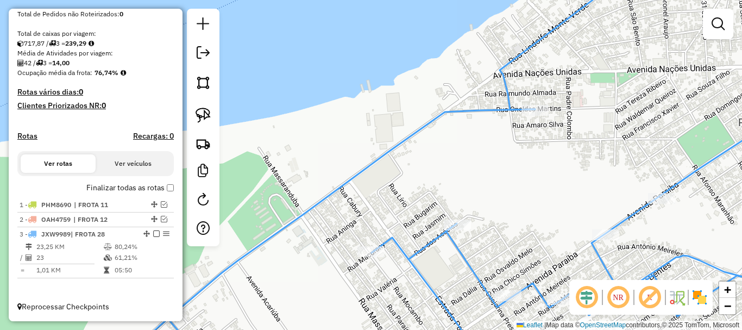
drag, startPoint x: 531, startPoint y: 150, endPoint x: 369, endPoint y: 154, distance: 162.0
click at [471, 158] on div "Janela de atendimento Grade de atendimento Capacidade Transportadoras Veículos …" at bounding box center [371, 165] width 742 height 330
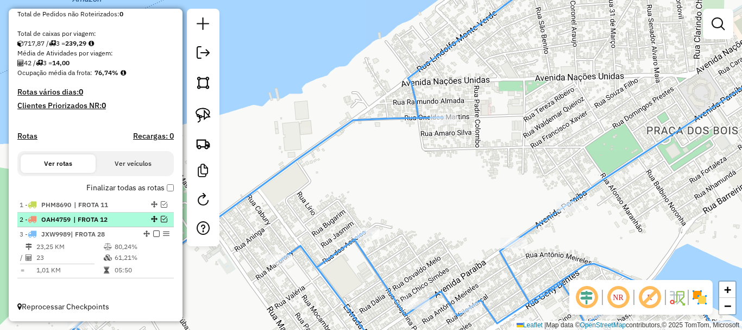
click at [162, 219] on em at bounding box center [164, 219] width 7 height 7
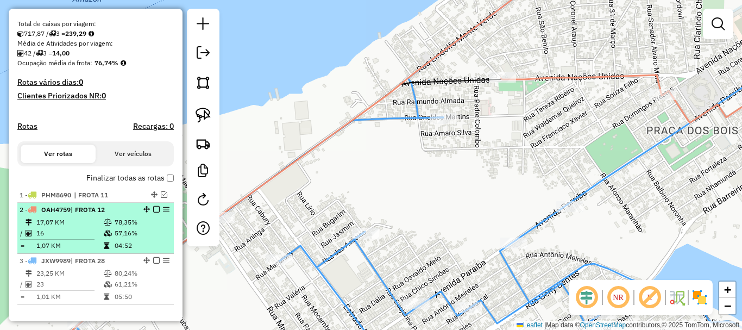
scroll to position [255, 0]
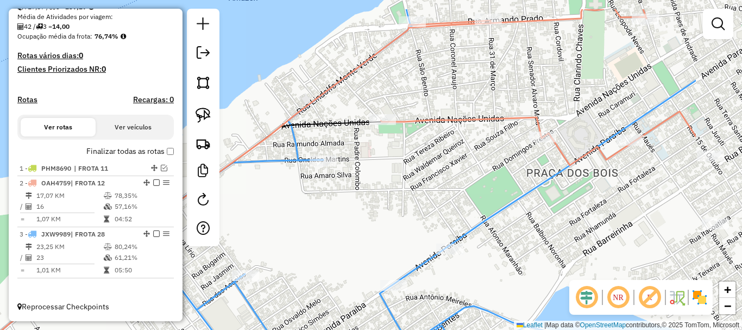
drag, startPoint x: 478, startPoint y: 186, endPoint x: 355, endPoint y: 230, distance: 129.9
click at [355, 230] on div "Janela de atendimento Grade de atendimento Capacidade Transportadoras Veículos …" at bounding box center [371, 165] width 742 height 330
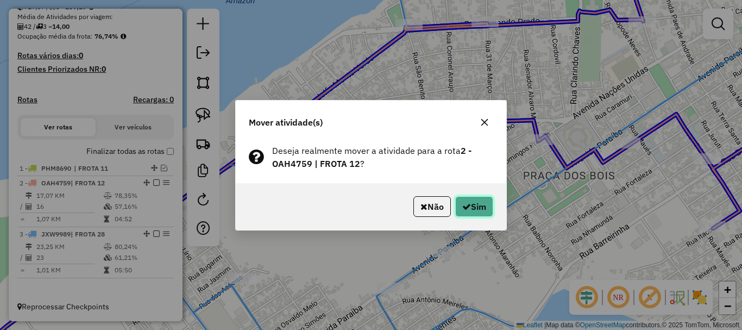
drag, startPoint x: 483, startPoint y: 209, endPoint x: 522, endPoint y: 183, distance: 46.9
click at [483, 210] on button "Sim" at bounding box center [474, 206] width 38 height 21
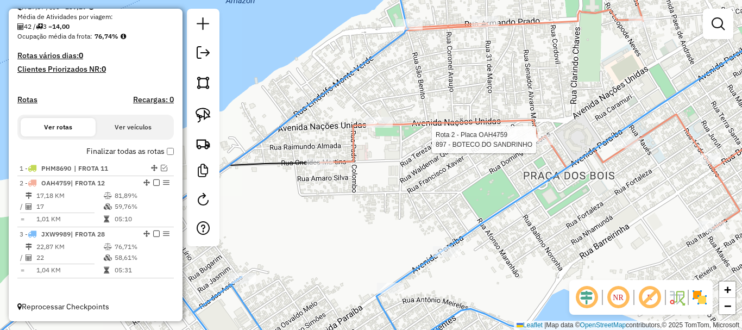
select select "**********"
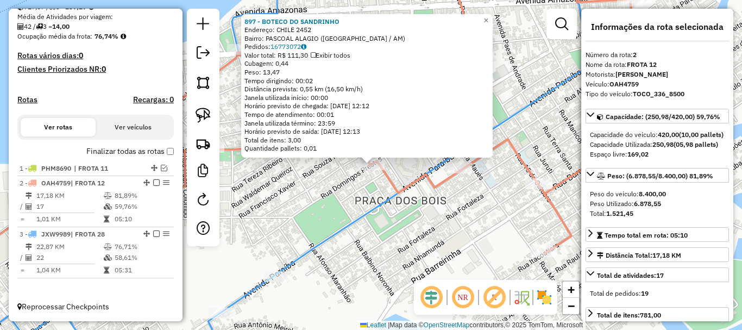
click at [430, 236] on div "897 - BOTECO DO SANDRINHO Endereço: CHILE 2452 Bairro: PASCOAL ALAGIO ([GEOGRAP…" at bounding box center [371, 165] width 742 height 330
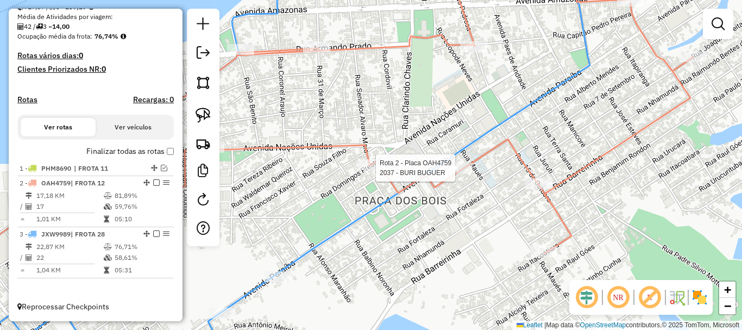
select select "**********"
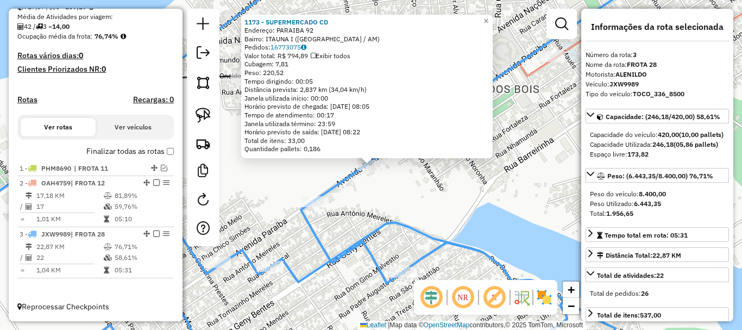
click at [406, 210] on div "1173 - SUPERMERCADO CD Endereço: PARAIBA 92 Bairro: ITAUNA I ([GEOGRAPHIC_DATA]…" at bounding box center [371, 165] width 742 height 330
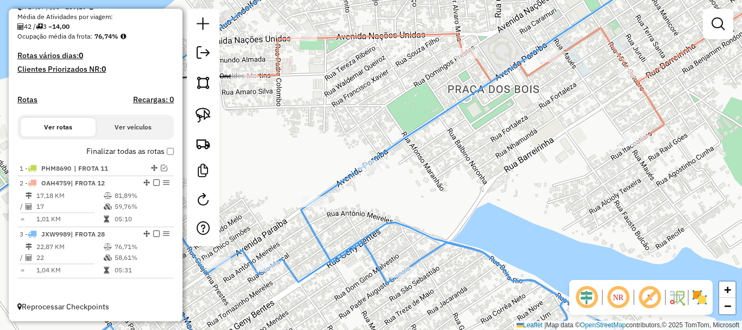
click at [435, 205] on div "Janela de atendimento Grade de atendimento Capacidade Transportadoras Veículos …" at bounding box center [371, 165] width 742 height 330
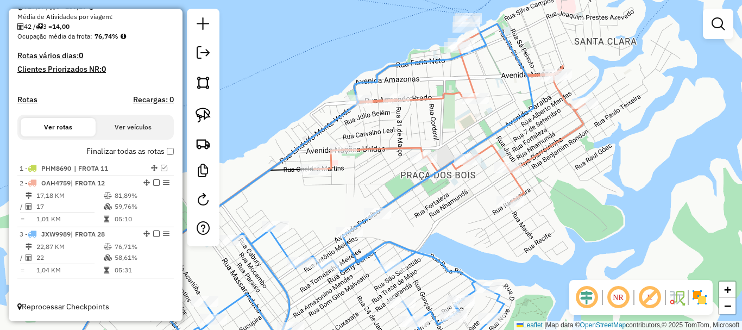
drag, startPoint x: 470, startPoint y: 193, endPoint x: 430, endPoint y: 237, distance: 60.0
click at [430, 237] on div "Janela de atendimento Grade de atendimento Capacidade Transportadoras Veículos …" at bounding box center [371, 165] width 742 height 330
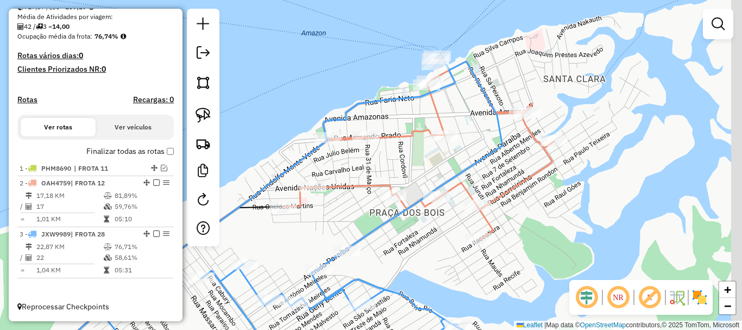
drag, startPoint x: 419, startPoint y: 238, endPoint x: 410, endPoint y: 247, distance: 12.7
click at [410, 247] on div "Janela de atendimento Grade de atendimento Capacidade Transportadoras Veículos …" at bounding box center [371, 165] width 742 height 330
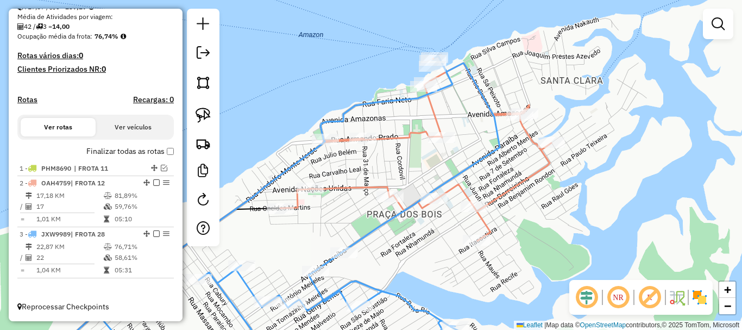
drag, startPoint x: 427, startPoint y: 239, endPoint x: 440, endPoint y: 223, distance: 20.9
click at [440, 223] on div "Janela de atendimento Grade de atendimento Capacidade Transportadoras Veículos …" at bounding box center [371, 165] width 742 height 330
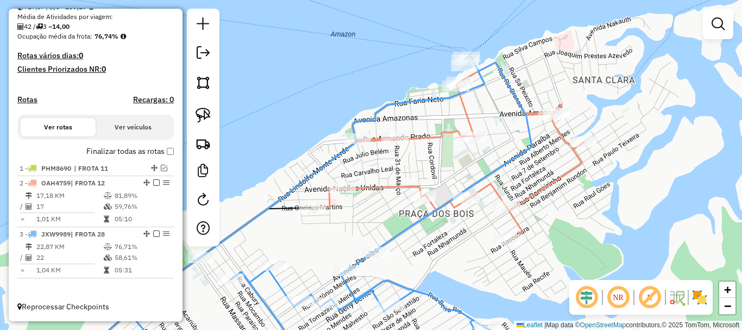
drag, startPoint x: 520, startPoint y: 45, endPoint x: 471, endPoint y: 157, distance: 122.1
click at [472, 157] on div "Janela de atendimento Grade de atendimento Capacidade Transportadoras Veículos …" at bounding box center [371, 165] width 742 height 330
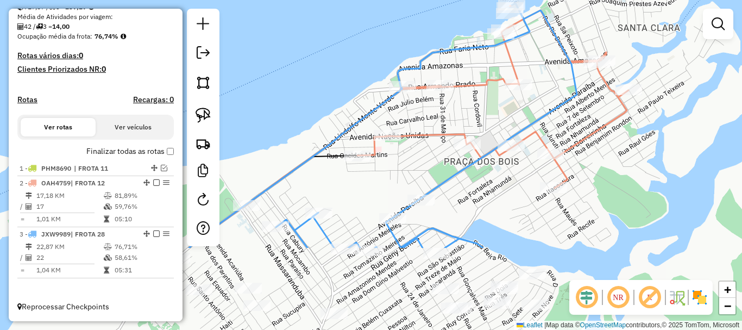
drag, startPoint x: 587, startPoint y: 260, endPoint x: 667, endPoint y: 145, distance: 139.9
click at [667, 145] on div "Janela de atendimento Grade de atendimento Capacidade Transportadoras Veículos …" at bounding box center [371, 165] width 742 height 330
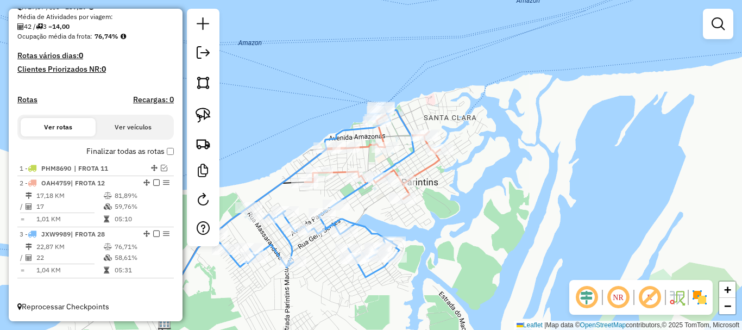
click at [153, 183] on em at bounding box center [156, 182] width 7 height 7
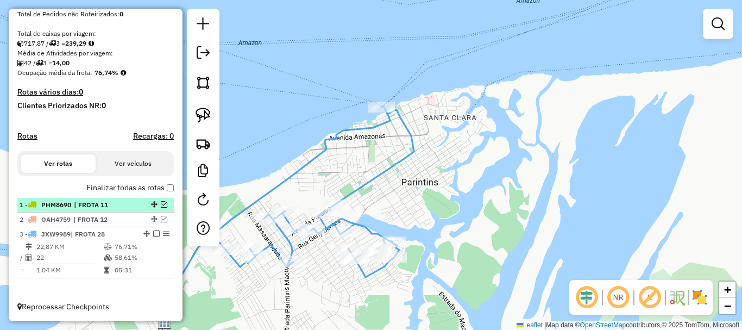
scroll to position [218, 0]
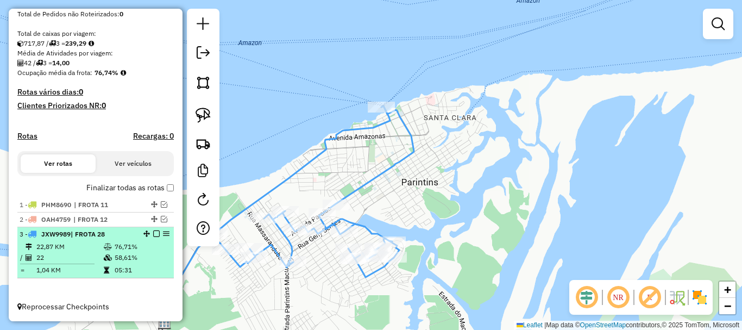
click at [151, 239] on div "3 - JXW9989 | FROTA 28" at bounding box center [96, 234] width 152 height 10
select select "**********"
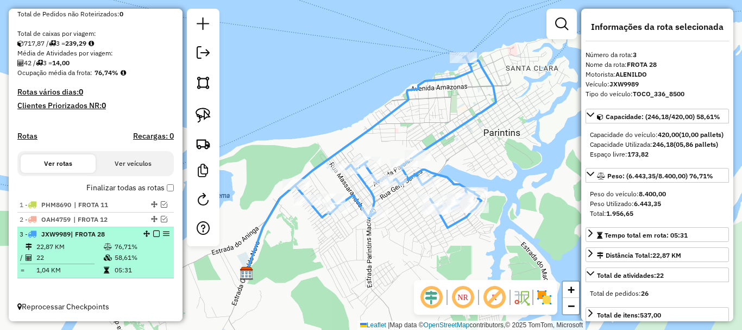
click at [156, 233] on em at bounding box center [156, 233] width 7 height 7
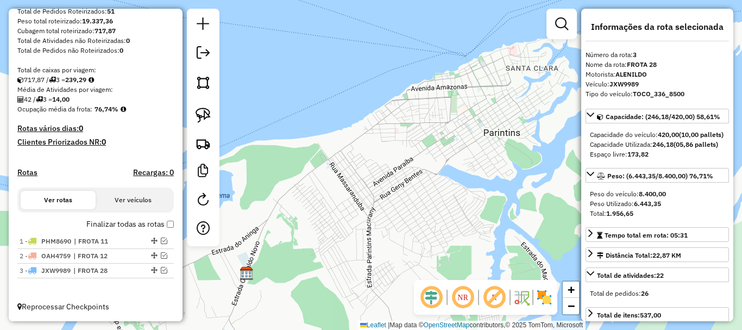
scroll to position [182, 0]
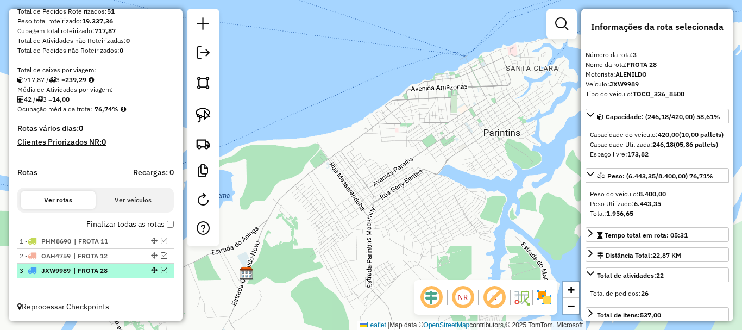
click at [122, 267] on span "| FROTA 28" at bounding box center [98, 271] width 50 height 10
click at [129, 273] on div "3 - JXW9989 | FROTA 28" at bounding box center [77, 271] width 115 height 10
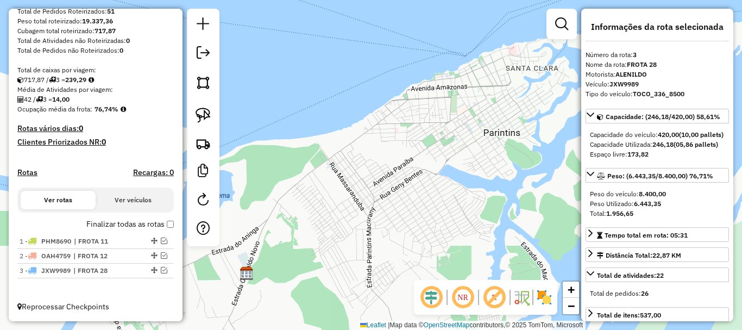
drag, startPoint x: 300, startPoint y: 222, endPoint x: 300, endPoint y: 212, distance: 9.8
click at [304, 210] on div "Janela de atendimento Grade de atendimento Capacidade Transportadoras Veículos …" at bounding box center [371, 165] width 742 height 330
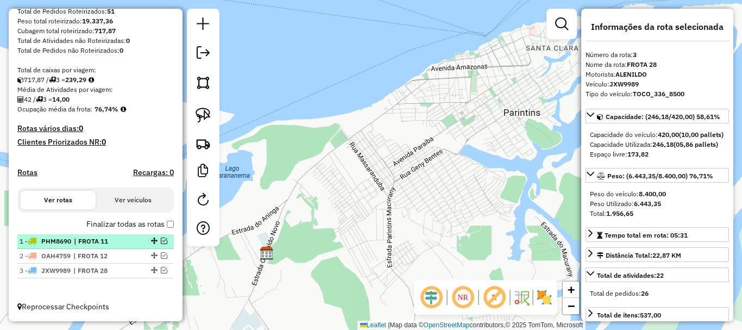
click at [117, 244] on span "| FROTA 11" at bounding box center [99, 241] width 50 height 10
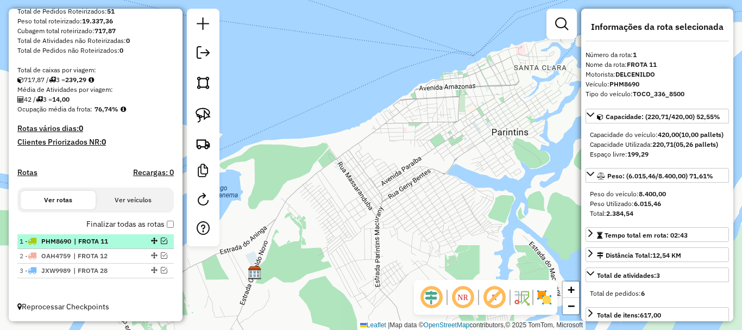
click at [98, 243] on span "| FROTA 11" at bounding box center [99, 241] width 50 height 10
click at [132, 241] on div "1 - PHM8690 | FROTA 11" at bounding box center [96, 241] width 152 height 10
click at [132, 244] on div "1 - PHM8690 | FROTA 11" at bounding box center [96, 241] width 152 height 10
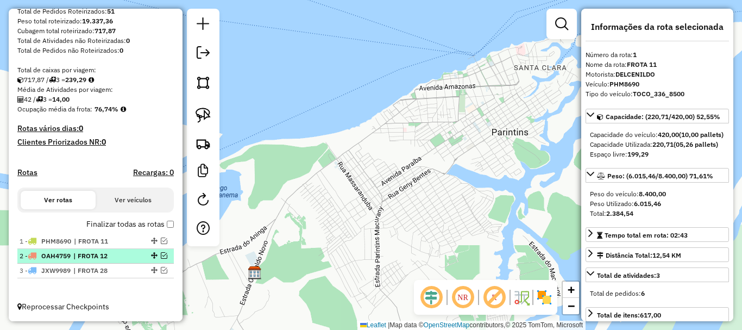
click at [137, 255] on div at bounding box center [153, 255] width 33 height 7
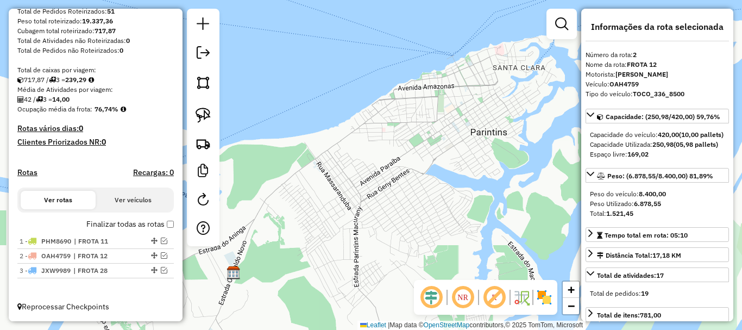
click at [136, 280] on div "1 - PHM8690 | FROTA 11 2 - OAH4759 | FROTA 12 3 - JXW9989 | FROTA 28" at bounding box center [95, 265] width 156 height 62
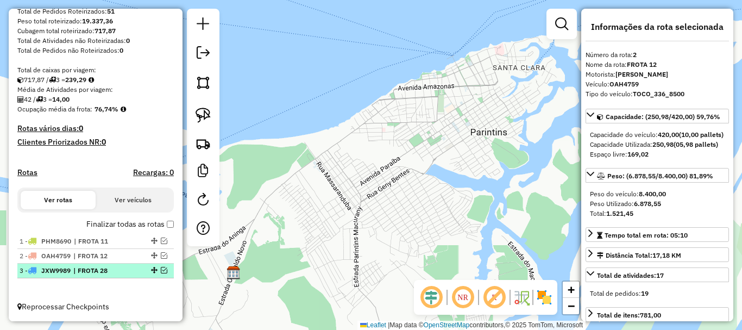
click at [131, 270] on div "3 - JXW9989 | FROTA 28" at bounding box center [96, 271] width 152 height 10
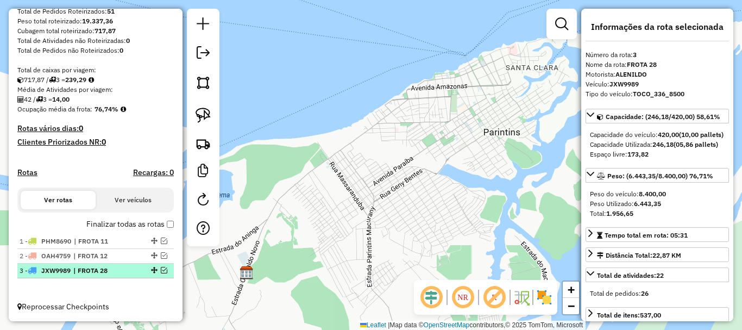
click at [123, 274] on span "| FROTA 28" at bounding box center [98, 271] width 50 height 10
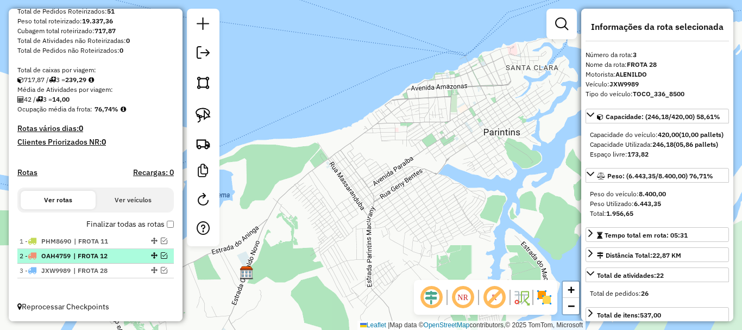
click at [129, 258] on div "2 - OAH4759 | FROTA 12" at bounding box center [77, 256] width 115 height 10
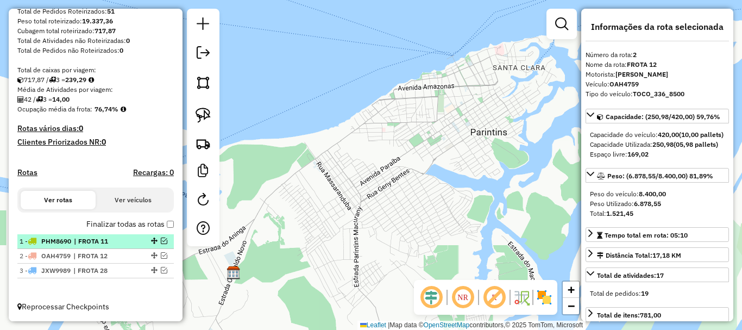
click at [162, 239] on em at bounding box center [164, 240] width 7 height 7
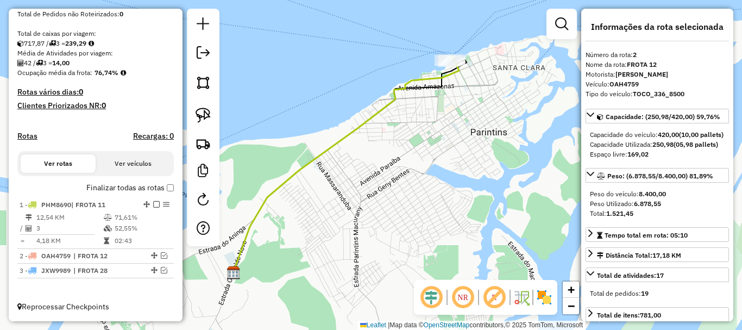
click at [370, 118] on icon at bounding box center [346, 166] width 226 height 214
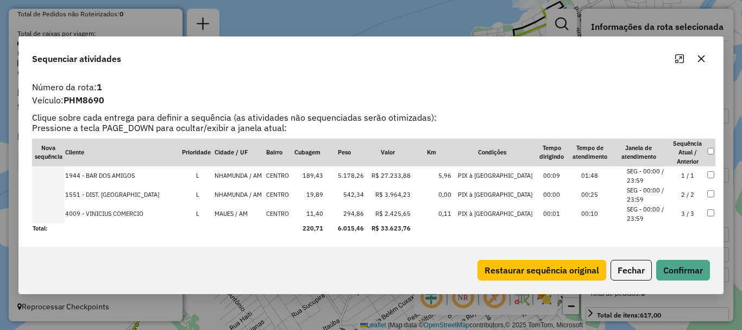
click at [60, 173] on td at bounding box center [48, 175] width 33 height 19
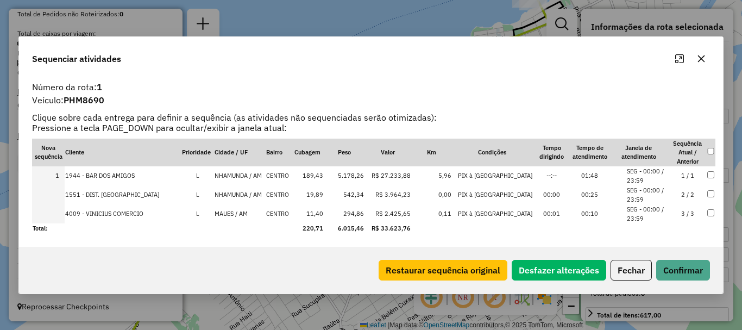
click at [63, 196] on td at bounding box center [48, 194] width 33 height 19
click at [61, 212] on td at bounding box center [48, 213] width 33 height 19
click at [698, 273] on button "Confirmar" at bounding box center [683, 270] width 54 height 21
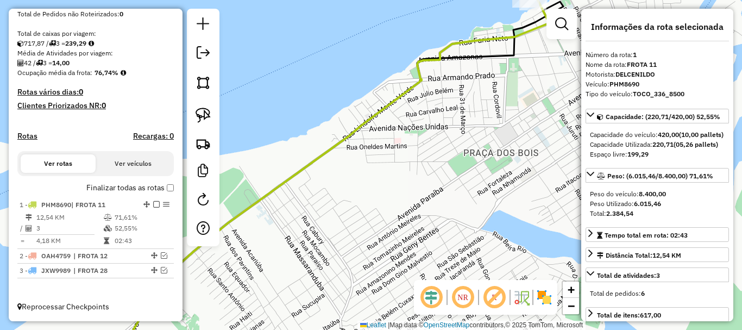
click at [153, 206] on em at bounding box center [156, 204] width 7 height 7
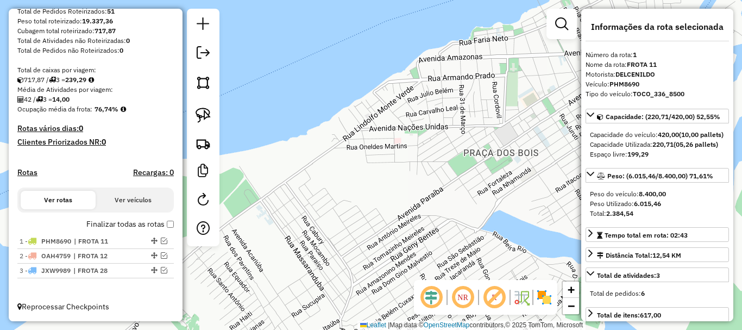
scroll to position [182, 0]
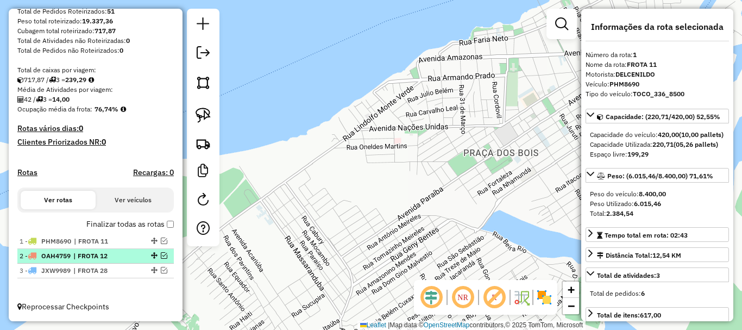
click at [161, 256] on em at bounding box center [164, 255] width 7 height 7
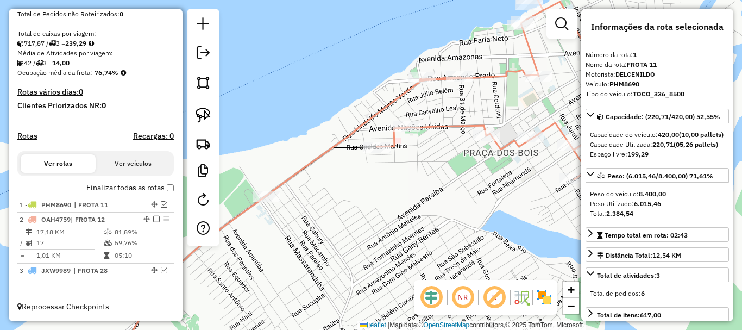
click at [308, 167] on icon at bounding box center [457, 96] width 382 height 202
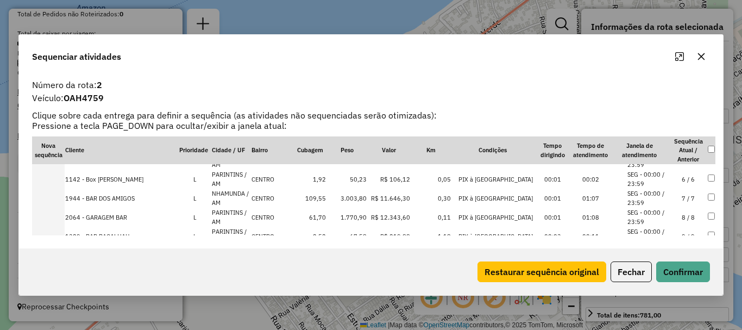
scroll to position [109, 0]
click at [58, 182] on td at bounding box center [48, 179] width 33 height 19
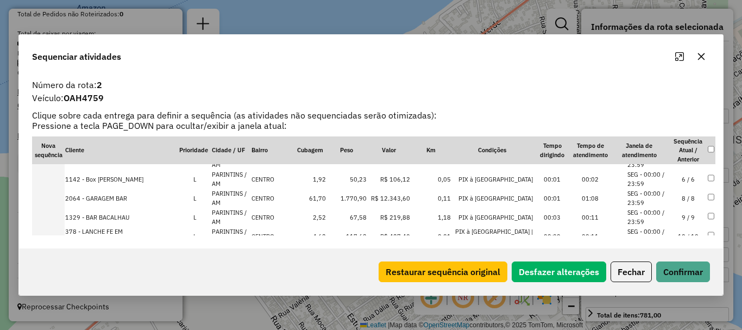
scroll to position [128, 0]
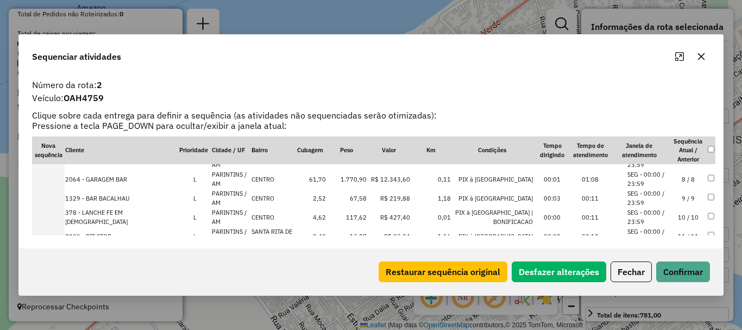
click at [55, 180] on td at bounding box center [48, 179] width 33 height 19
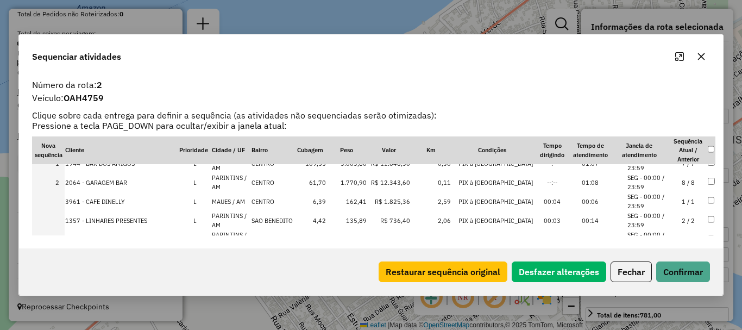
scroll to position [0, 0]
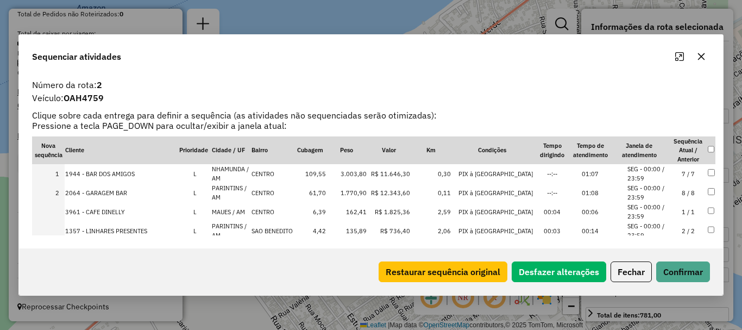
click at [55, 214] on td at bounding box center [48, 211] width 33 height 19
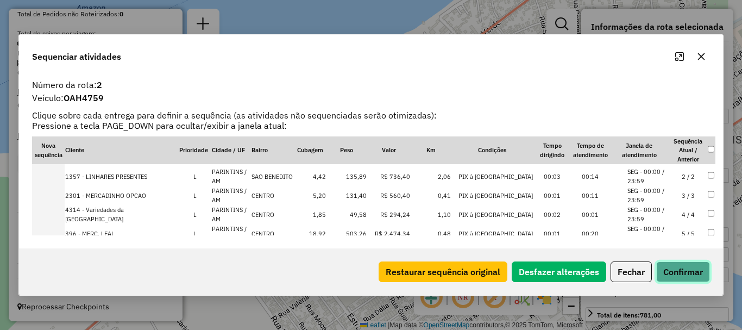
click at [676, 269] on button "Confirmar" at bounding box center [683, 271] width 54 height 21
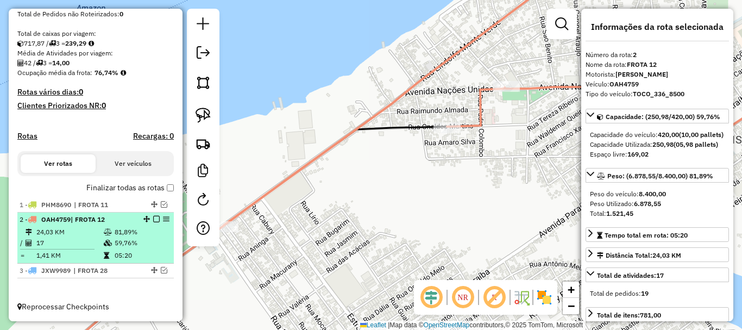
click at [155, 216] on em at bounding box center [156, 219] width 7 height 7
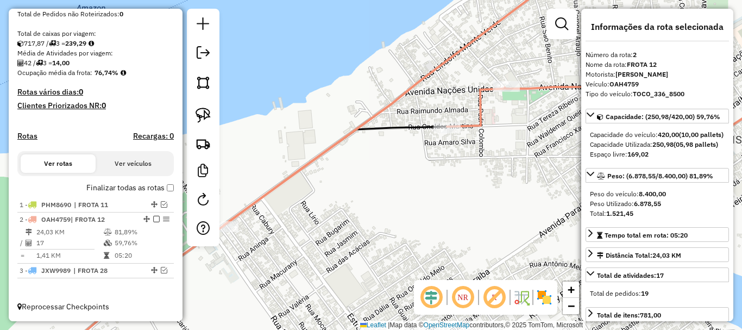
scroll to position [182, 0]
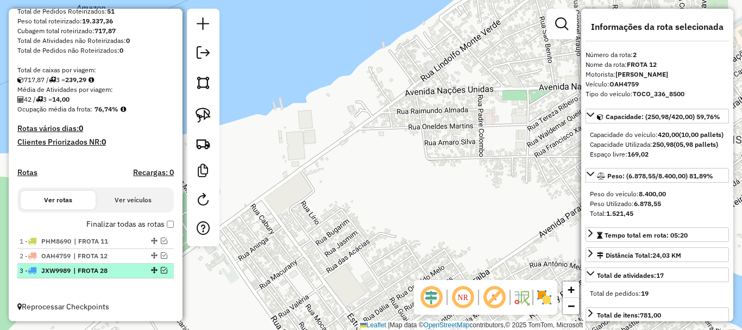
click at [161, 267] on em at bounding box center [164, 270] width 7 height 7
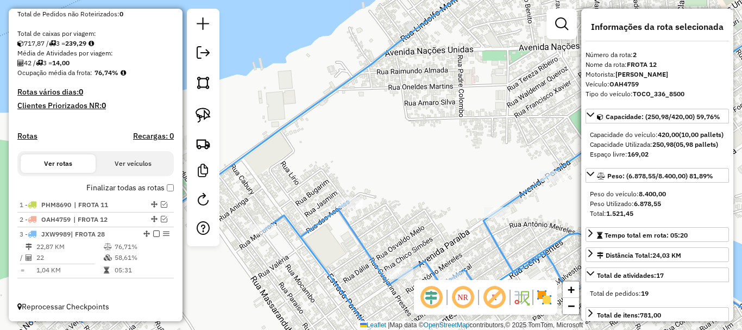
drag, startPoint x: 362, startPoint y: 149, endPoint x: 339, endPoint y: 105, distance: 49.3
click at [333, 104] on div "Janela de atendimento Grade de atendimento Capacidade Transportadoras Veículos …" at bounding box center [371, 165] width 742 height 330
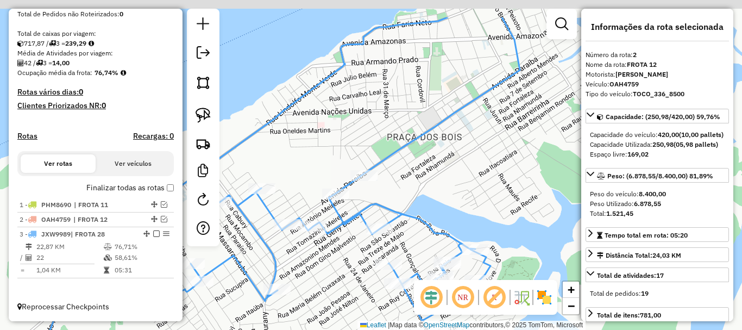
drag, startPoint x: 479, startPoint y: 142, endPoint x: 390, endPoint y: 190, distance: 100.9
click at [399, 193] on div "Janela de atendimento Grade de atendimento Capacidade Transportadoras Veículos …" at bounding box center [371, 165] width 742 height 330
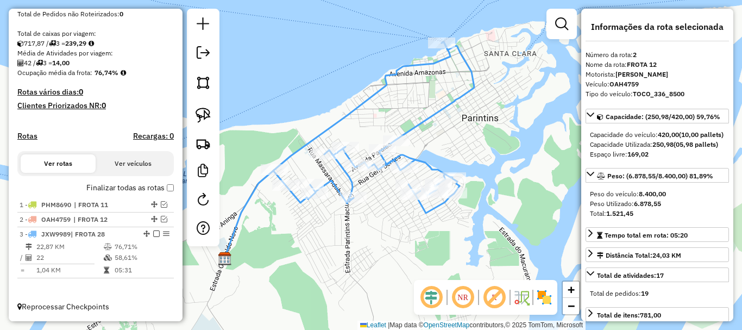
drag, startPoint x: 432, startPoint y: 199, endPoint x: 442, endPoint y: 160, distance: 40.3
click at [442, 160] on icon at bounding box center [373, 127] width 201 height 171
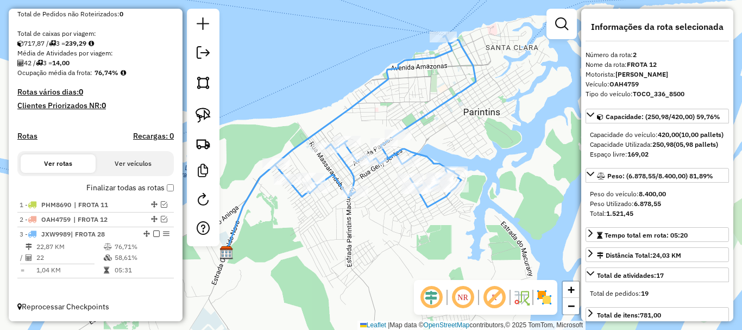
click at [431, 118] on icon at bounding box center [375, 121] width 201 height 171
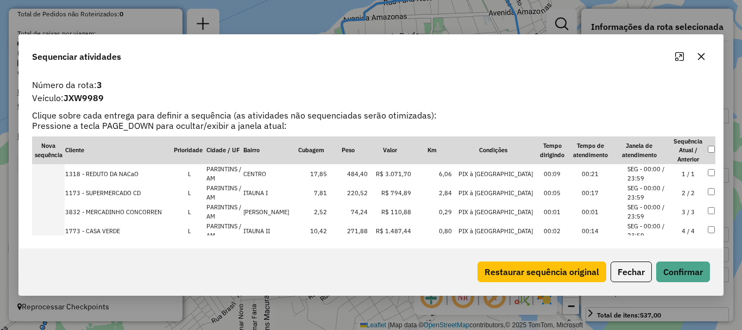
click at [59, 175] on td at bounding box center [48, 173] width 33 height 19
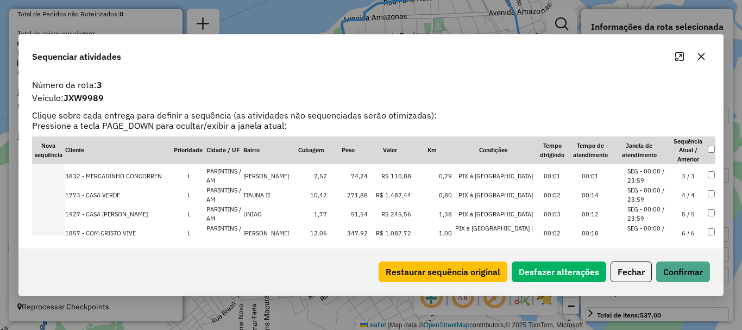
scroll to position [0, 0]
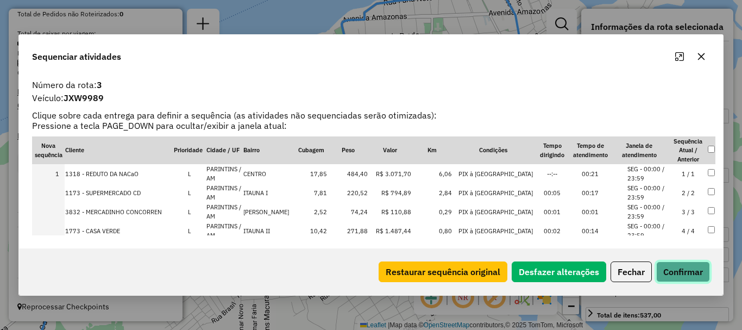
click at [673, 277] on button "Confirmar" at bounding box center [683, 271] width 54 height 21
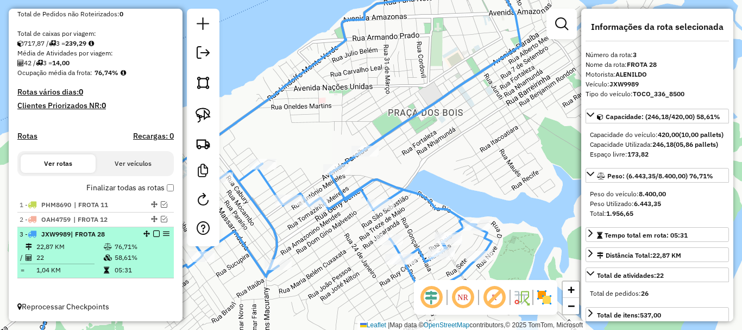
click at [153, 233] on em at bounding box center [156, 233] width 7 height 7
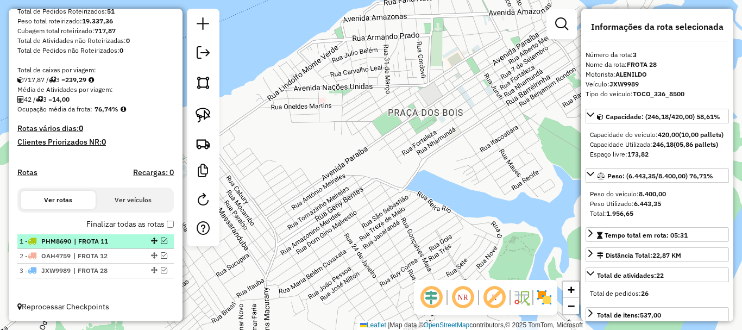
click at [161, 238] on em at bounding box center [164, 240] width 7 height 7
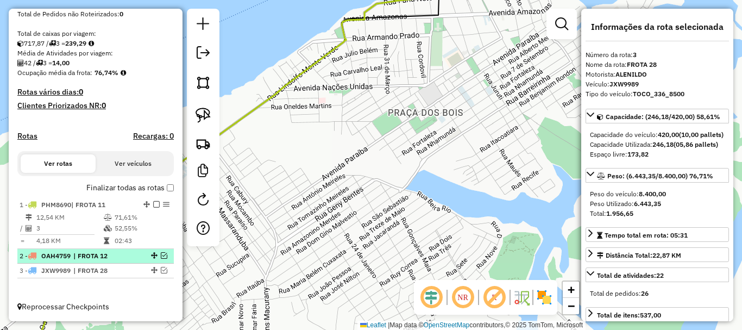
click at [162, 256] on em at bounding box center [164, 255] width 7 height 7
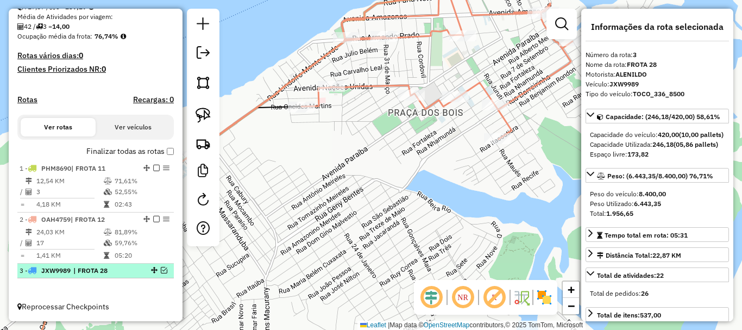
click at [162, 271] on em at bounding box center [164, 270] width 7 height 7
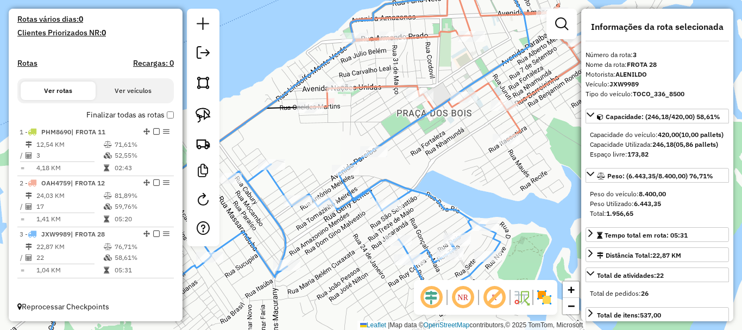
drag, startPoint x: 307, startPoint y: 157, endPoint x: 316, endPoint y: 158, distance: 8.7
click at [316, 158] on div "Janela de atendimento Grade de atendimento Capacidade Transportadoras Veículos …" at bounding box center [371, 165] width 742 height 330
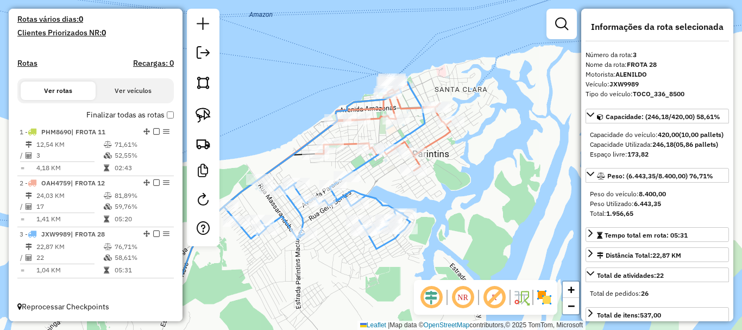
drag, startPoint x: 459, startPoint y: 190, endPoint x: 473, endPoint y: 180, distance: 17.5
click at [473, 180] on div "Janela de atendimento Grade de atendimento Capacidade Transportadoras Veículos …" at bounding box center [371, 165] width 742 height 330
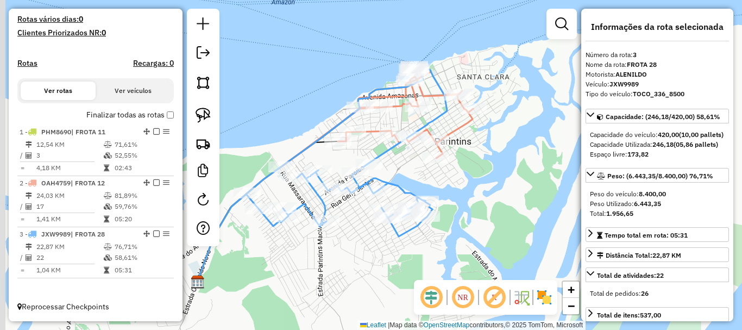
drag, startPoint x: 352, startPoint y: 286, endPoint x: 412, endPoint y: 239, distance: 76.3
click at [410, 241] on div "Janela de atendimento Grade de atendimento Capacidade Transportadoras Veículos …" at bounding box center [371, 165] width 742 height 330
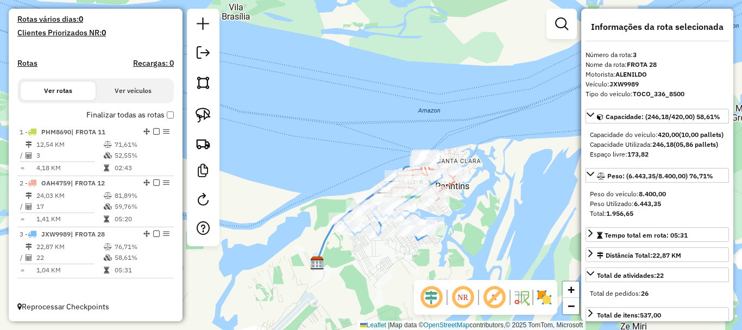
drag, startPoint x: 414, startPoint y: 238, endPoint x: 397, endPoint y: 263, distance: 30.1
click at [397, 263] on div "Janela de atendimento Grade de atendimento Capacidade Transportadoras Veículos …" at bounding box center [371, 165] width 742 height 330
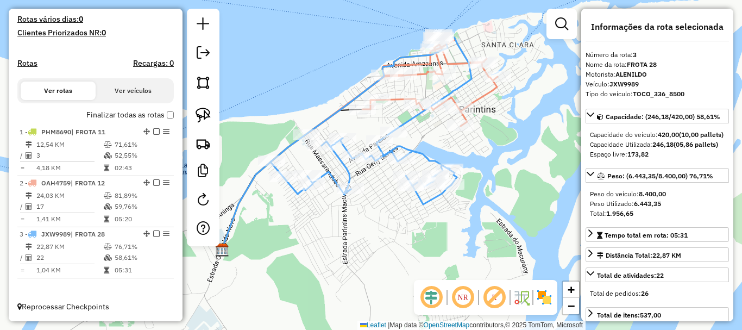
drag, startPoint x: 371, startPoint y: 272, endPoint x: 347, endPoint y: 266, distance: 24.6
click at [347, 266] on div "Janela de atendimento Grade de atendimento Capacidade Transportadoras Veículos …" at bounding box center [371, 165] width 742 height 330
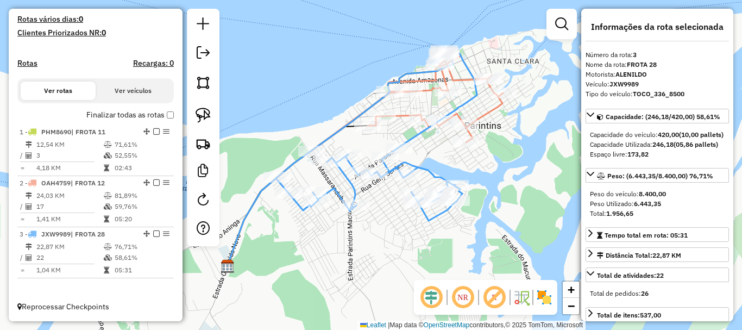
drag, startPoint x: 372, startPoint y: 265, endPoint x: 388, endPoint y: 275, distance: 19.0
click at [387, 276] on div "Janela de atendimento Grade de atendimento Capacidade Transportadoras Veículos …" at bounding box center [371, 165] width 742 height 330
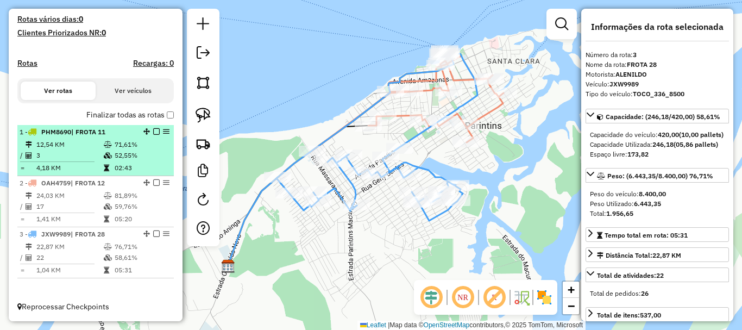
click at [113, 133] on div "1 - PHM8690 | FROTA 11" at bounding box center [77, 132] width 115 height 10
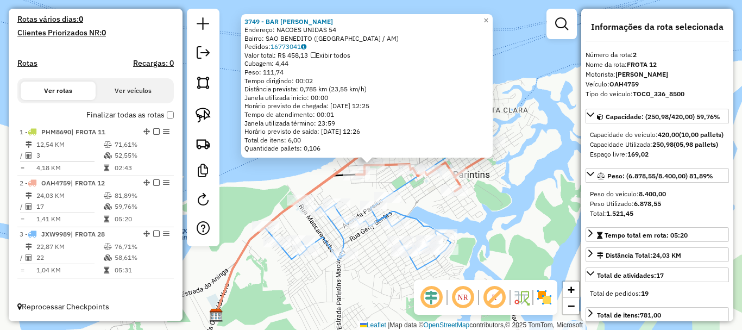
click at [93, 123] on div "Finalizar todas as rotas" at bounding box center [95, 118] width 156 height 13
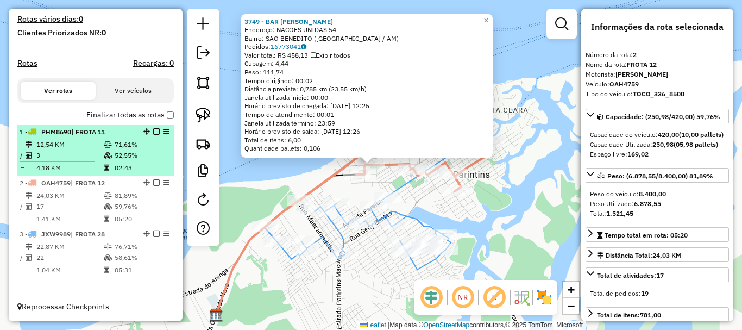
click at [93, 130] on span "| FROTA 11" at bounding box center [88, 132] width 34 height 8
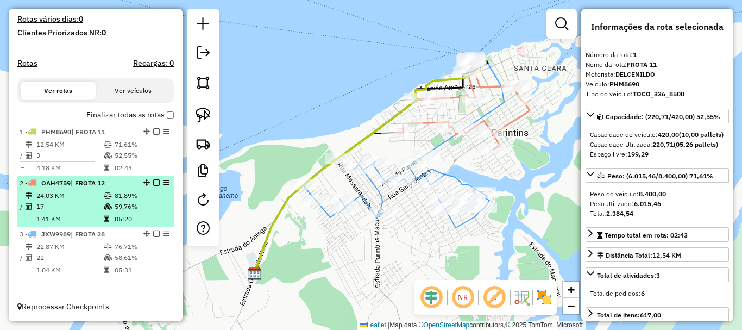
click at [79, 185] on span "| FROTA 12" at bounding box center [88, 183] width 34 height 8
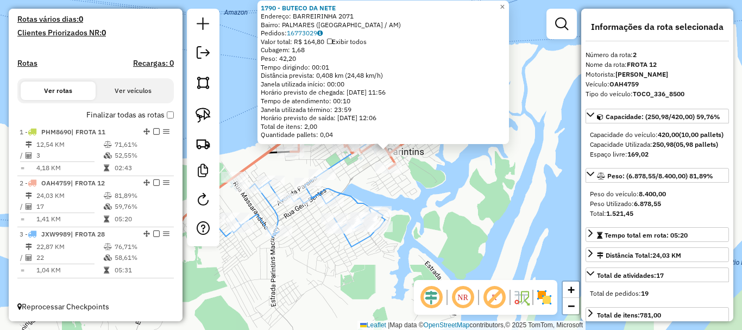
drag, startPoint x: 402, startPoint y: 216, endPoint x: 412, endPoint y: 208, distance: 13.5
click at [412, 208] on div "1790 - BUTECO DA NETE Endereço: BARREIRINHA 2071 Bairro: [GEOGRAPHIC_DATA] ([GE…" at bounding box center [371, 165] width 742 height 330
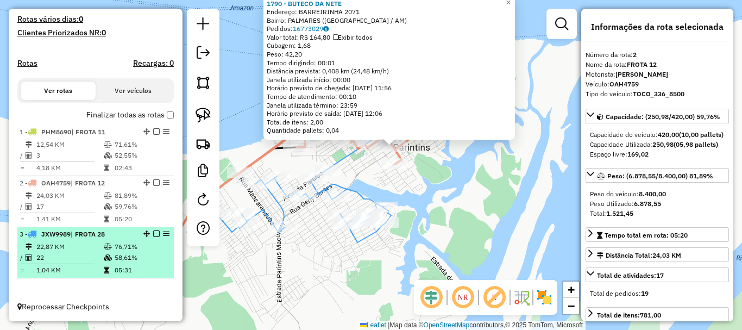
click at [76, 248] on td "22,87 KM" at bounding box center [69, 246] width 67 height 11
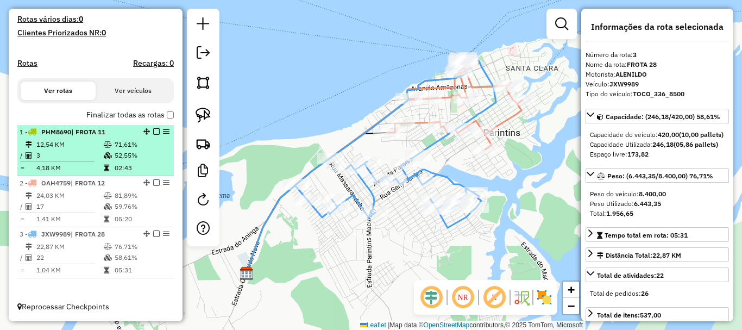
click at [153, 130] on em at bounding box center [156, 131] width 7 height 7
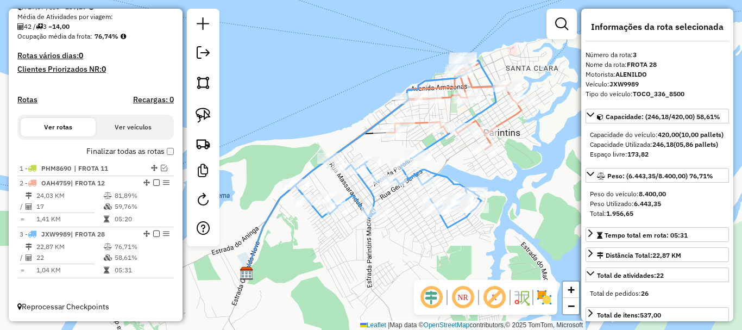
scroll to position [255, 0]
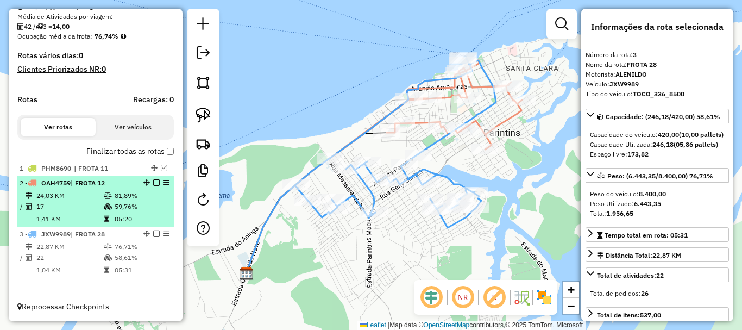
click at [153, 181] on em at bounding box center [156, 182] width 7 height 7
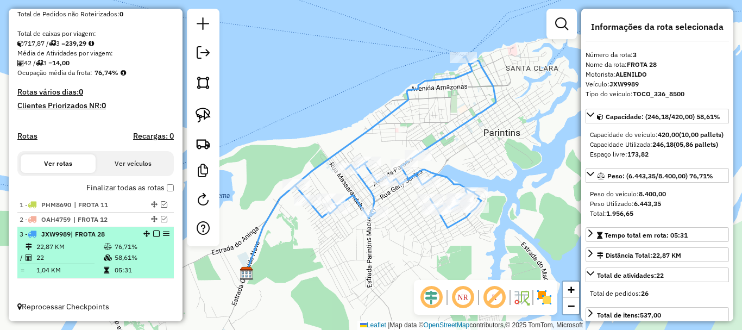
click at [153, 235] on em at bounding box center [156, 233] width 7 height 7
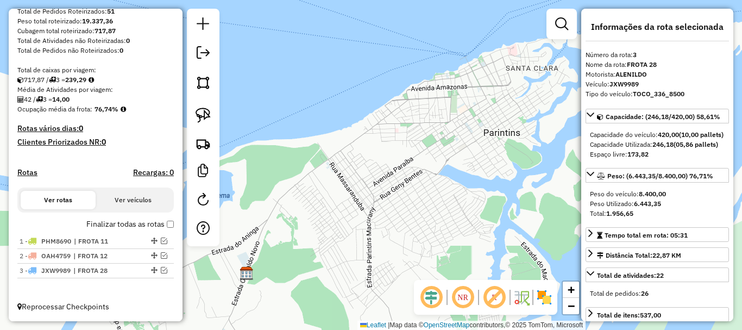
scroll to position [182, 0]
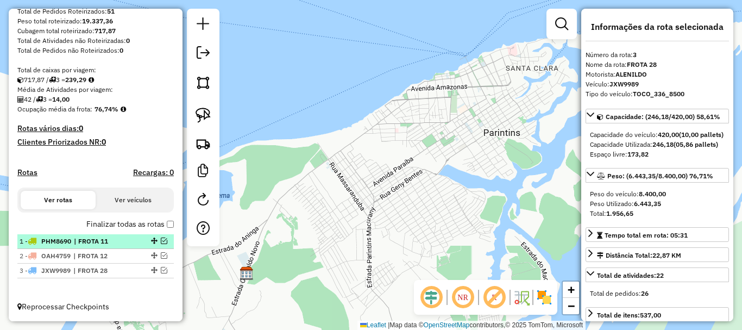
click at [96, 240] on span "| FROTA 11" at bounding box center [99, 241] width 50 height 10
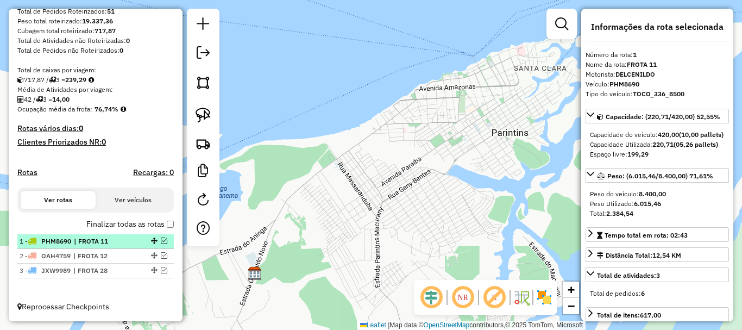
click at [162, 244] on div "1 - PHM8690 | FROTA 11" at bounding box center [96, 241] width 152 height 10
click at [156, 242] on div at bounding box center [153, 240] width 33 height 7
click at [161, 243] on em at bounding box center [164, 240] width 7 height 7
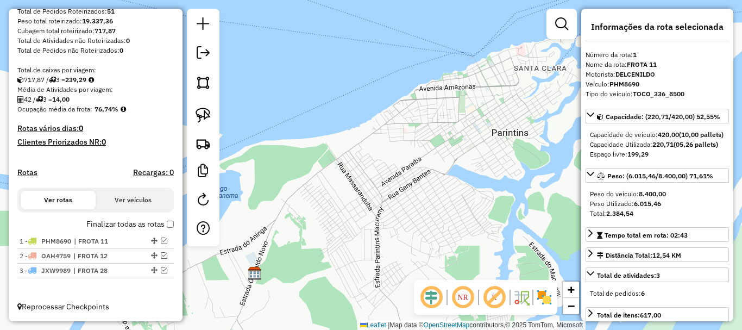
scroll to position [218, 0]
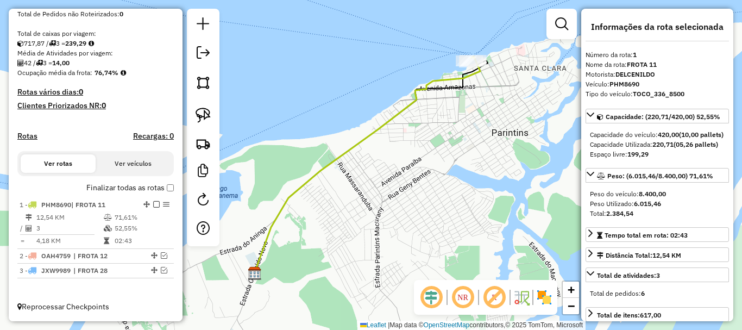
click at [372, 139] on icon at bounding box center [367, 167] width 226 height 214
click at [375, 134] on icon at bounding box center [367, 167] width 226 height 214
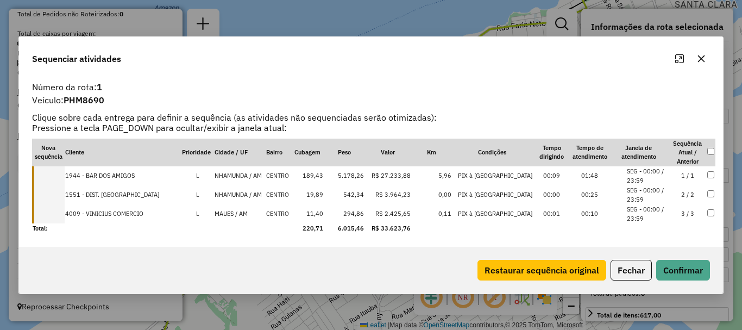
drag, startPoint x: 60, startPoint y: 173, endPoint x: 58, endPoint y: 183, distance: 10.5
click at [59, 173] on td at bounding box center [48, 175] width 33 height 19
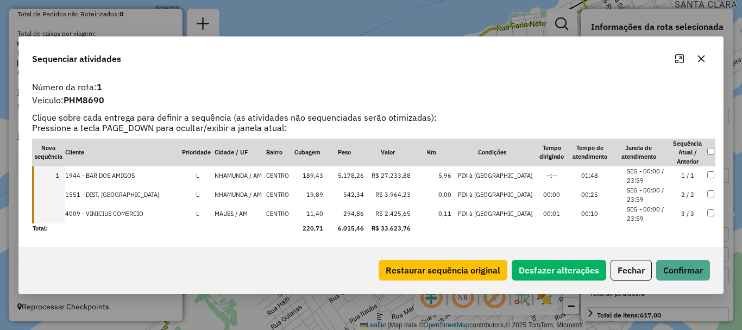
click at [56, 195] on td at bounding box center [48, 194] width 33 height 19
click at [54, 218] on td at bounding box center [48, 213] width 33 height 19
click at [687, 271] on button "Confirmar" at bounding box center [683, 270] width 54 height 21
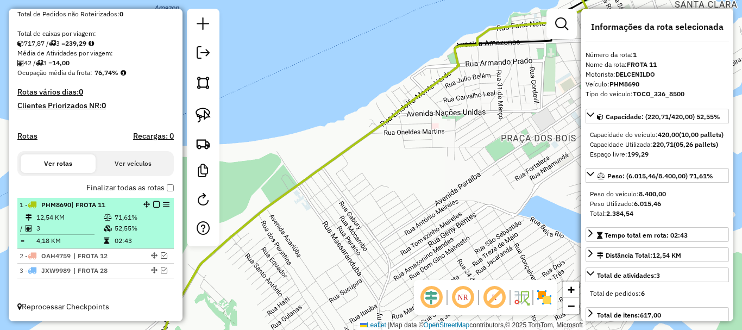
click at [153, 206] on em at bounding box center [156, 204] width 7 height 7
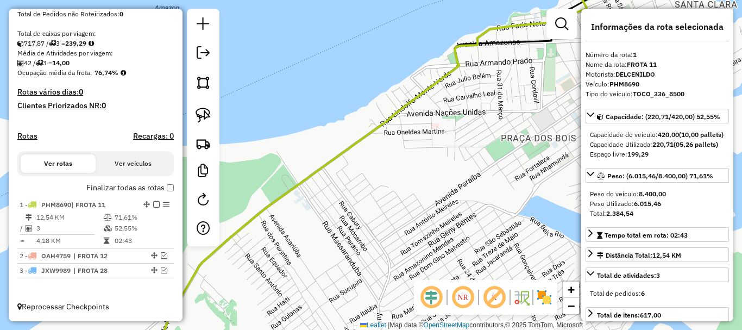
scroll to position [182, 0]
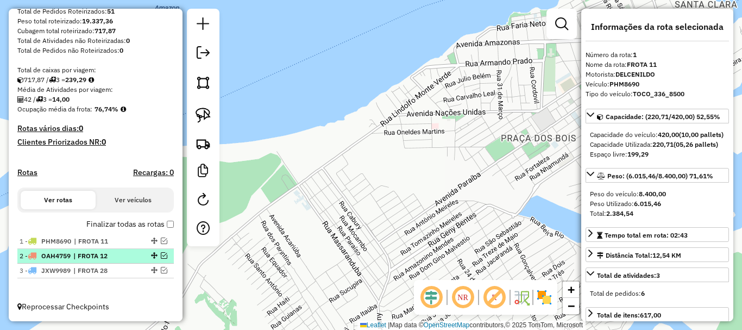
click at [161, 253] on em at bounding box center [164, 255] width 7 height 7
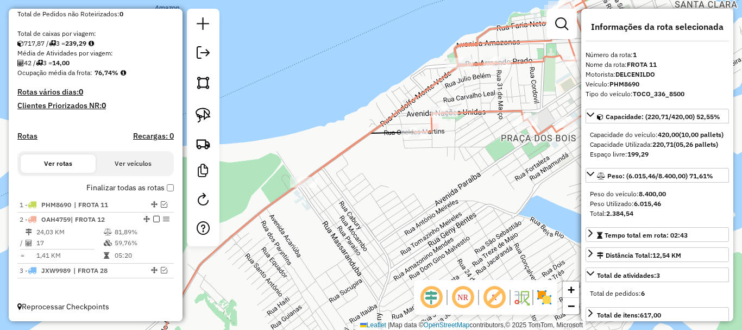
click at [267, 211] on icon at bounding box center [369, 173] width 435 height 377
click at [267, 210] on icon at bounding box center [369, 173] width 435 height 377
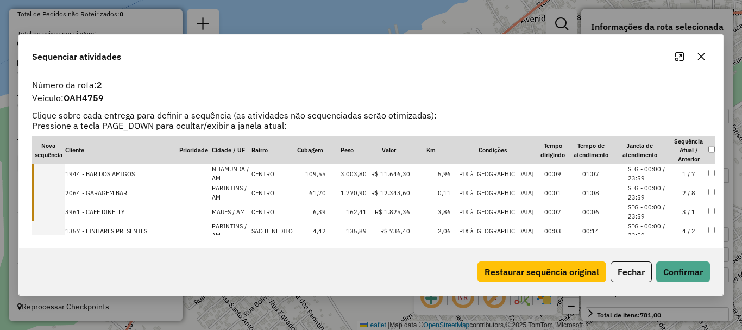
drag, startPoint x: 53, startPoint y: 173, endPoint x: 54, endPoint y: 181, distance: 8.2
click at [54, 173] on td at bounding box center [48, 173] width 33 height 19
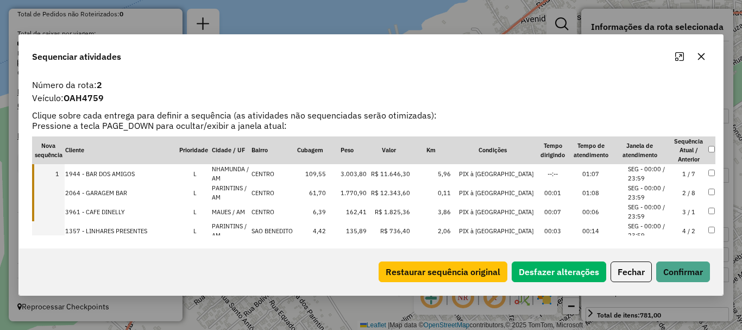
click at [57, 191] on td at bounding box center [48, 192] width 33 height 19
click at [60, 206] on td at bounding box center [48, 211] width 33 height 19
click at [679, 272] on button "Confirmar" at bounding box center [683, 271] width 54 height 21
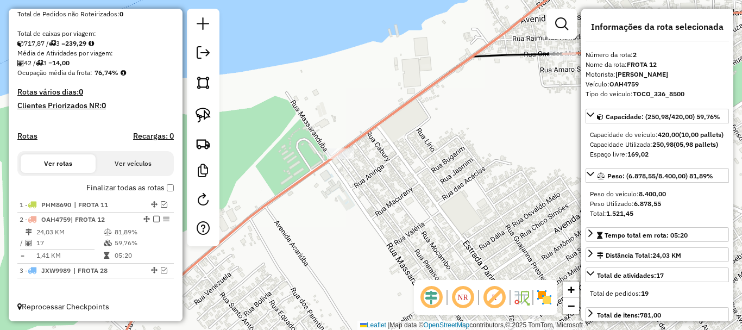
click at [270, 200] on icon at bounding box center [350, 165] width 482 height 396
click at [271, 200] on icon at bounding box center [350, 165] width 482 height 396
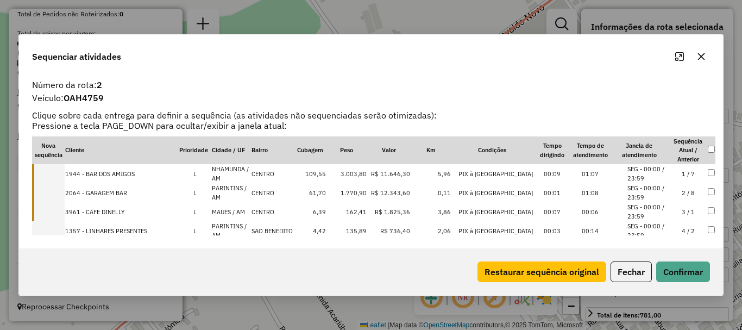
click at [60, 175] on td at bounding box center [48, 173] width 33 height 19
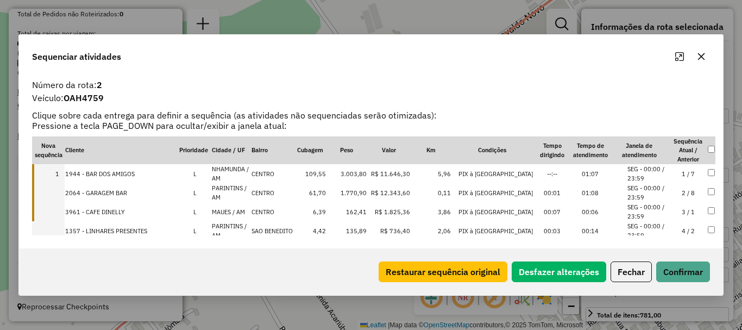
drag, startPoint x: 59, startPoint y: 193, endPoint x: 48, endPoint y: 234, distance: 42.2
click at [59, 192] on td at bounding box center [48, 192] width 33 height 19
click at [58, 210] on td at bounding box center [48, 211] width 33 height 19
click at [675, 281] on button "Confirmar" at bounding box center [683, 271] width 54 height 21
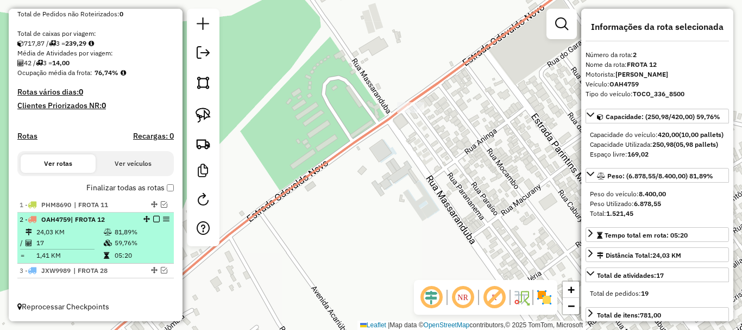
click at [153, 223] on div "2 - OAH4759 | FROTA 12" at bounding box center [96, 220] width 152 height 10
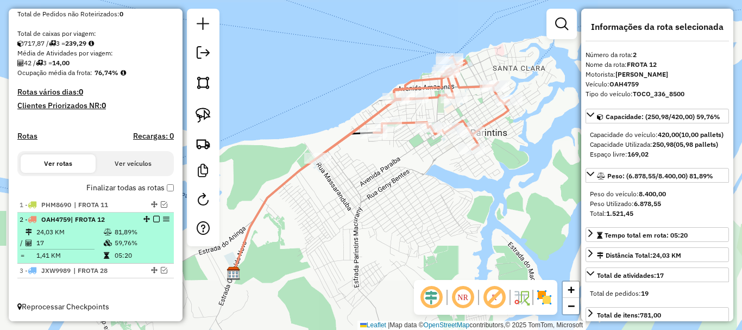
click at [153, 218] on em at bounding box center [156, 219] width 7 height 7
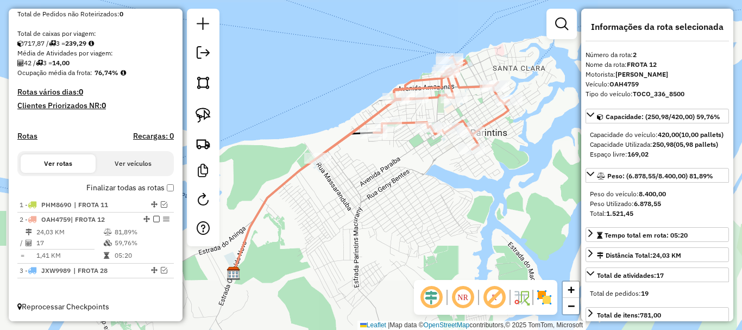
scroll to position [182, 0]
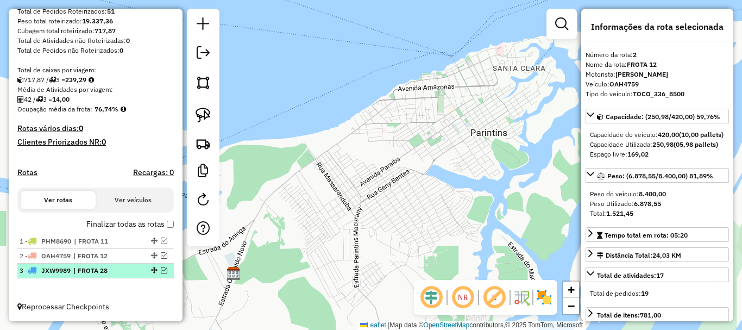
click at [161, 268] on em at bounding box center [164, 270] width 7 height 7
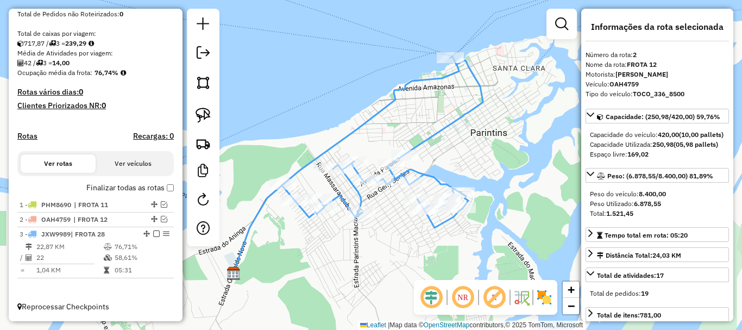
click at [312, 168] on icon at bounding box center [346, 165] width 226 height 217
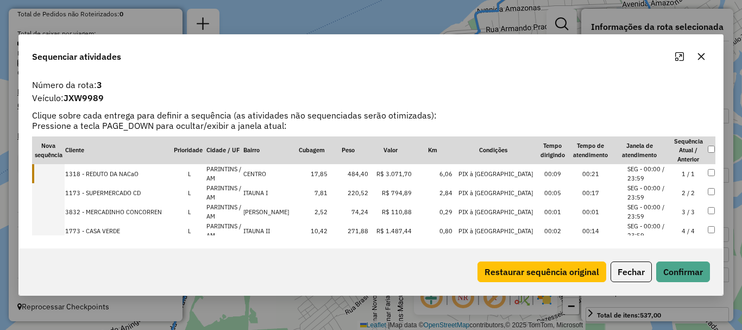
click at [55, 175] on td at bounding box center [48, 173] width 33 height 19
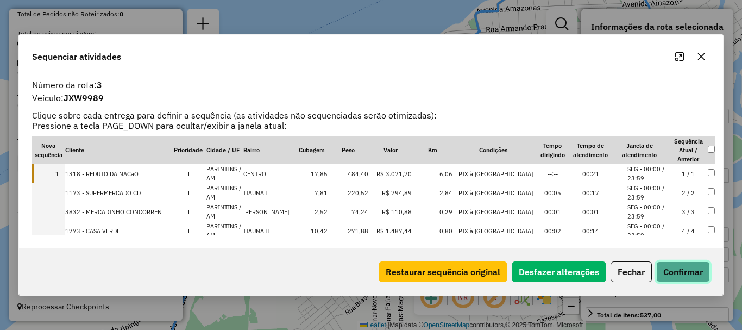
click at [686, 272] on button "Confirmar" at bounding box center [683, 271] width 54 height 21
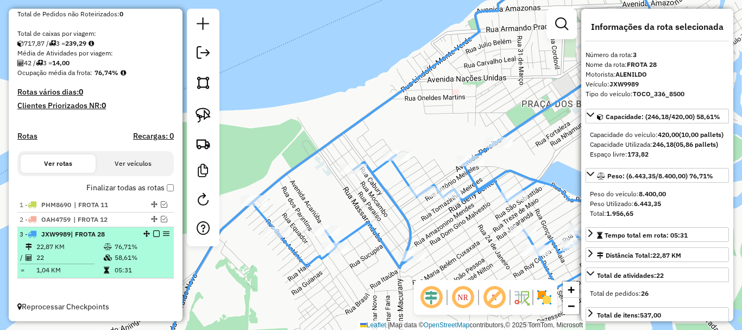
click at [153, 232] on em at bounding box center [156, 233] width 7 height 7
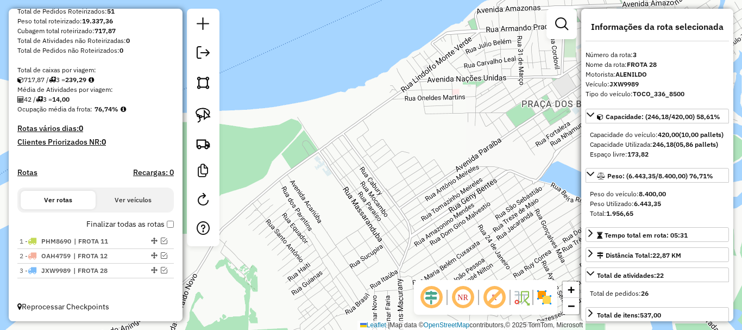
scroll to position [182, 0]
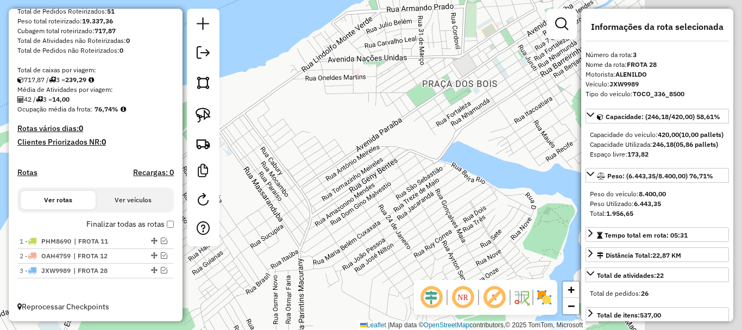
drag, startPoint x: 422, startPoint y: 163, endPoint x: 322, endPoint y: 143, distance: 101.4
click at [322, 143] on div "Janela de atendimento Grade de atendimento Capacidade Transportadoras Veículos …" at bounding box center [371, 165] width 742 height 330
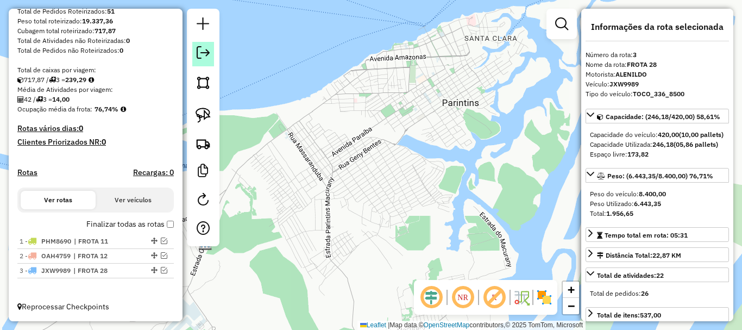
click at [194, 49] on link at bounding box center [203, 54] width 22 height 24
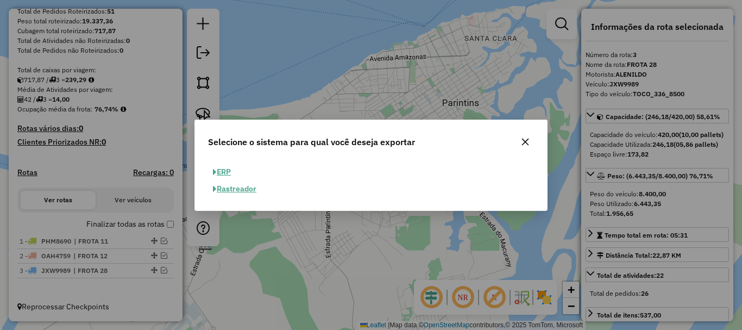
click at [222, 170] on button "ERP" at bounding box center [222, 172] width 28 height 17
select select "**"
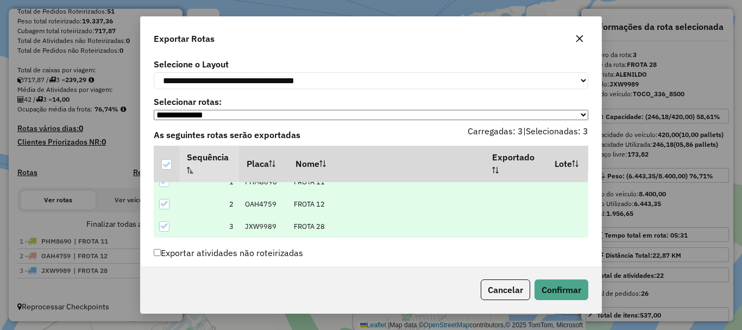
scroll to position [52, 0]
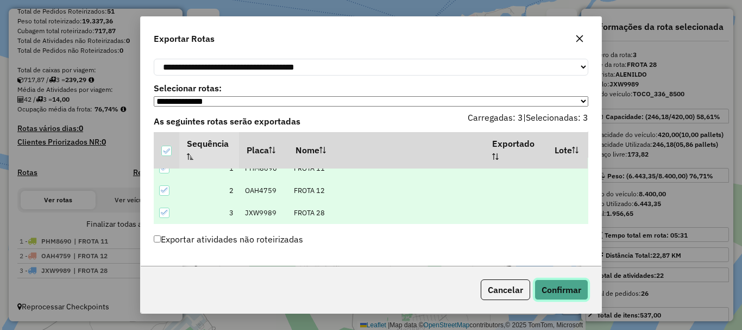
click at [569, 283] on button "Confirmar" at bounding box center [562, 289] width 54 height 21
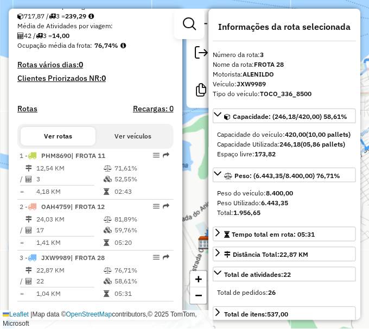
scroll to position [275, 0]
